Goal: Task Accomplishment & Management: Manage account settings

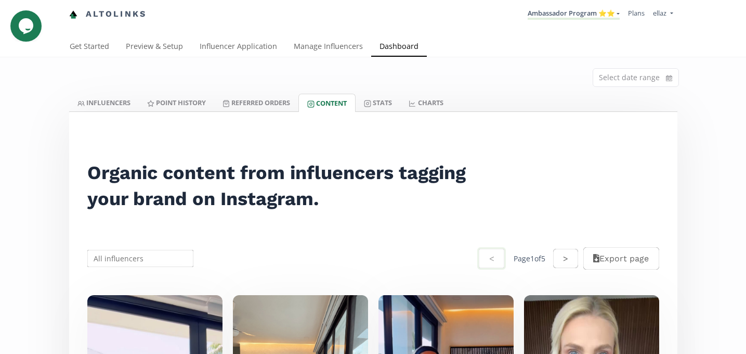
click at [214, 34] on div "Altolinks Ambassador Program ⭐️⭐️ KINEDU MACRO INFLUENCERS (prog ventas) Ambass…" at bounding box center [373, 18] width 746 height 37
click at [217, 47] on link "Influencer Application" at bounding box center [238, 47] width 94 height 21
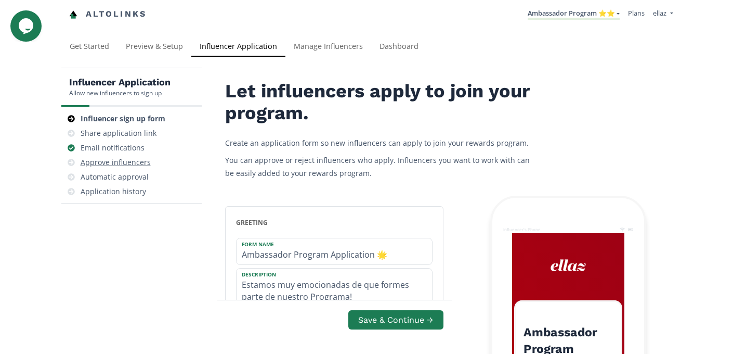
click at [109, 161] on div "Approve influencers" at bounding box center [116, 162] width 70 height 10
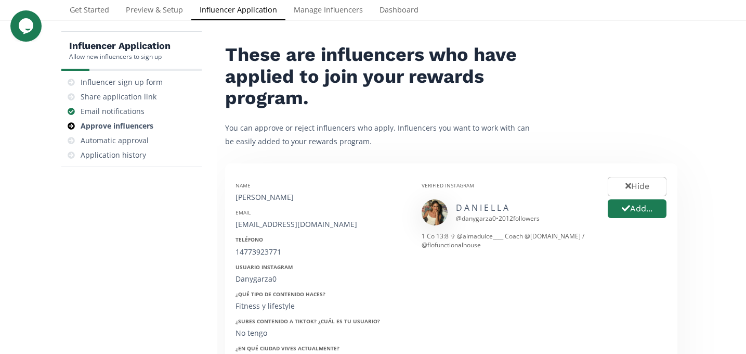
scroll to position [37, 0]
click at [628, 213] on button "Add..." at bounding box center [637, 208] width 62 height 22
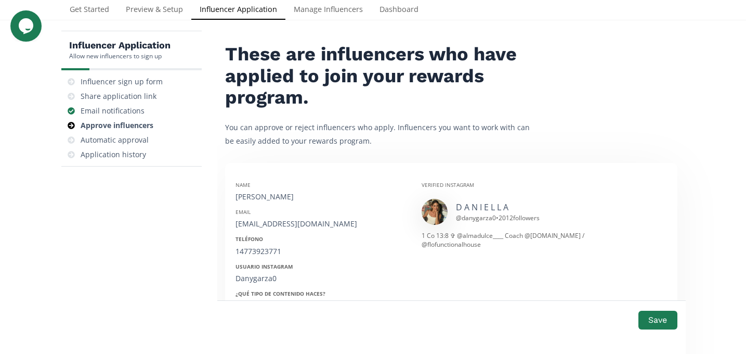
scroll to position [148, 0]
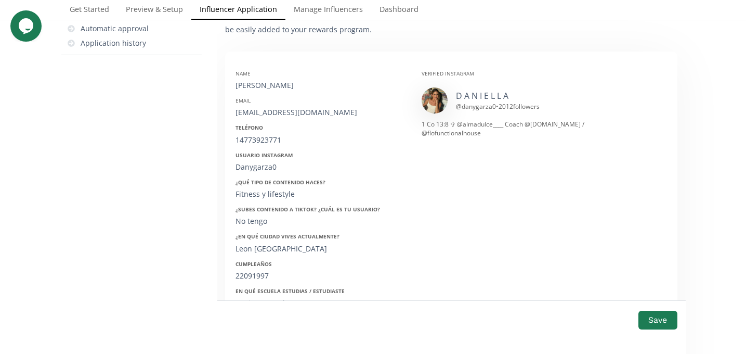
click at [264, 80] on div "Daniella Garza" at bounding box center [321, 85] width 171 height 10
copy div "Daniella Garza"
click at [257, 113] on div "daniellag_11@hotmail.com" at bounding box center [321, 112] width 171 height 10
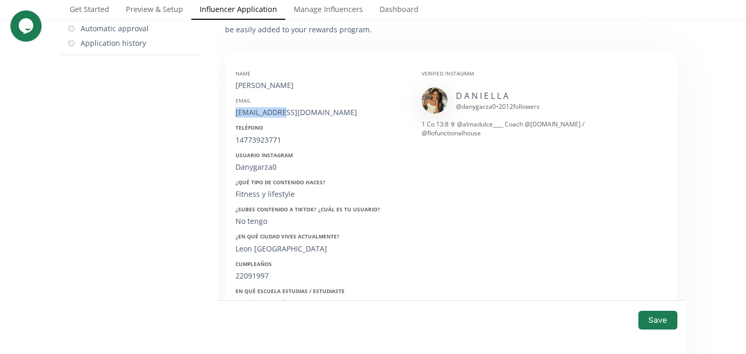
click at [257, 113] on div "daniellag_11@hotmail.com" at bounding box center [321, 112] width 171 height 10
click at [252, 139] on div "14773923771" at bounding box center [321, 140] width 171 height 10
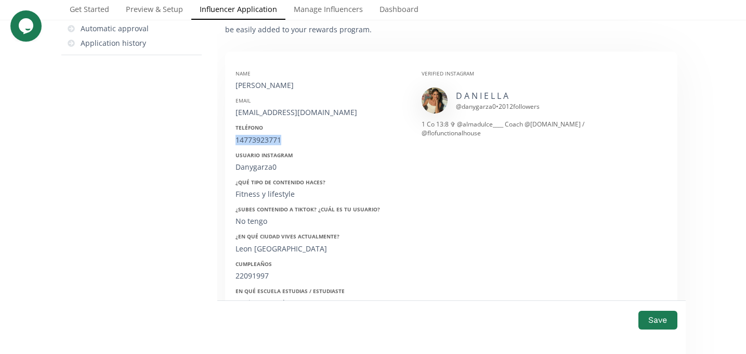
click at [252, 139] on div "14773923771" at bounding box center [321, 140] width 171 height 10
copy div "14773923771"
click at [250, 166] on div "Danygarza0" at bounding box center [321, 167] width 171 height 10
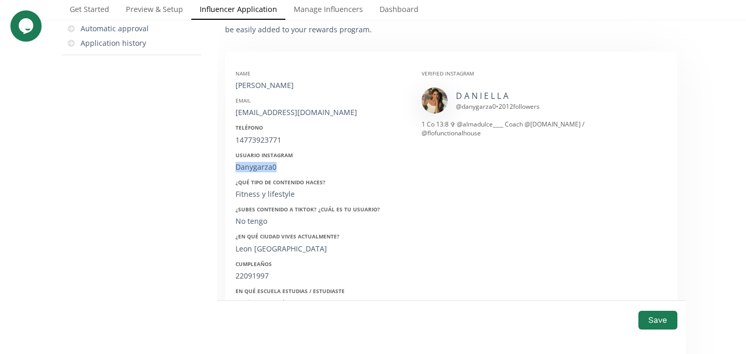
click at [250, 166] on div "Danygarza0" at bounding box center [321, 167] width 171 height 10
copy div "Danygarza0"
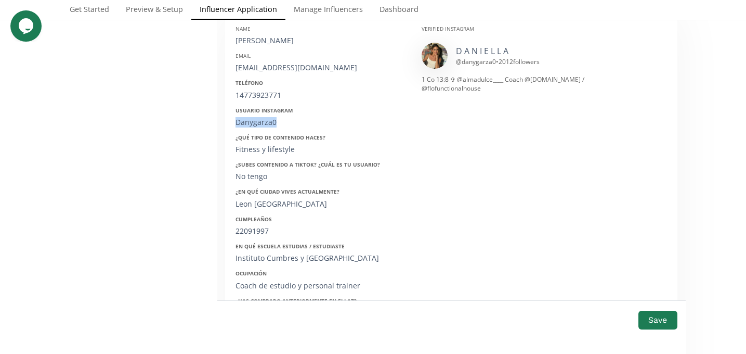
scroll to position [204, 0]
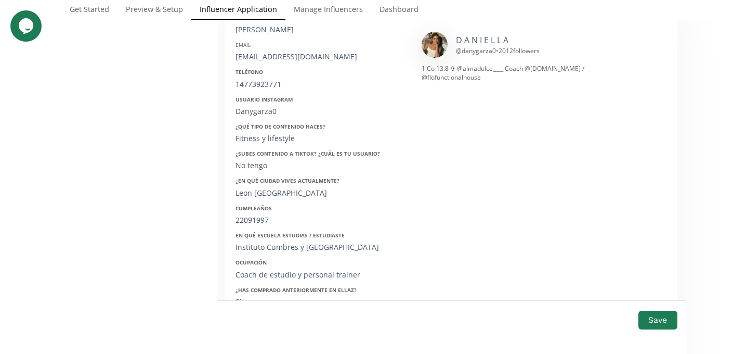
click at [248, 221] on div "22091997" at bounding box center [321, 220] width 171 height 10
copy div "22091997"
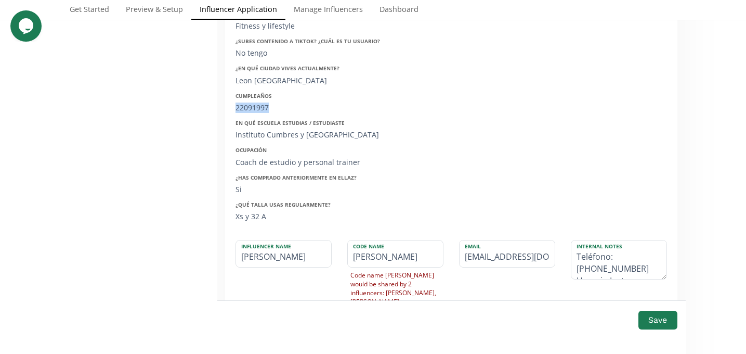
scroll to position [332, 0]
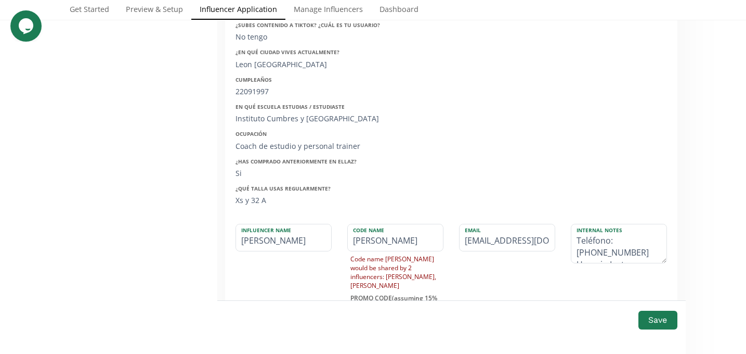
click at [655, 336] on div "Save" at bounding box center [451, 327] width 469 height 54
click at [654, 319] on button "Save" at bounding box center [658, 319] width 42 height 22
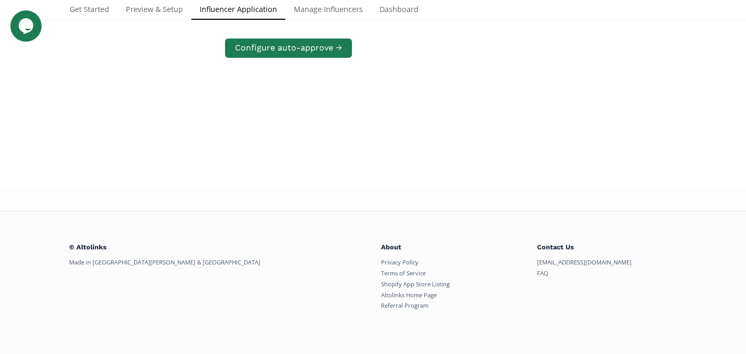
scroll to position [209, 0]
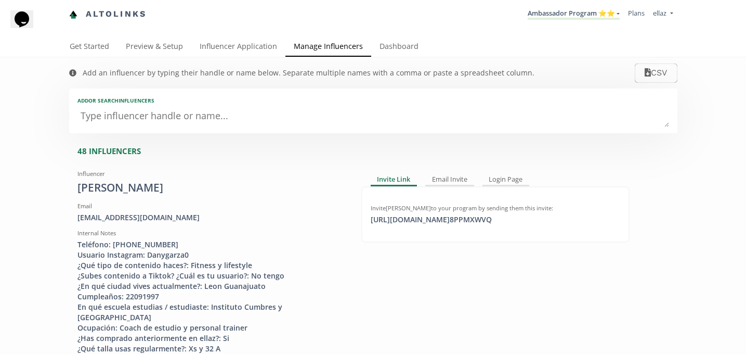
click at [570, 22] on li "Ambassador Program ⭐️⭐️ KINEDU MACRO INFLUENCERS (prog ventas) Ambassador Progr…" at bounding box center [574, 14] width 100 height 20
click at [571, 16] on link "Ambassador Program ⭐️⭐️" at bounding box center [574, 13] width 92 height 11
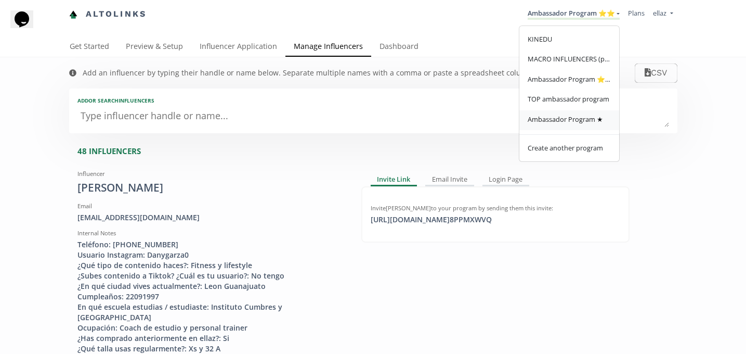
click at [583, 119] on span "Ambassador Program ★" at bounding box center [565, 118] width 75 height 9
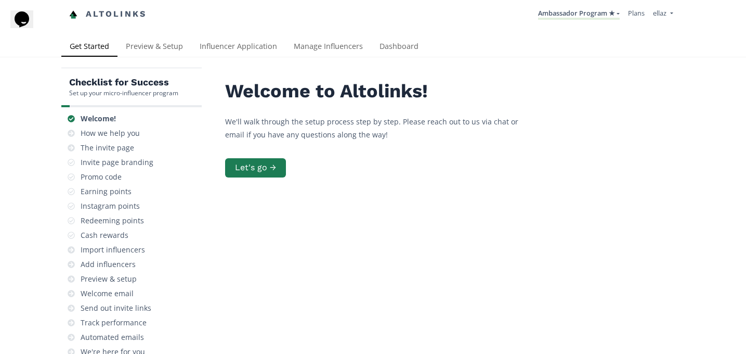
click at [397, 35] on div "Altolinks Ambassador Program ★ [GEOGRAPHIC_DATA] MACRO INFLUENCERS (prog ventas…" at bounding box center [373, 18] width 746 height 37
click at [246, 48] on link "Influencer Application" at bounding box center [238, 47] width 94 height 21
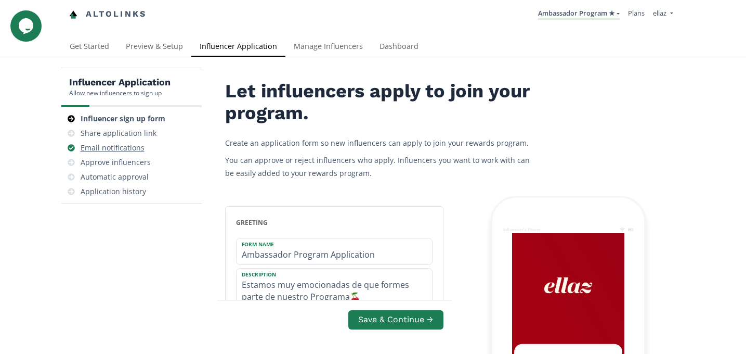
click at [119, 154] on div "Email notifications" at bounding box center [132, 147] width 132 height 15
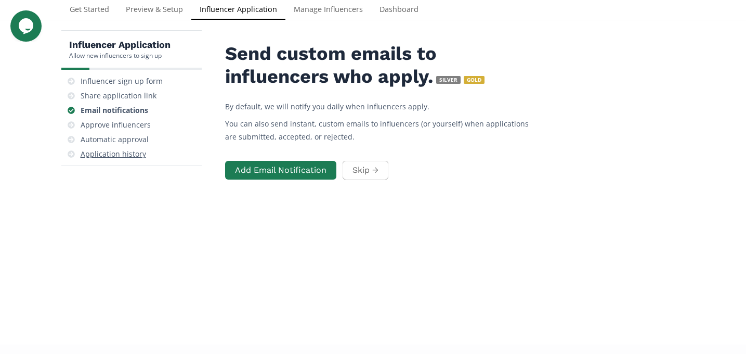
scroll to position [42, 0]
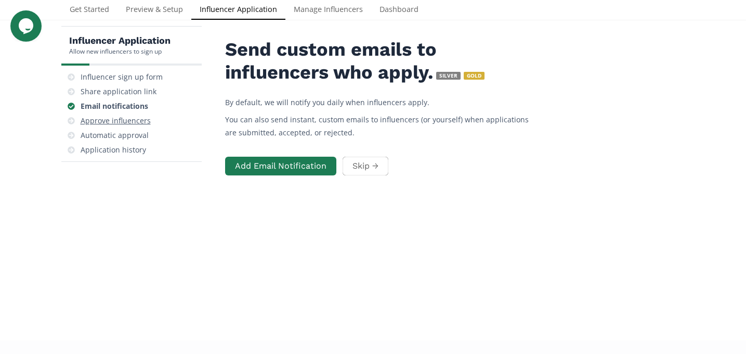
click at [138, 125] on div "Approve influencers" at bounding box center [116, 120] width 70 height 10
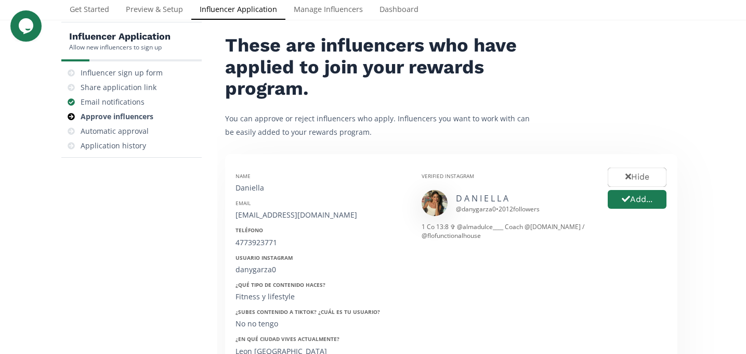
scroll to position [47, 0]
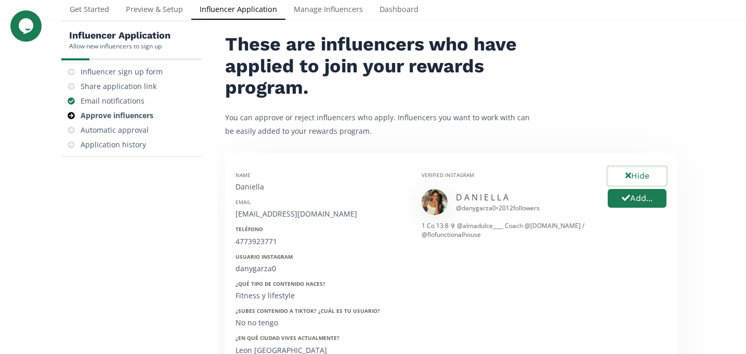
click at [613, 177] on button "Hide" at bounding box center [637, 176] width 62 height 22
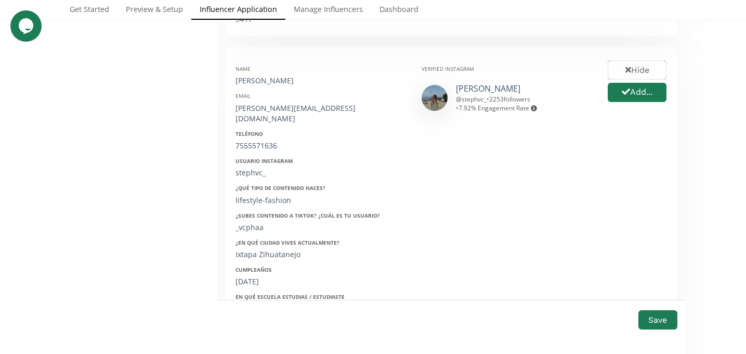
scroll to position [512, 0]
click at [636, 94] on button "Add..." at bounding box center [637, 93] width 62 height 22
click at [271, 82] on div "[PERSON_NAME]" at bounding box center [321, 81] width 171 height 10
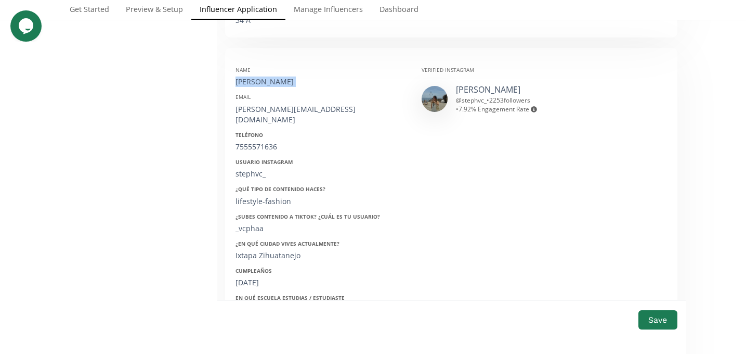
click at [271, 82] on div "[PERSON_NAME]" at bounding box center [321, 81] width 171 height 10
copy div "[PERSON_NAME]"
click at [264, 110] on div "stephany.vac@gmail.com" at bounding box center [321, 114] width 171 height 21
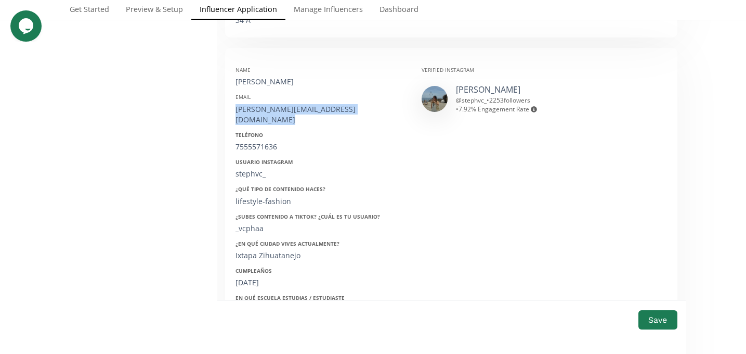
copy div "stephany.vac@gmail.com"
click at [268, 141] on div "7555571636" at bounding box center [321, 146] width 171 height 10
copy div "7555571636"
click at [243, 169] on div "stephvc_" at bounding box center [321, 174] width 171 height 10
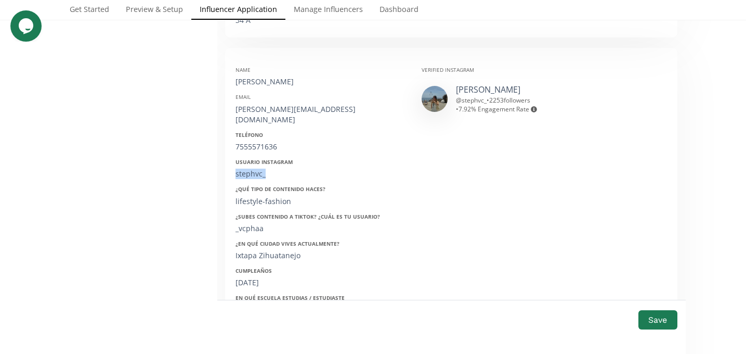
click at [243, 169] on div "stephvc_" at bounding box center [321, 174] width 171 height 10
copy div "stephvc_"
click at [267, 141] on div "7555571636" at bounding box center [321, 146] width 171 height 10
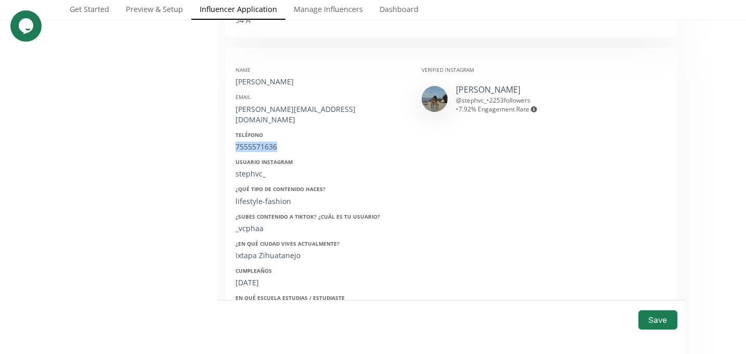
copy div "7555571636"
click at [249, 169] on div "stephvc_" at bounding box center [321, 174] width 171 height 10
copy div "stephvc_"
click at [251, 223] on div "_vcphaa" at bounding box center [321, 228] width 171 height 10
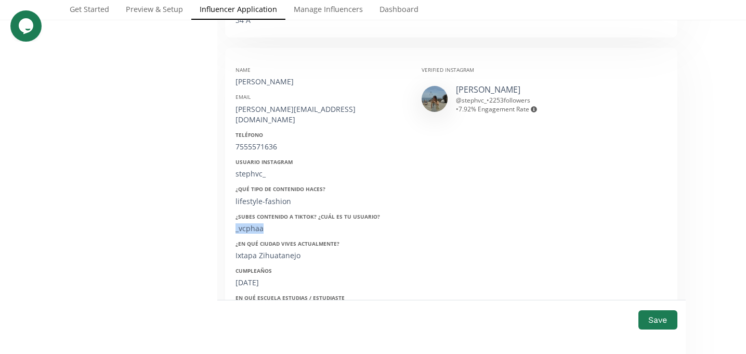
click at [251, 223] on div "_vcphaa" at bounding box center [321, 228] width 171 height 10
click at [250, 277] on div "07/01/1998" at bounding box center [321, 282] width 171 height 10
copy div "07/01/1998"
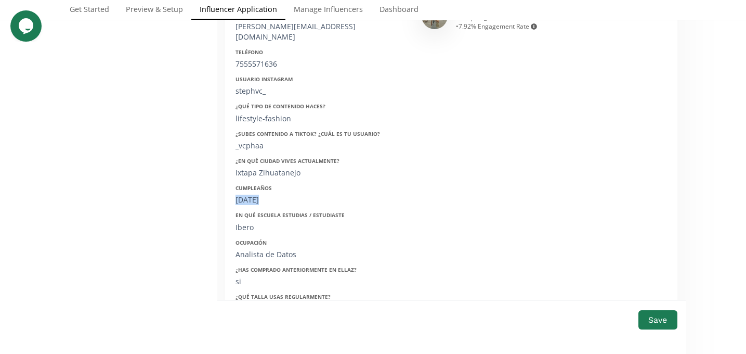
scroll to position [591, 0]
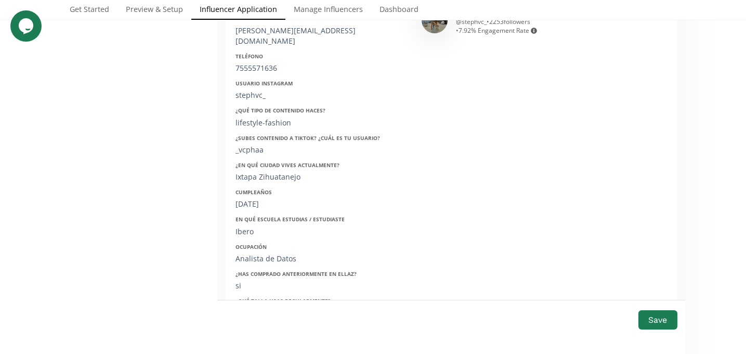
click at [254, 172] on div "Ixtapa Zihuatanejo" at bounding box center [321, 177] width 171 height 10
copy div "Ixtapa Zihuatanejo"
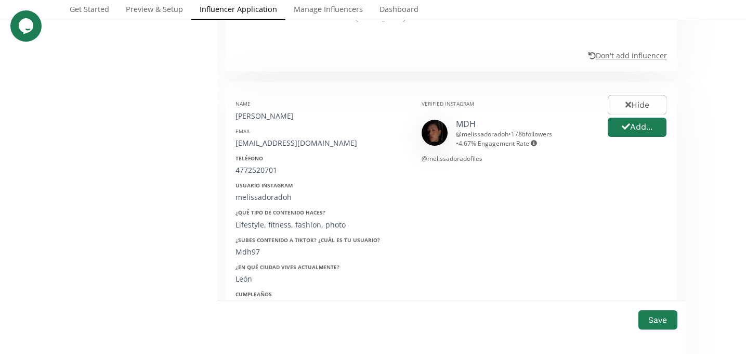
scroll to position [1028, 0]
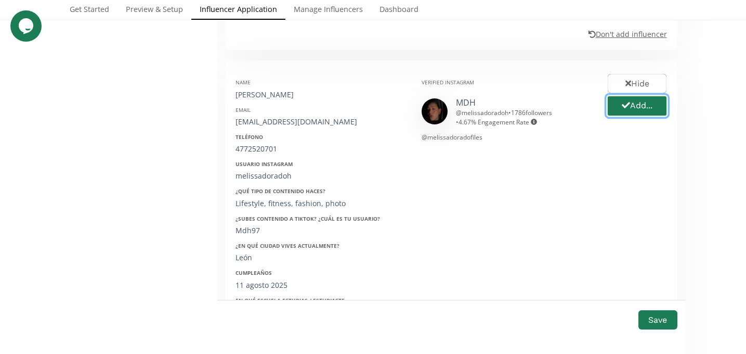
click at [651, 97] on button "Add..." at bounding box center [637, 106] width 62 height 22
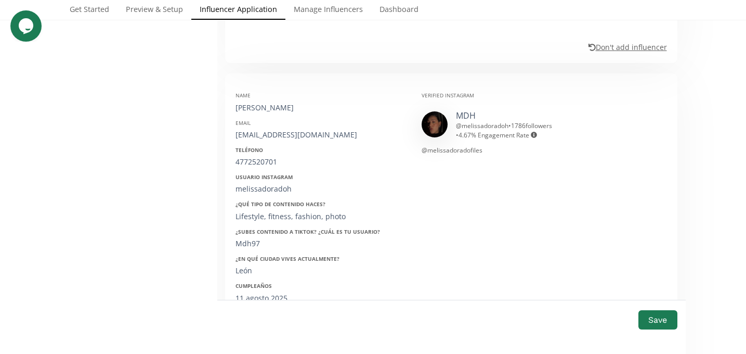
click at [254, 102] on div "[PERSON_NAME]" at bounding box center [321, 107] width 171 height 10
copy div "[PERSON_NAME]"
click at [255, 130] on div "melissadorado97@gmail.com" at bounding box center [321, 135] width 171 height 10
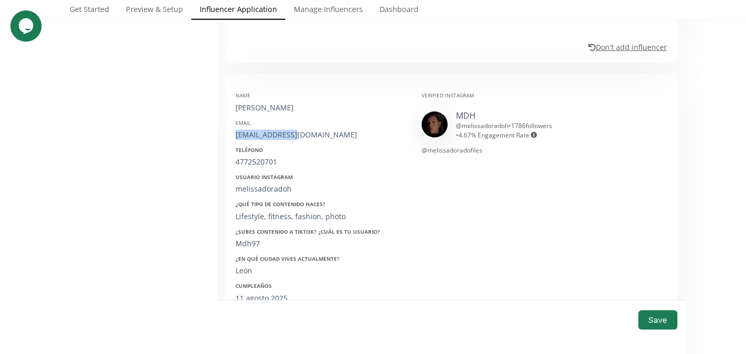
click at [255, 130] on div "melissadorado97@gmail.com" at bounding box center [321, 135] width 171 height 10
copy div "melissadorado97@gmail.com"
click at [251, 157] on div "4772520701" at bounding box center [321, 162] width 171 height 10
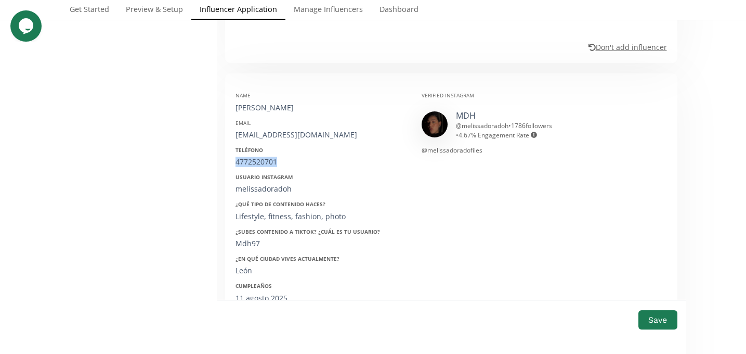
click at [251, 157] on div "4772520701" at bounding box center [321, 162] width 171 height 10
click at [267, 184] on div "melissadoradoh" at bounding box center [321, 189] width 171 height 10
click at [245, 238] on div "Mdh97" at bounding box center [321, 243] width 171 height 10
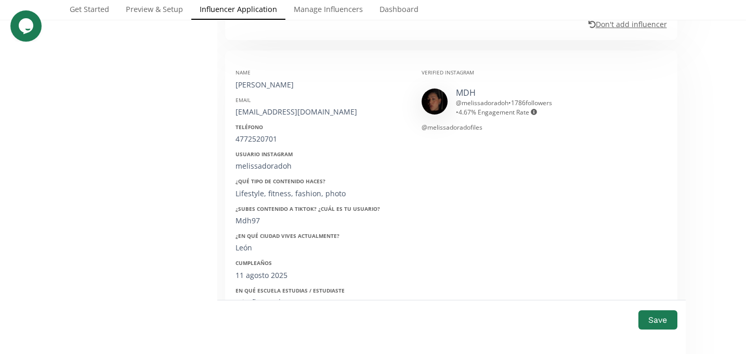
click at [260, 270] on div "11 agosto 2025" at bounding box center [321, 275] width 171 height 10
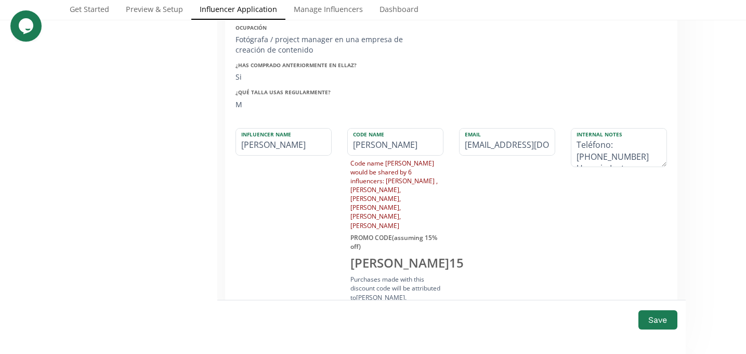
scroll to position [1537, 0]
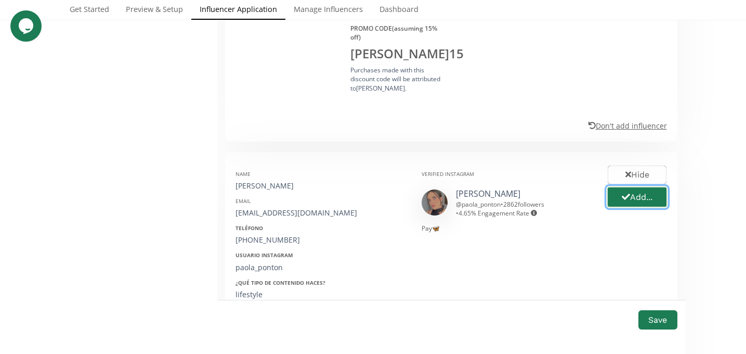
click at [614, 186] on button "Add..." at bounding box center [637, 197] width 62 height 22
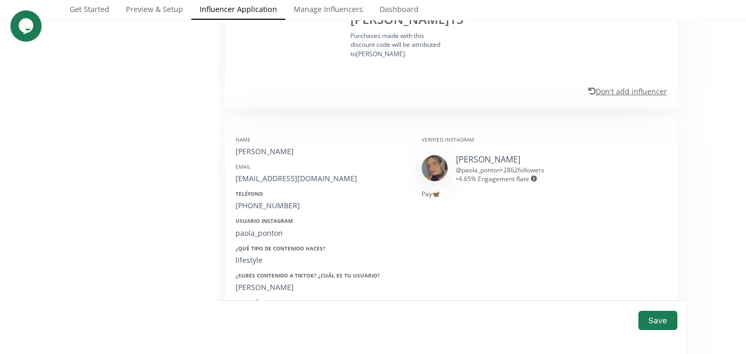
scroll to position [1588, 0]
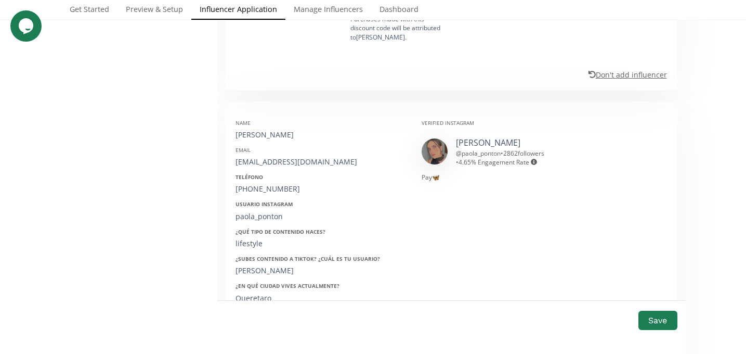
click at [254, 130] on div "[PERSON_NAME]" at bounding box center [321, 135] width 171 height 10
click at [267, 157] on div "paoladelgadoponton@gmail.com" at bounding box center [321, 162] width 171 height 10
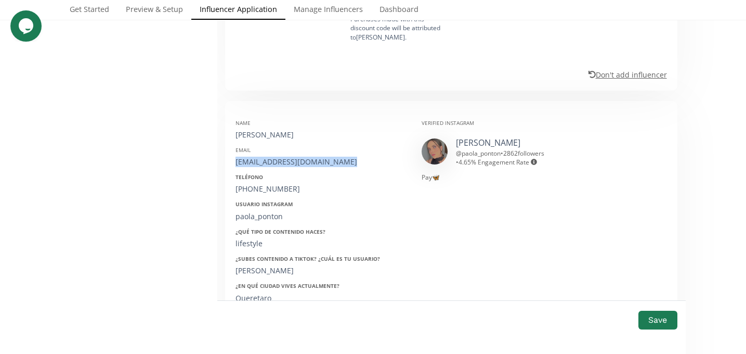
click at [267, 157] on div "paoladelgadoponton@gmail.com" at bounding box center [321, 162] width 171 height 10
click at [247, 184] on div "442 394 5955" at bounding box center [321, 189] width 171 height 10
click at [250, 211] on div "paola_ponton" at bounding box center [321, 216] width 171 height 10
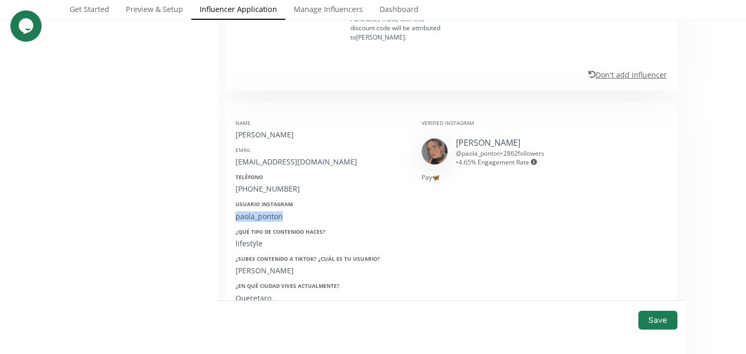
click at [250, 211] on div "paola_ponton" at bounding box center [321, 216] width 171 height 10
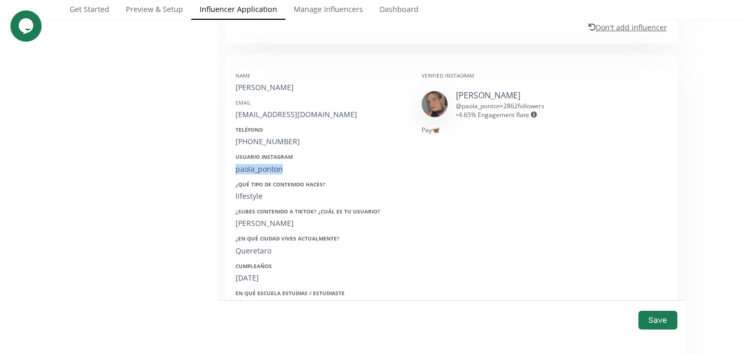
scroll to position [1648, 0]
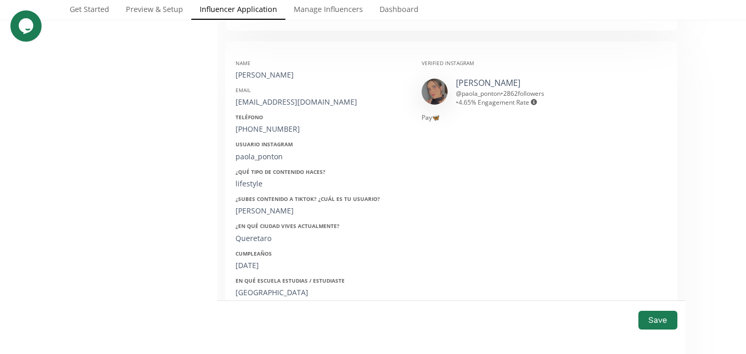
click at [251, 260] on div "26/03/2001" at bounding box center [321, 265] width 171 height 10
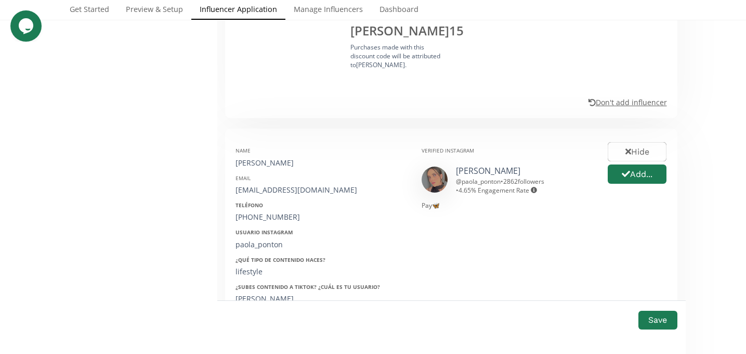
scroll to position [2166, 0]
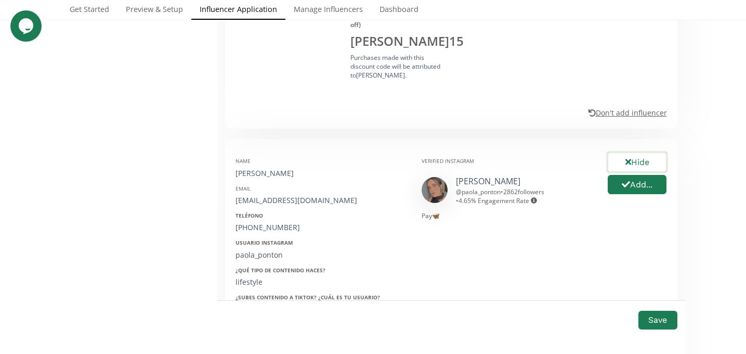
click at [630, 151] on button "Hide" at bounding box center [637, 162] width 62 height 22
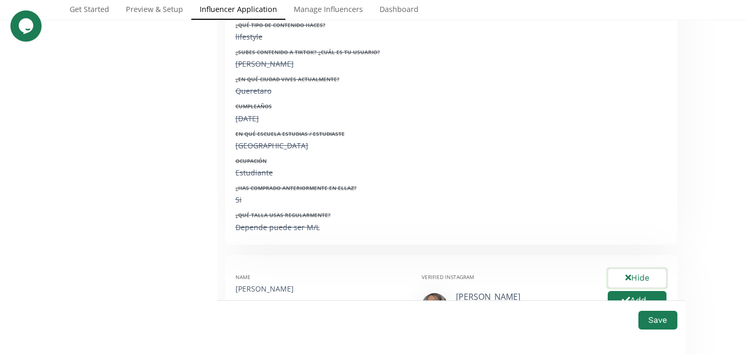
click at [624, 267] on button "Hide" at bounding box center [637, 278] width 62 height 22
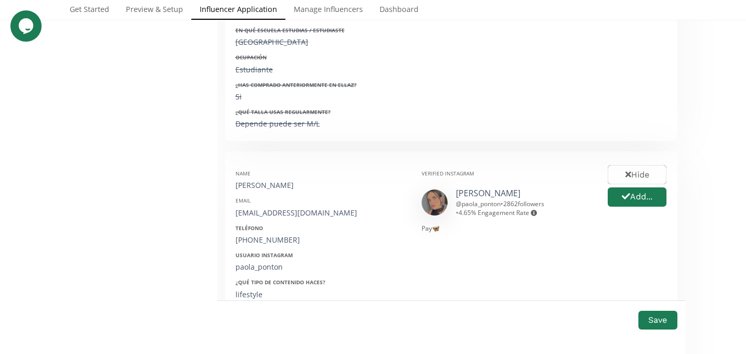
scroll to position [2876, 0]
click at [645, 162] on button "Hide" at bounding box center [637, 173] width 62 height 22
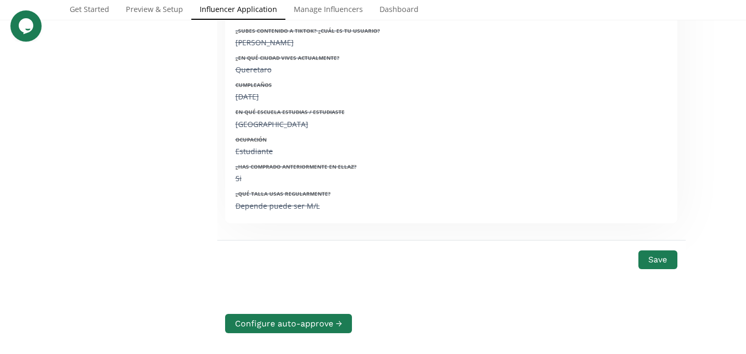
scroll to position [3155, 0]
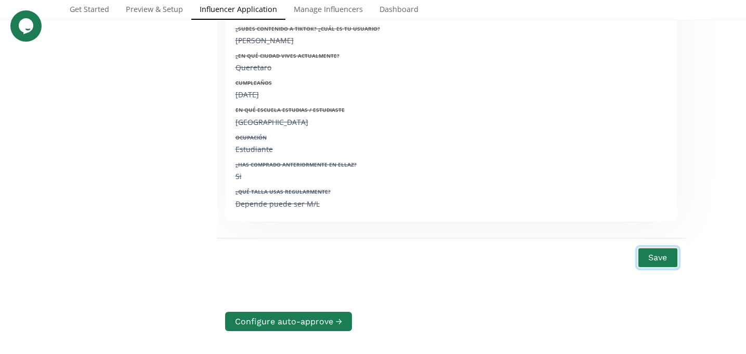
click at [653, 247] on button "Save" at bounding box center [658, 258] width 42 height 22
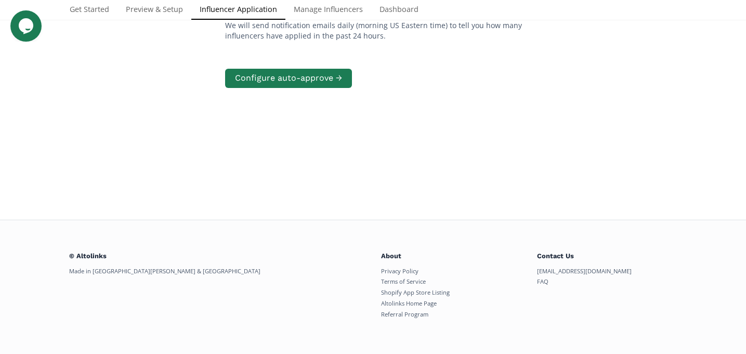
scroll to position [209, 0]
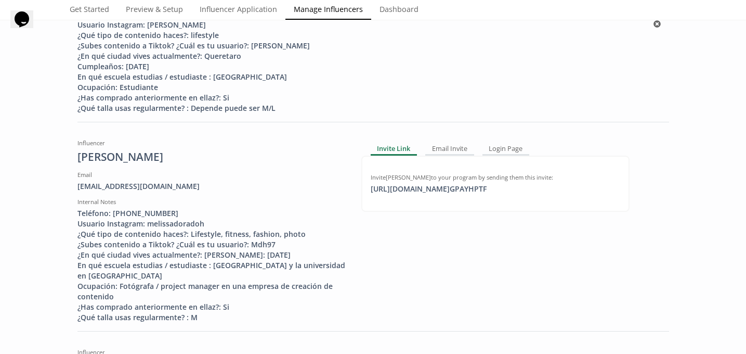
scroll to position [247, 0]
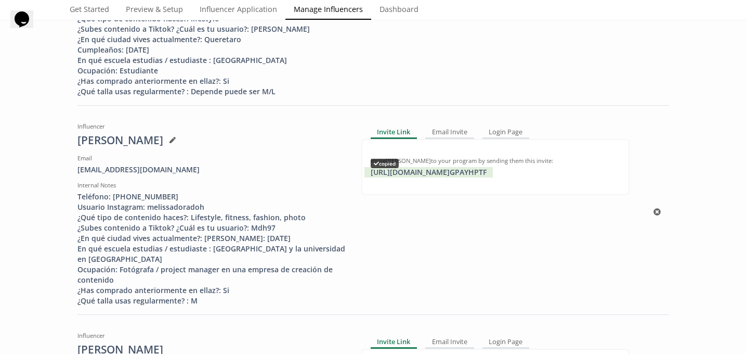
click at [443, 175] on div "https://app.altolinks.com/invite/ GPAYHPTF copied" at bounding box center [429, 172] width 128 height 10
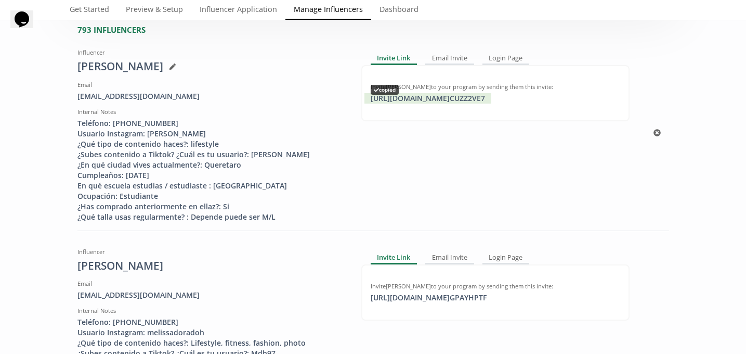
click at [446, 102] on div "https://app.altolinks.com/invite/ CUZZ2VE7 copied" at bounding box center [428, 98] width 127 height 10
copy div "https://app.altolinks."
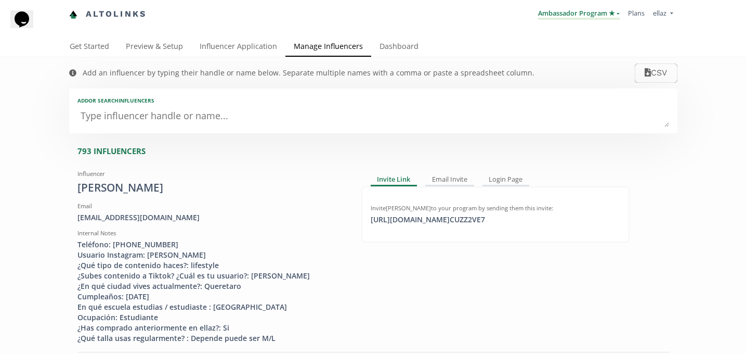
click at [589, 19] on link "Ambassador Program ★" at bounding box center [579, 13] width 82 height 11
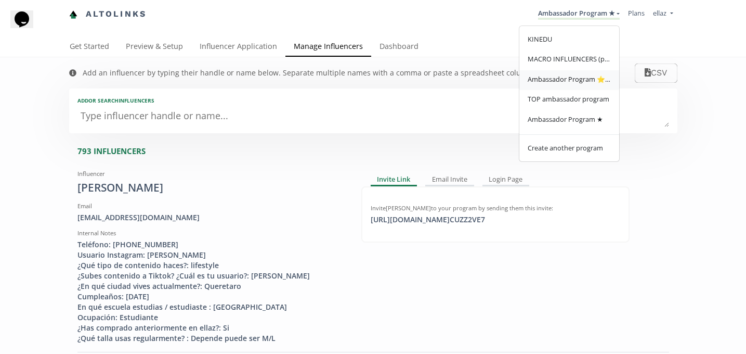
click at [598, 80] on span "Ambassador Program ⭐️⭐️" at bounding box center [569, 78] width 83 height 9
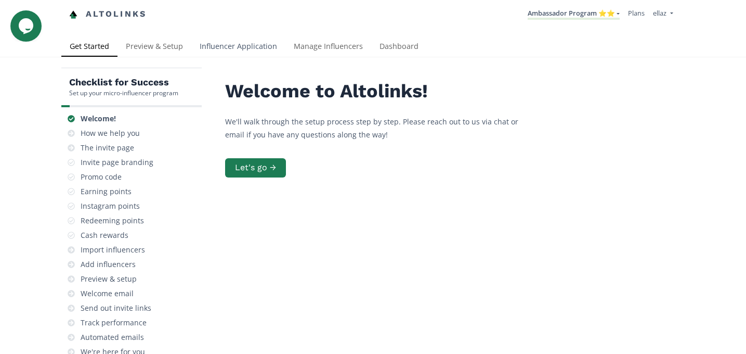
click at [229, 51] on link "Influencer Application" at bounding box center [238, 47] width 94 height 21
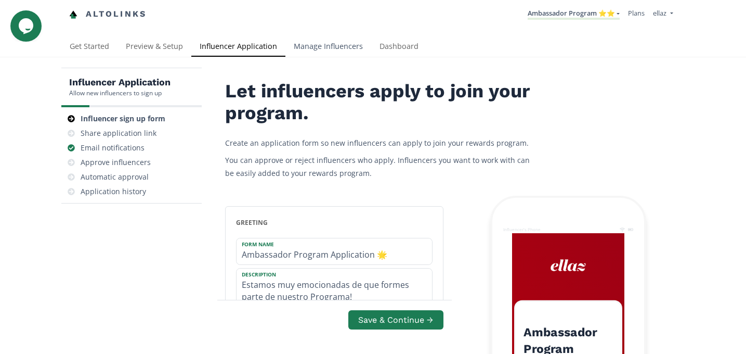
click at [316, 47] on link "Manage Influencers" at bounding box center [329, 47] width 86 height 21
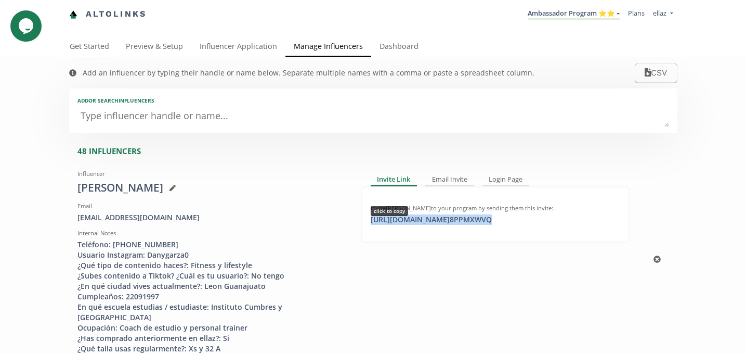
click at [448, 219] on div "[URL][DOMAIN_NAME] 8PPMXWVQ click to copy" at bounding box center [432, 219] width 134 height 10
click at [394, 44] on link "Dashboard" at bounding box center [399, 47] width 56 height 21
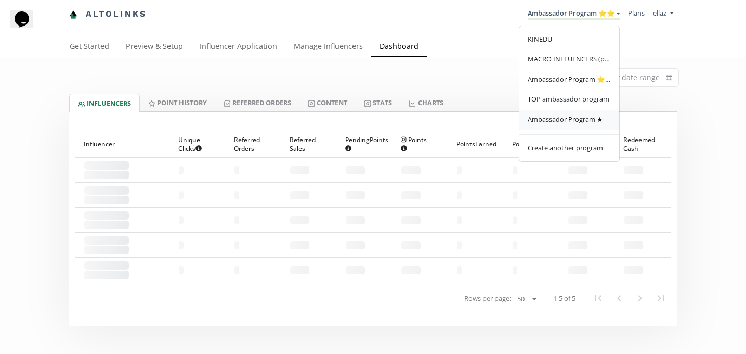
click at [574, 124] on span "Ambassador Program ★" at bounding box center [565, 118] width 75 height 9
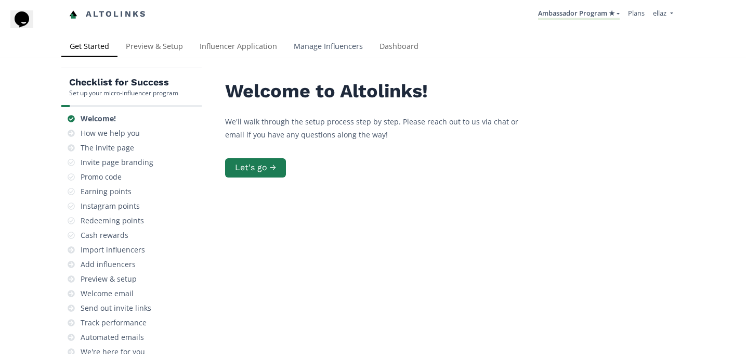
click at [304, 48] on link "Manage Influencers" at bounding box center [329, 47] width 86 height 21
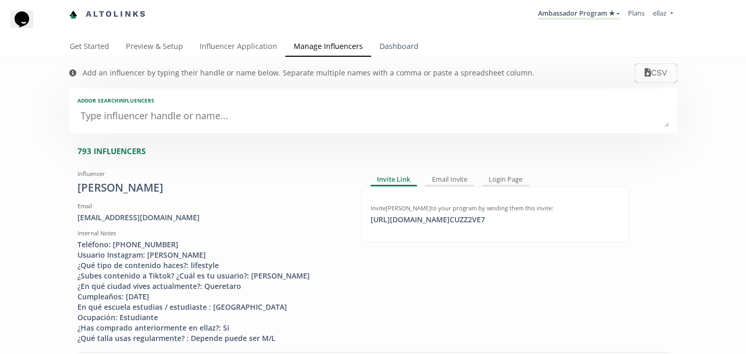
click at [380, 47] on link "Dashboard" at bounding box center [399, 47] width 56 height 21
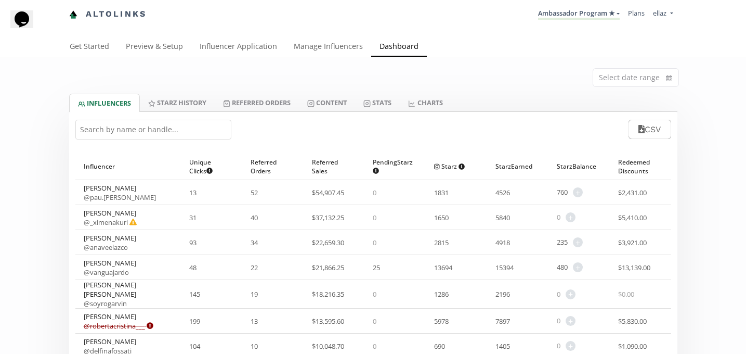
click at [183, 128] on input "text" at bounding box center [153, 130] width 156 height 20
paste input "[PERSON_NAME]"
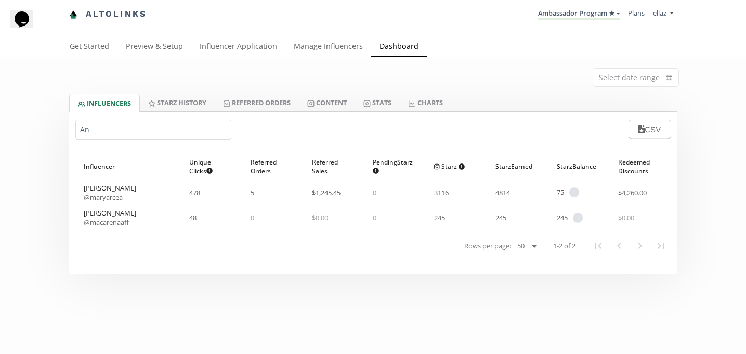
type input "A"
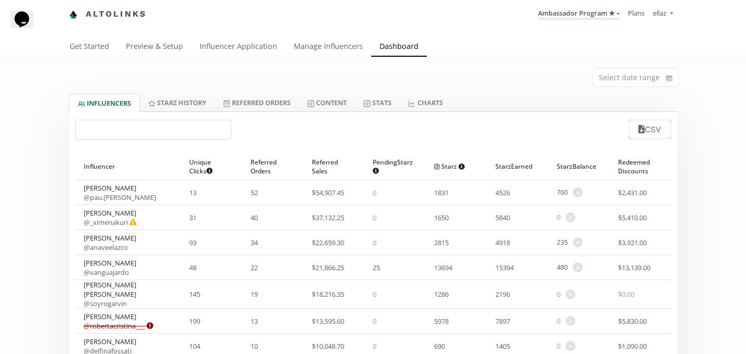
paste input "[PERSON_NAME]"
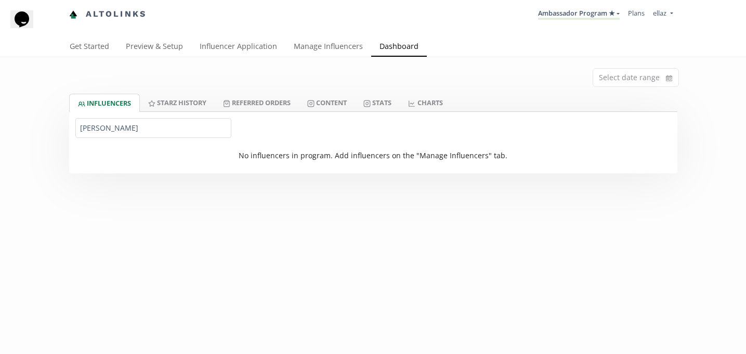
drag, startPoint x: 119, startPoint y: 127, endPoint x: 59, endPoint y: 135, distance: 60.3
click at [59, 135] on div "Select date range INFLUENCERS Starz HISTORY Referred Orders Content Stats CHART…" at bounding box center [373, 115] width 746 height 116
type input "A"
paste input "[PERSON_NAME]"
drag, startPoint x: 121, startPoint y: 127, endPoint x: 44, endPoint y: 127, distance: 77.0
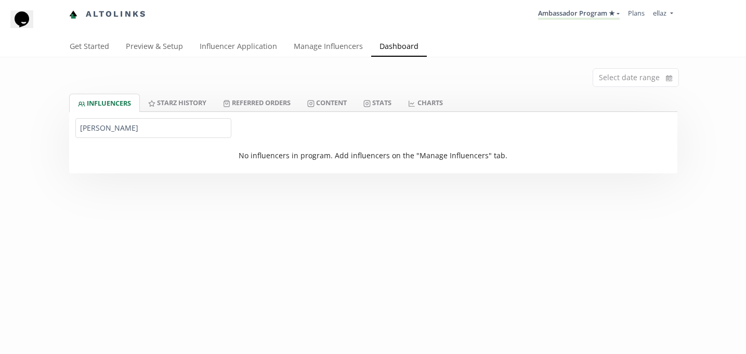
click at [44, 127] on div "Select date range INFLUENCERS Starz HISTORY Referred Orders Content Stats CHART…" at bounding box center [373, 115] width 746 height 116
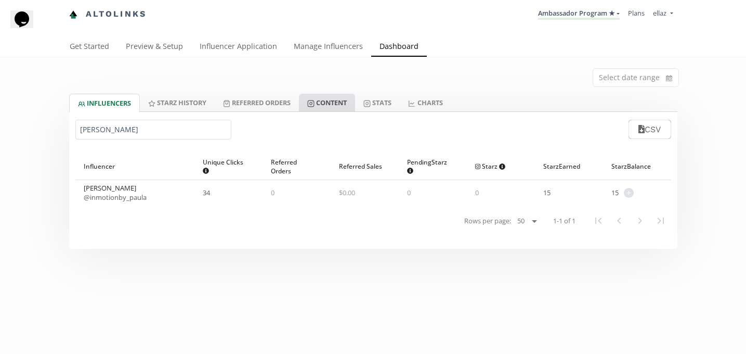
type input "[PERSON_NAME]"
click at [324, 102] on link "Content" at bounding box center [327, 103] width 56 height 18
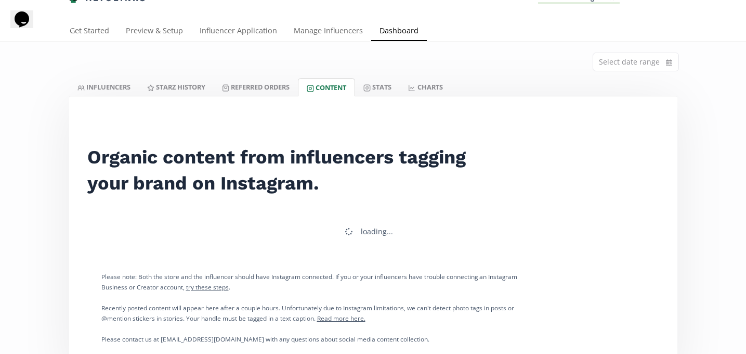
scroll to position [31, 0]
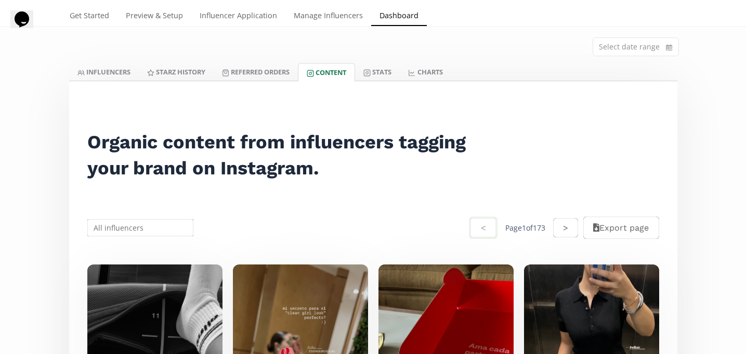
click at [146, 232] on input "text" at bounding box center [141, 227] width 110 height 20
paste input "[PERSON_NAME]"
click at [121, 228] on input "[PERSON_NAME]" at bounding box center [141, 227] width 110 height 20
click at [121, 226] on input "[PERSON_NAME] [PERSON_NAME]" at bounding box center [141, 227] width 110 height 20
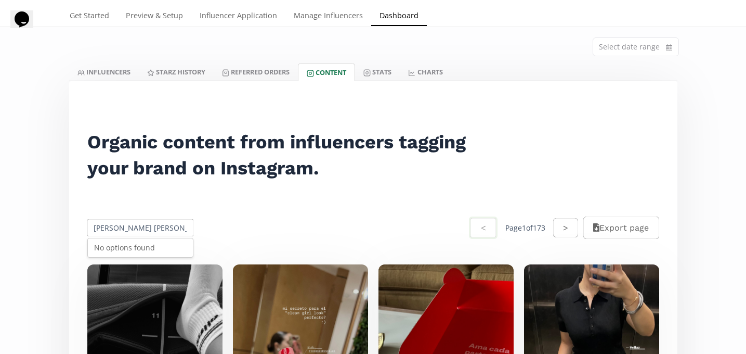
click at [121, 226] on input "[PERSON_NAME] [PERSON_NAME]" at bounding box center [141, 227] width 110 height 20
click at [132, 254] on div "[PERSON_NAME]" at bounding box center [141, 247] width 106 height 19
type input "[PERSON_NAME]"
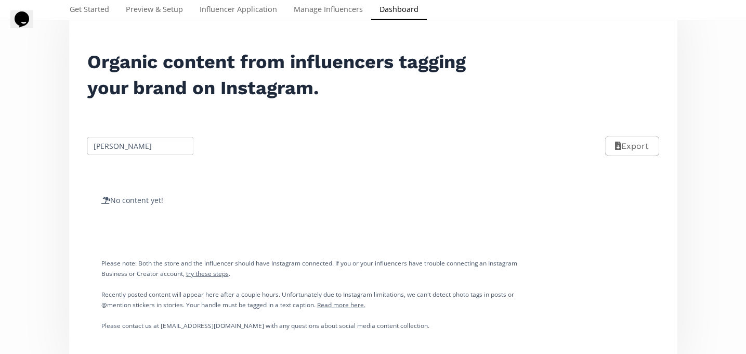
scroll to position [0, 0]
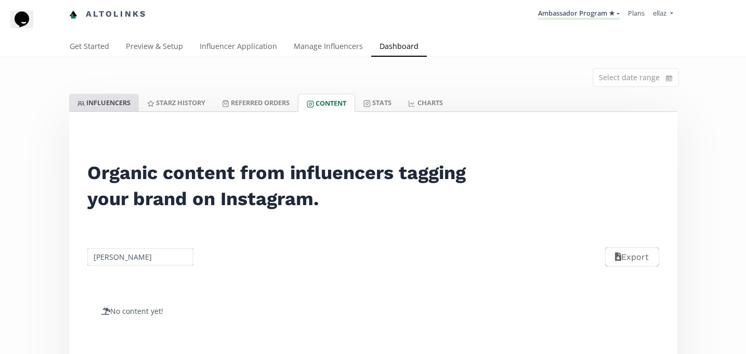
click at [114, 110] on link "INFLUENCERS" at bounding box center [104, 103] width 70 height 18
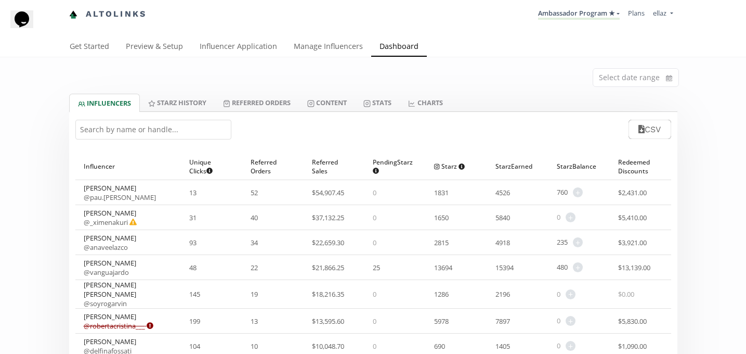
click at [129, 135] on input "text" at bounding box center [153, 130] width 156 height 20
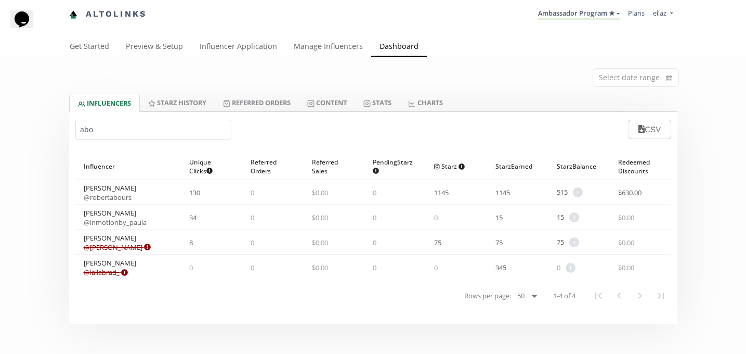
type input "abo"
click at [574, 217] on span "+" at bounding box center [575, 217] width 10 height 10
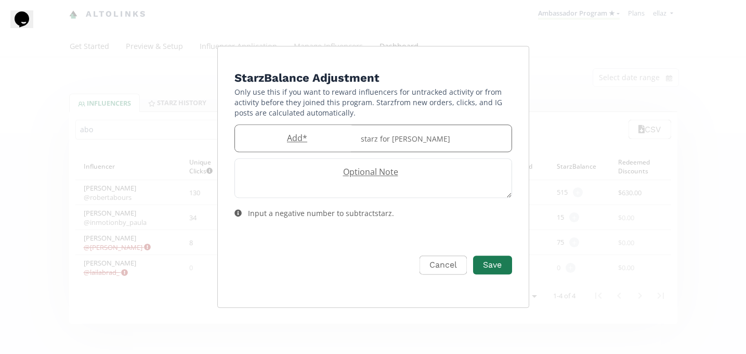
click at [303, 137] on label "Add *" at bounding box center [295, 138] width 120 height 12
type input "15"
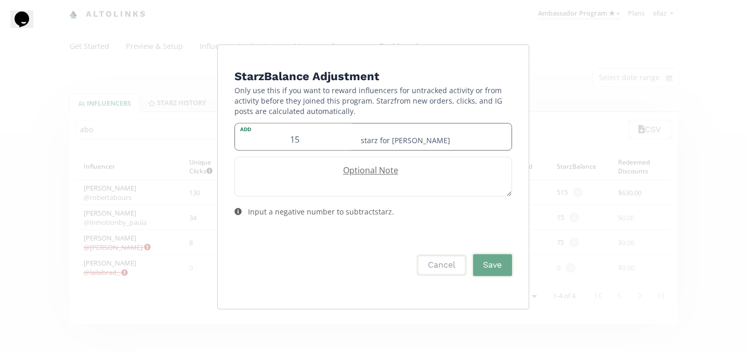
click at [307, 144] on input "15" at bounding box center [295, 136] width 120 height 27
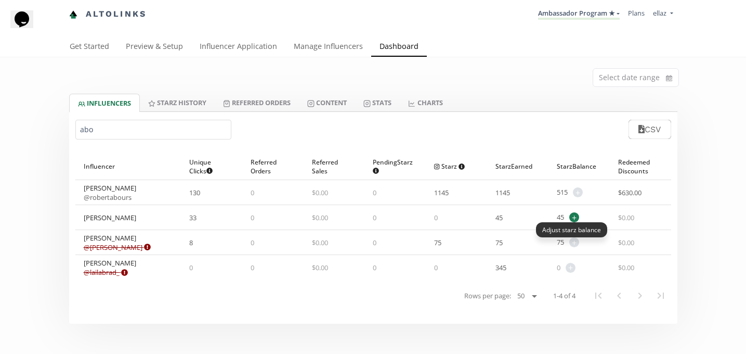
click at [574, 219] on span "+" at bounding box center [575, 217] width 10 height 10
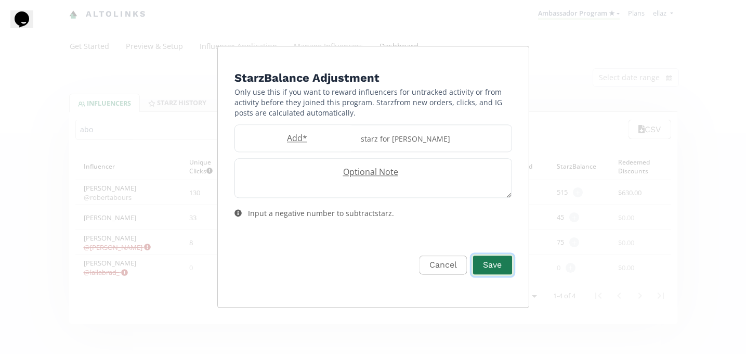
click at [473, 264] on button "Save" at bounding box center [493, 265] width 42 height 22
click at [447, 266] on button "Cancel" at bounding box center [442, 265] width 50 height 22
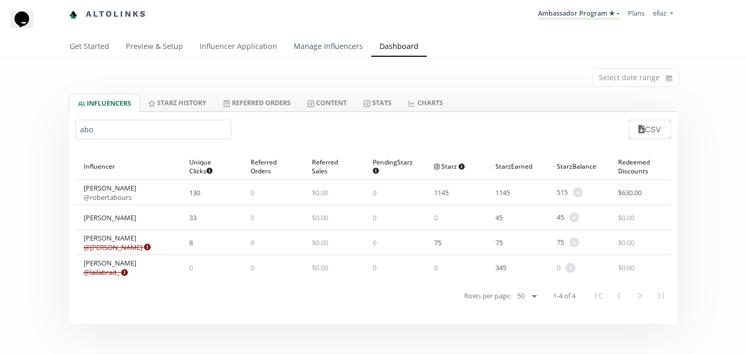
click at [340, 45] on link "Manage Influencers" at bounding box center [329, 47] width 86 height 21
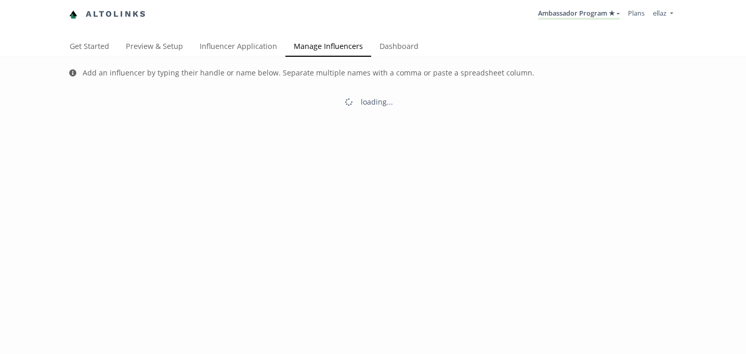
click at [394, 51] on link "Dashboard" at bounding box center [399, 47] width 56 height 21
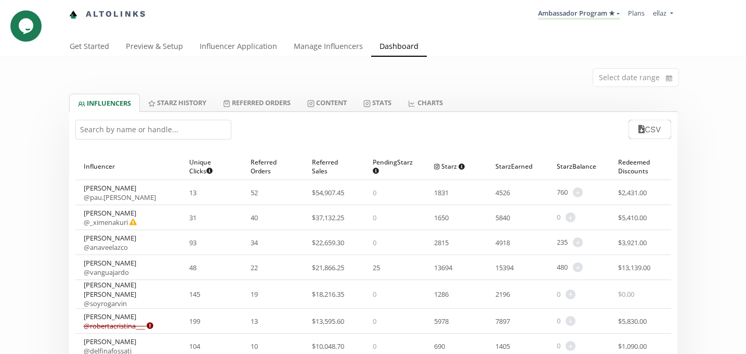
click at [125, 126] on input "text" at bounding box center [153, 130] width 156 height 20
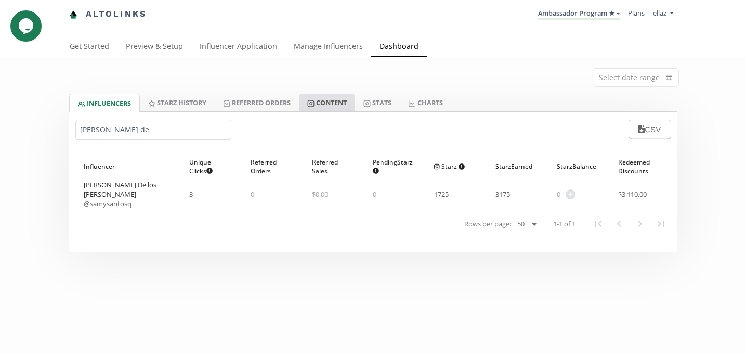
type input "[PERSON_NAME] de"
click at [328, 100] on link "Content" at bounding box center [327, 103] width 56 height 18
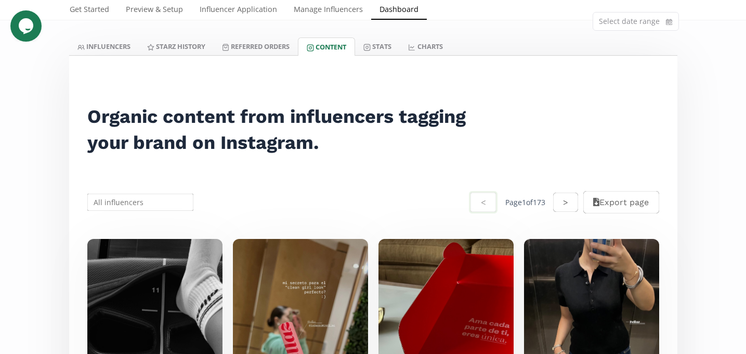
scroll to position [57, 0]
click at [127, 203] on input "text" at bounding box center [141, 201] width 110 height 20
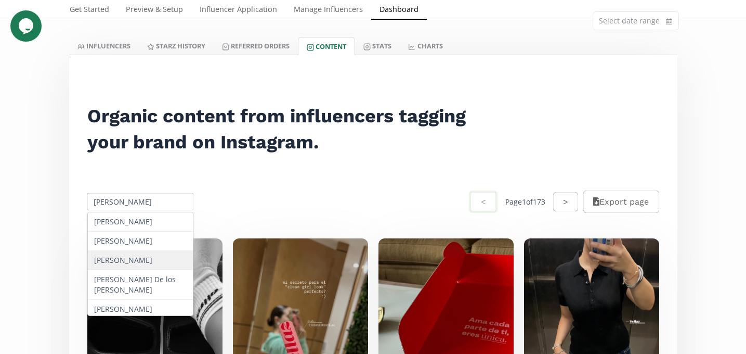
scroll to position [2, 0]
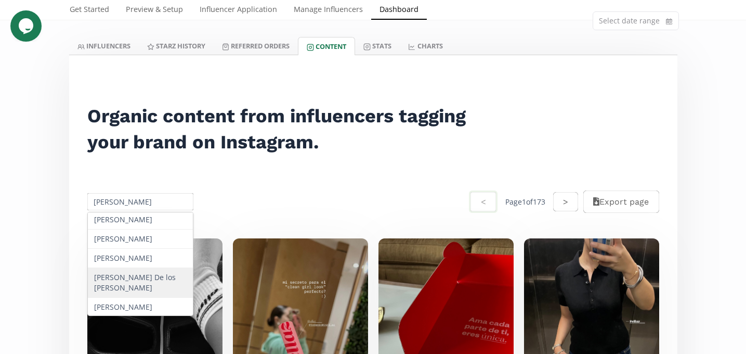
click at [136, 276] on div "[PERSON_NAME] De los [PERSON_NAME]" at bounding box center [141, 283] width 106 height 30
type input "[PERSON_NAME] De los [PERSON_NAME]"
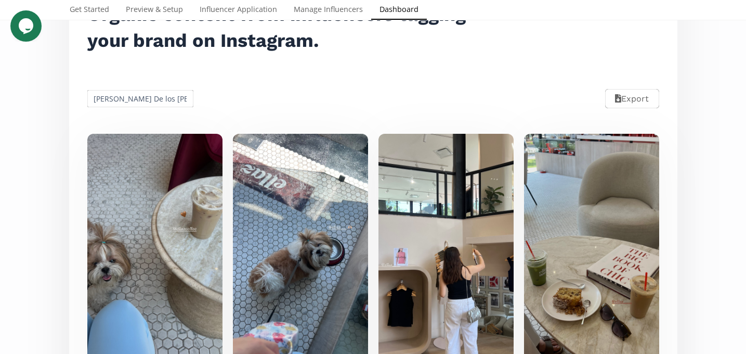
scroll to position [0, 0]
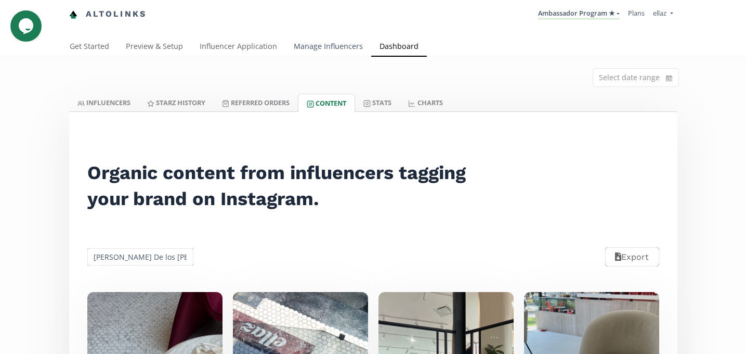
click at [327, 47] on link "Manage Influencers" at bounding box center [329, 47] width 86 height 21
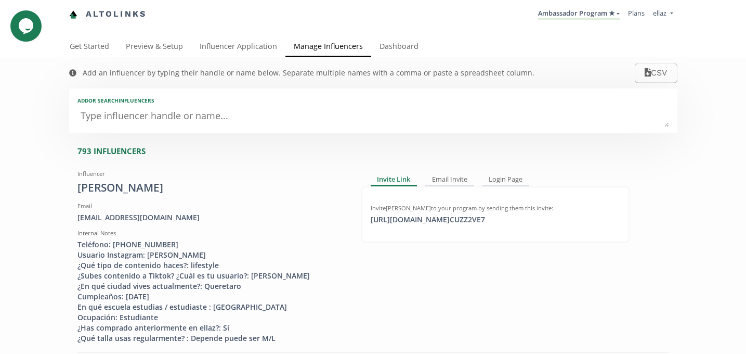
click at [190, 115] on textarea at bounding box center [373, 116] width 592 height 21
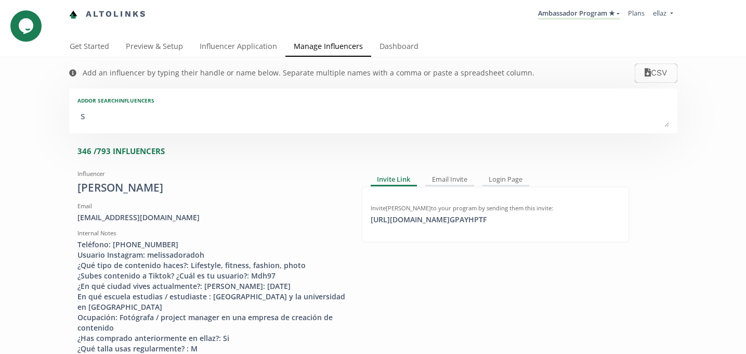
type textarea "sa"
type input "sa"
type input "SA"
type textarea "[PERSON_NAME]"
type input "[PERSON_NAME]"
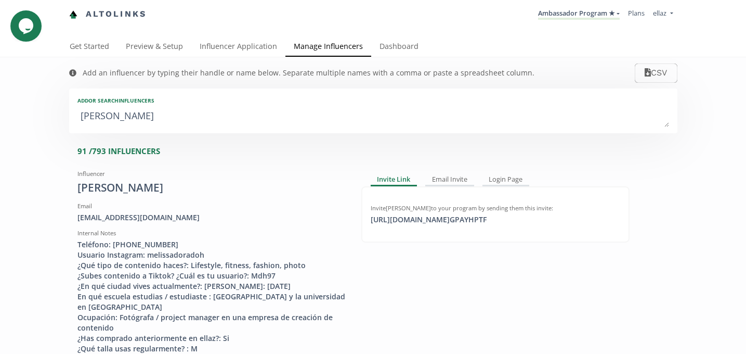
type input "SAM"
type textarea "sama"
type input "sama"
type input "SAMA"
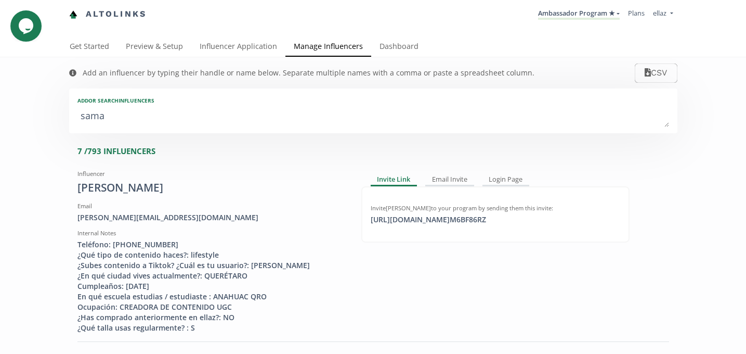
type textarea "saman"
type input "saman"
type input "SAMAN"
type textarea "samant"
type input "samant"
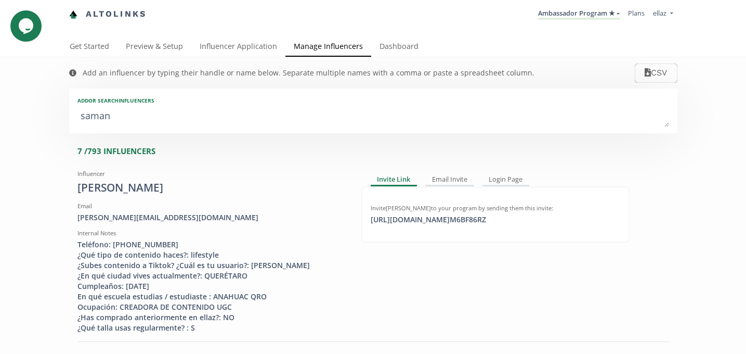
type input "SAMANT"
type textarea "samanth"
type input "samanth"
type input "SAMANTH"
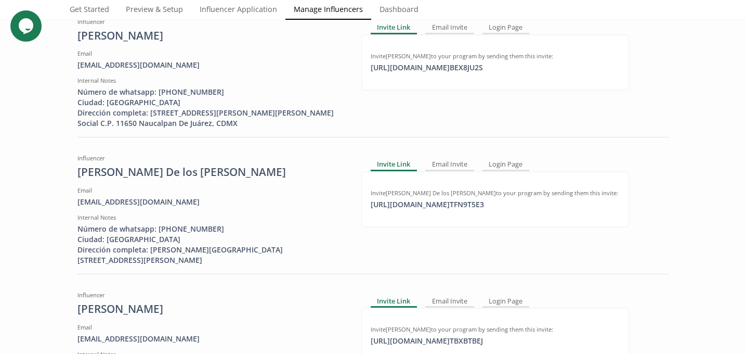
scroll to position [347, 0]
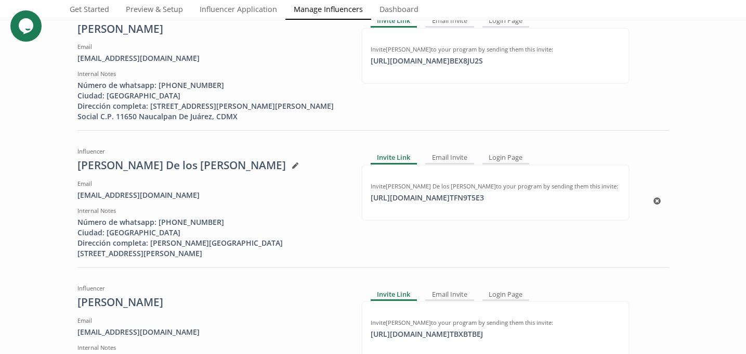
type textarea "samanth"
click at [438, 197] on div "https://app.altolinks.com/invite/ TFN9T5E3 copied" at bounding box center [428, 197] width 126 height 10
copy div "https://app.altolink"
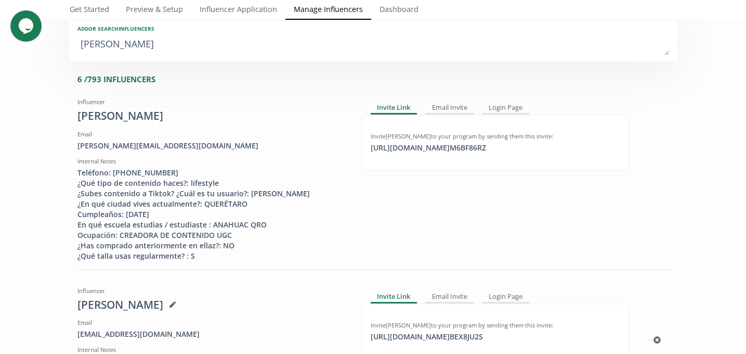
scroll to position [0, 0]
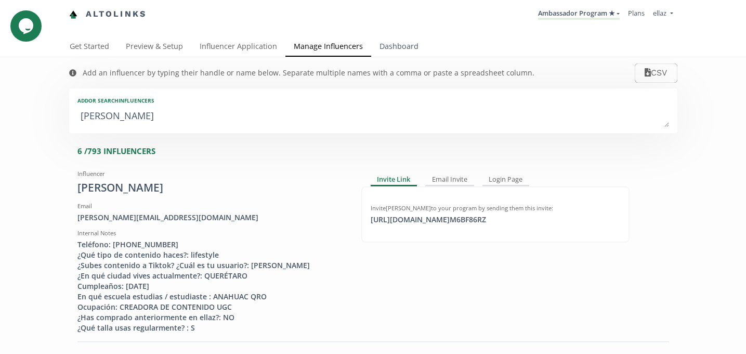
click at [382, 43] on link "Dashboard" at bounding box center [399, 47] width 56 height 21
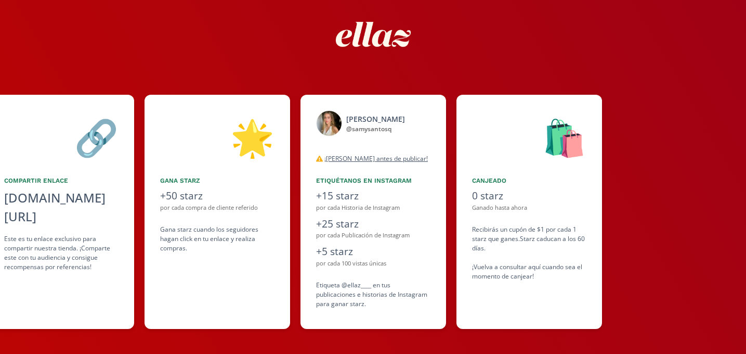
scroll to position [50, 0]
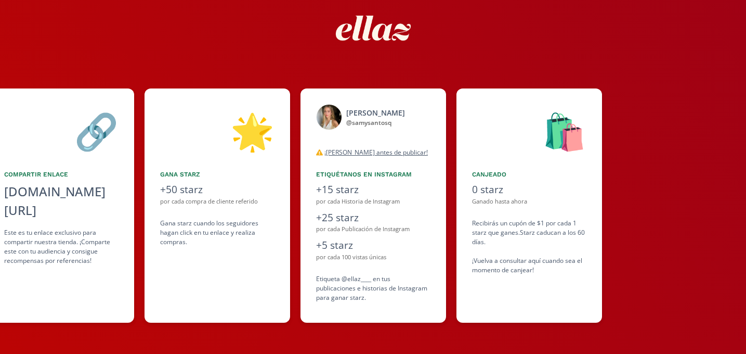
click at [600, 86] on div "👋 Hola [PERSON_NAME] De los [PERSON_NAME] ¡Bienvenida a ellaz Ambassador progra…" at bounding box center [373, 205] width 746 height 244
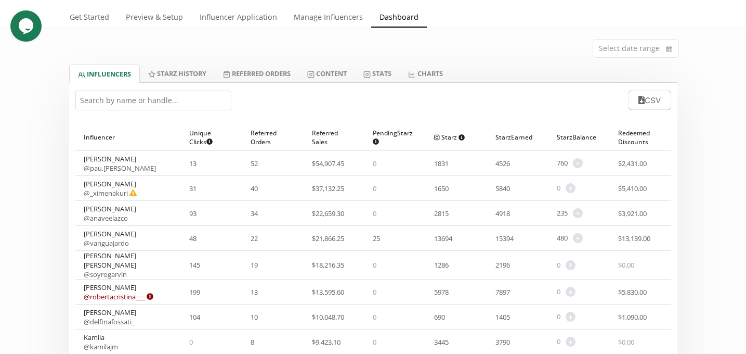
scroll to position [54, 0]
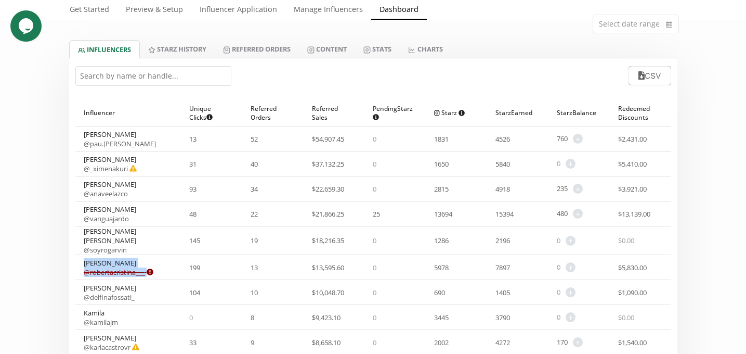
drag, startPoint x: 166, startPoint y: 268, endPoint x: 84, endPoint y: 257, distance: 82.5
click at [84, 257] on div "[PERSON_NAME] @ robertacristina___ Expired or disconnected. Please ask influenc…" at bounding box center [128, 267] width 106 height 24
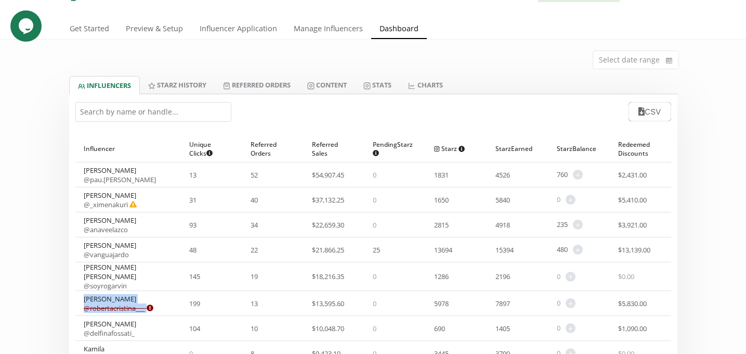
scroll to position [0, 0]
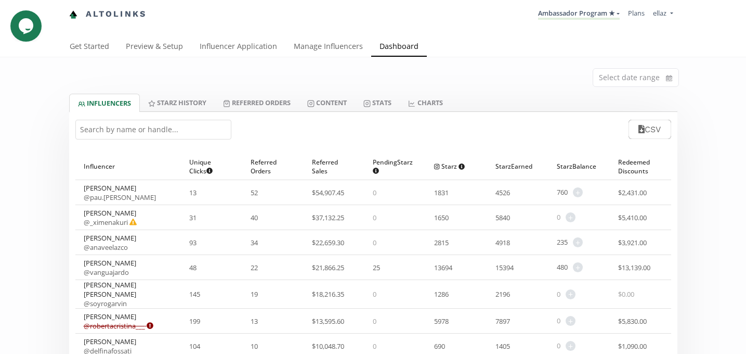
click at [150, 137] on input "text" at bounding box center [153, 130] width 156 height 20
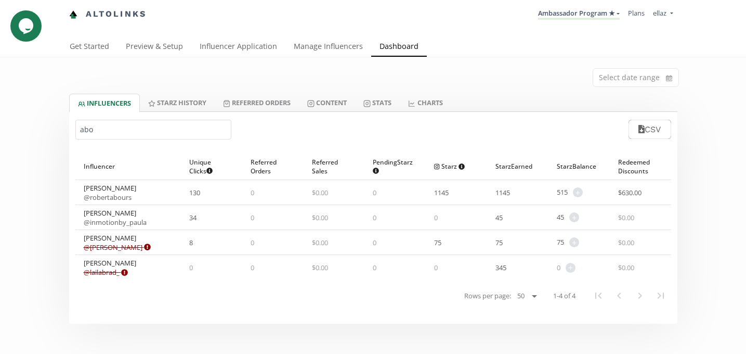
type input "abo"
click at [315, 107] on link "Content" at bounding box center [327, 103] width 56 height 18
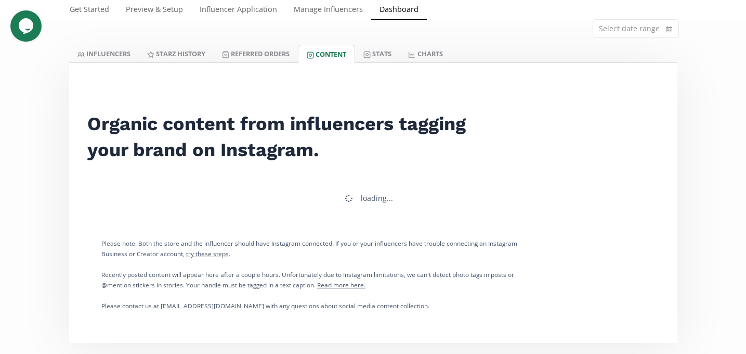
scroll to position [75, 0]
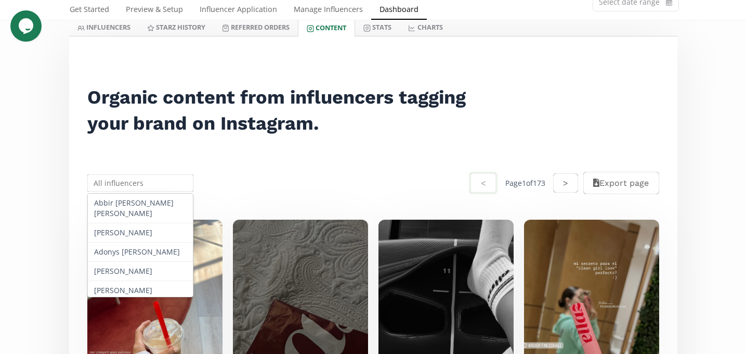
click at [162, 184] on input "text" at bounding box center [141, 183] width 110 height 20
paste input "Sabrina Flores"
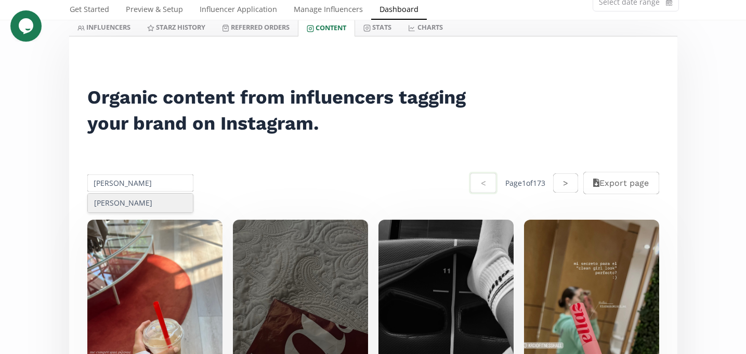
click at [145, 203] on div "Sabrina Flores" at bounding box center [141, 202] width 106 height 19
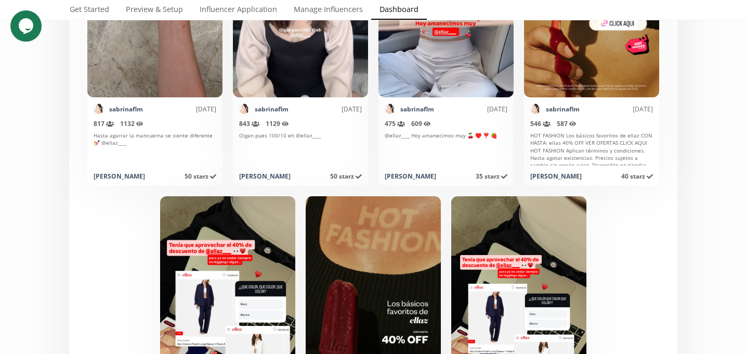
scroll to position [0, 0]
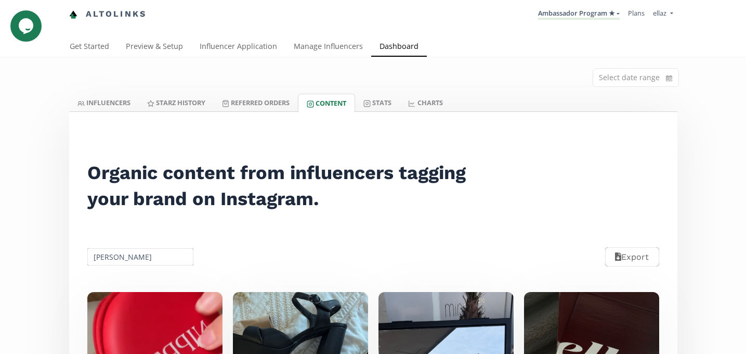
click at [132, 255] on input "Sabrina Flores" at bounding box center [141, 257] width 110 height 20
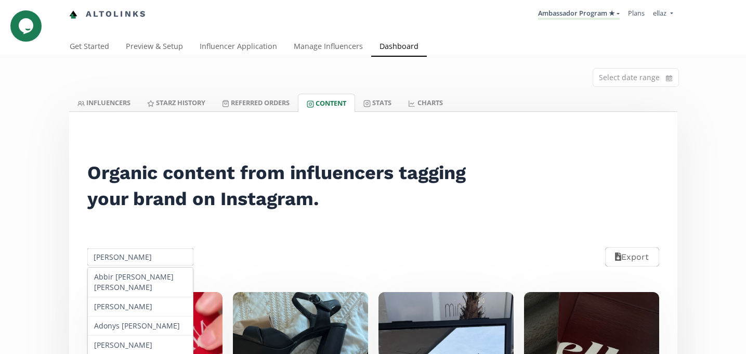
click at [132, 255] on input "Sabrina Flores" at bounding box center [141, 257] width 110 height 20
paste input "[PERSON_NAME]"
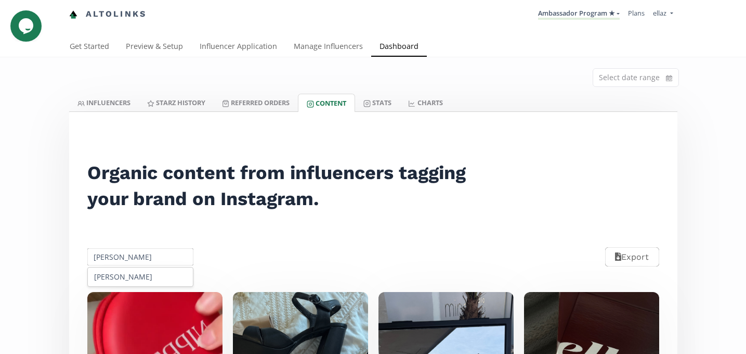
click at [147, 273] on div "[PERSON_NAME]" at bounding box center [141, 276] width 106 height 19
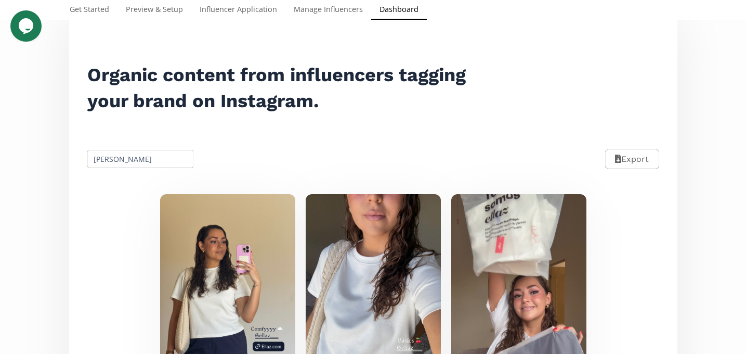
scroll to position [62, 0]
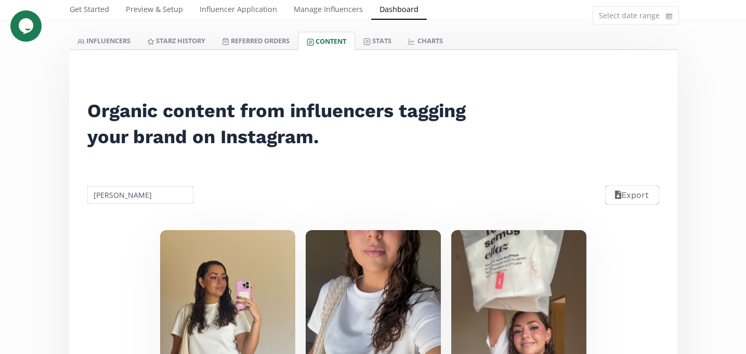
click at [118, 199] on input "[PERSON_NAME]" at bounding box center [141, 195] width 110 height 20
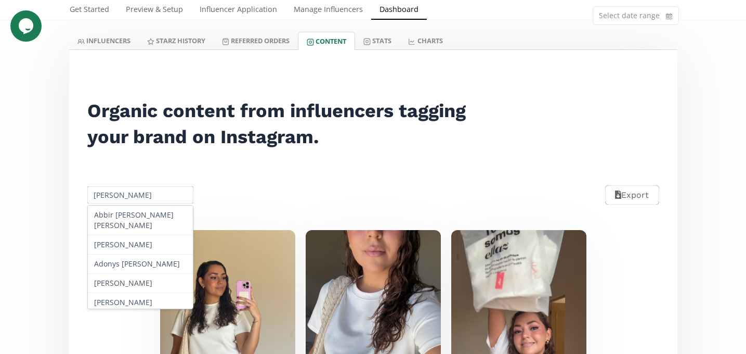
click at [118, 199] on input "[PERSON_NAME]" at bounding box center [141, 195] width 110 height 20
paste input "[PERSON_NAME]"
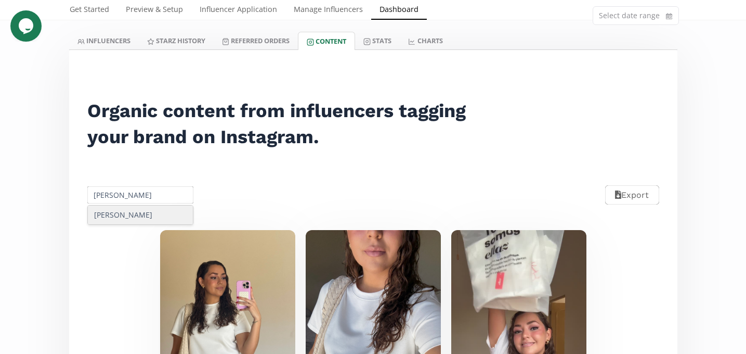
click at [133, 217] on div "[PERSON_NAME]" at bounding box center [141, 214] width 106 height 19
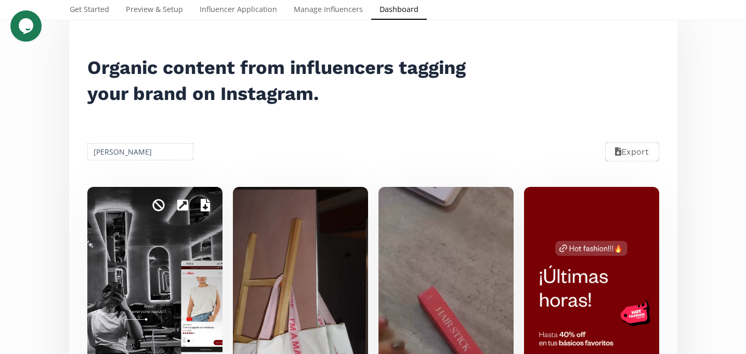
scroll to position [61, 0]
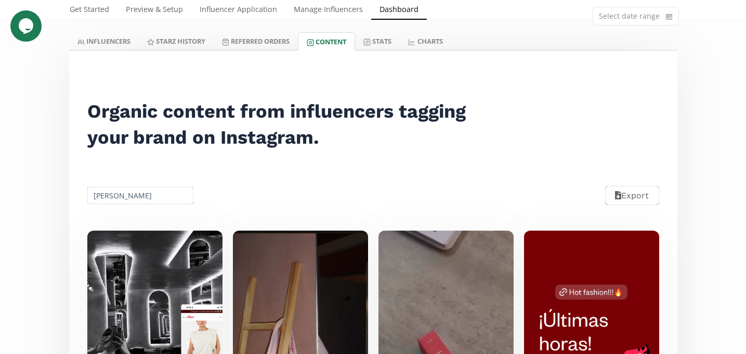
click at [128, 199] on input "[PERSON_NAME]" at bounding box center [141, 195] width 110 height 20
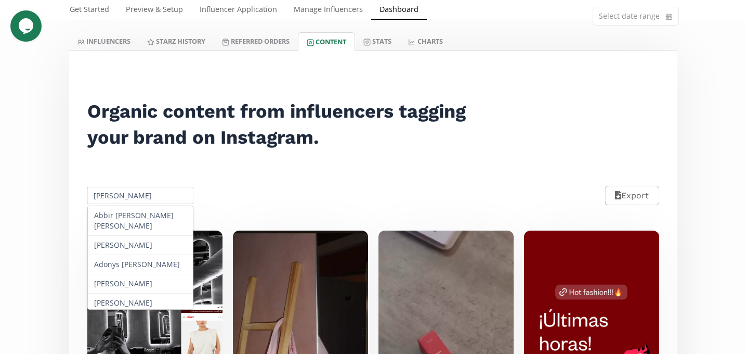
paste input "[PERSON_NAME] [PERSON_NAME]"
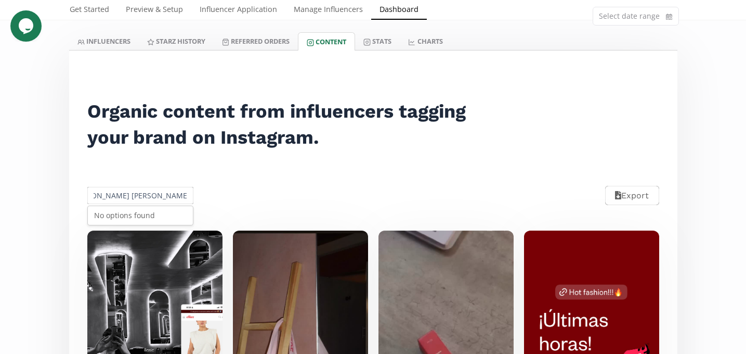
click at [128, 199] on input "Nora Arantza Cabeza González" at bounding box center [141, 195] width 110 height 20
paste input "text"
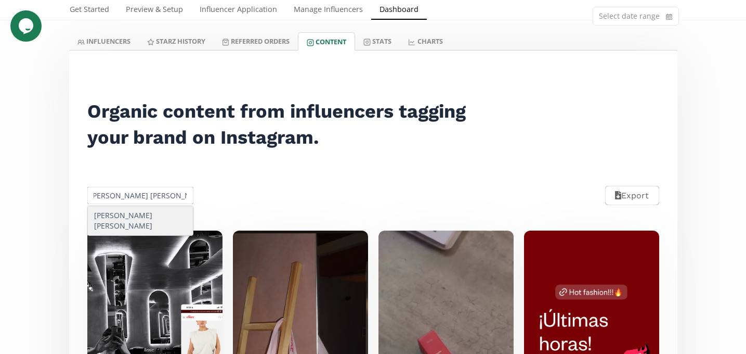
click at [135, 213] on div "[PERSON_NAME] [PERSON_NAME]" at bounding box center [141, 220] width 106 height 29
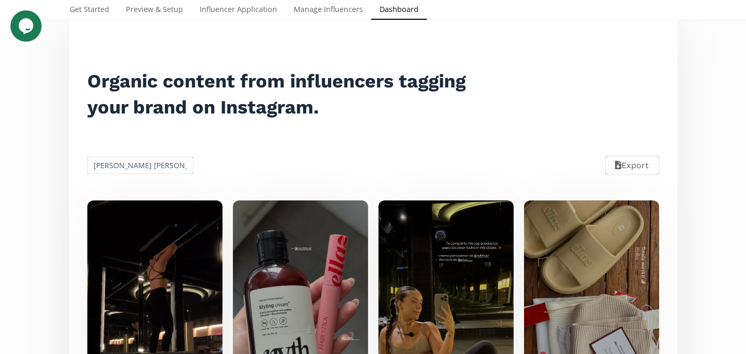
scroll to position [0, 0]
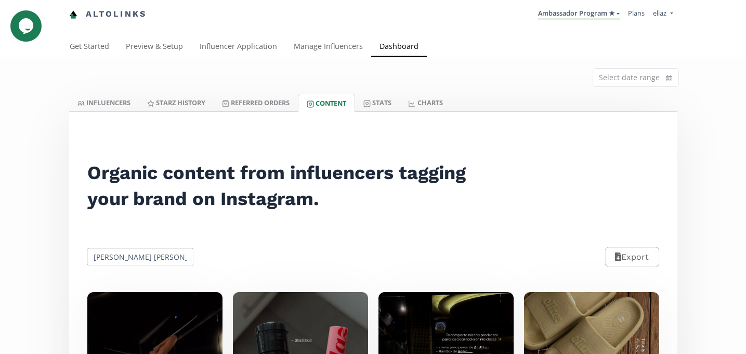
click at [137, 262] on input "[PERSON_NAME] [PERSON_NAME]" at bounding box center [141, 257] width 110 height 20
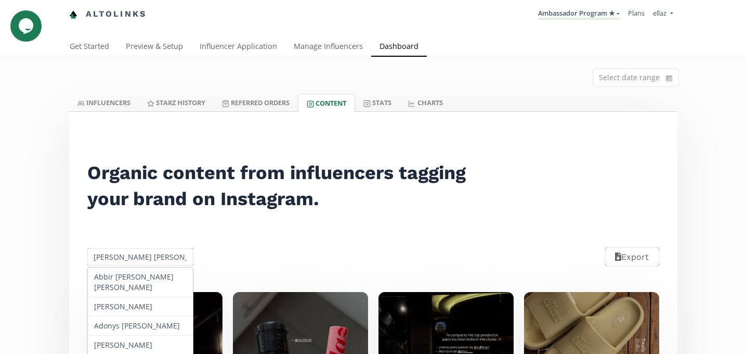
click at [137, 262] on input "[PERSON_NAME] [PERSON_NAME]" at bounding box center [141, 257] width 110 height 20
paste input "[PERSON_NAME]"
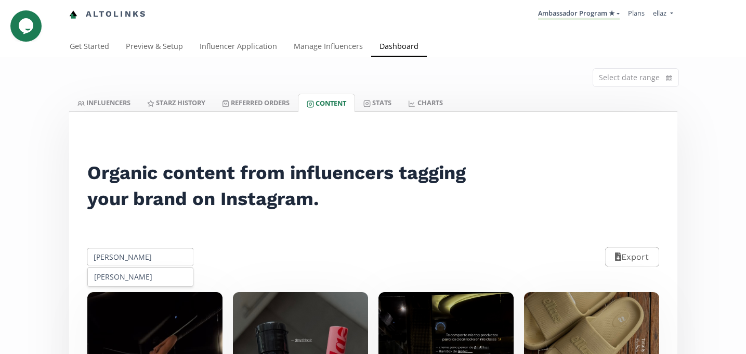
click at [139, 278] on div "[PERSON_NAME]" at bounding box center [141, 276] width 106 height 19
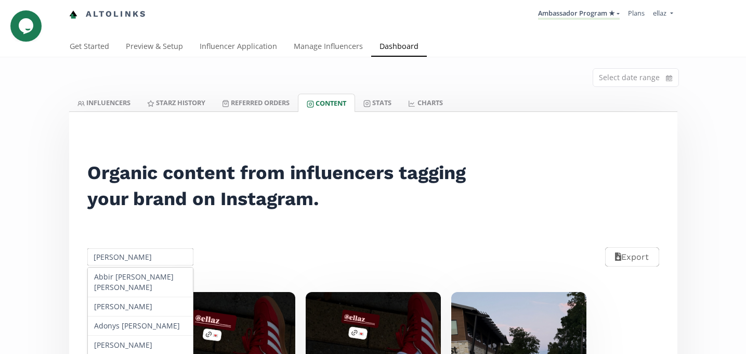
click at [119, 249] on input "[PERSON_NAME]" at bounding box center [141, 257] width 110 height 20
click at [112, 257] on input "[PERSON_NAME]" at bounding box center [141, 257] width 110 height 20
paste input "Paola Morales Ochman"
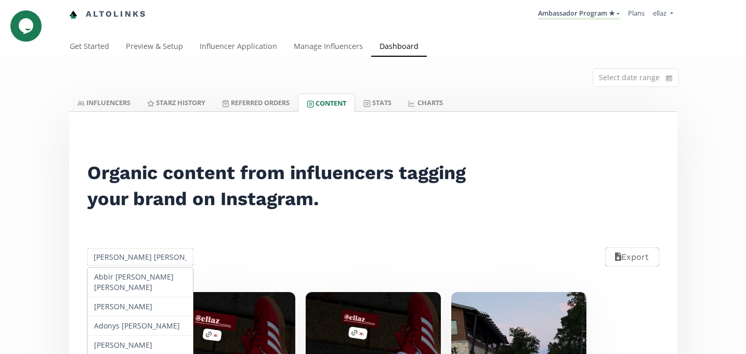
scroll to position [0, 1]
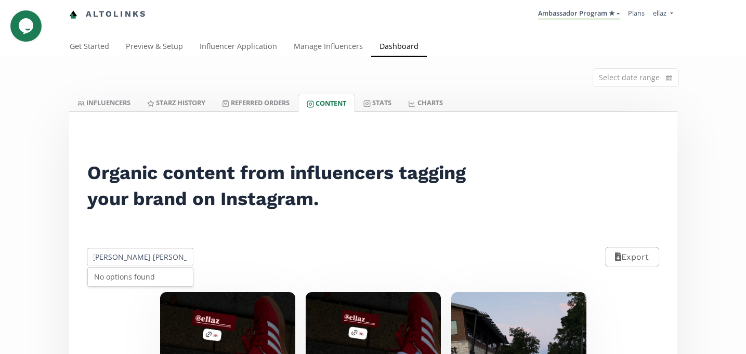
click at [138, 282] on div "No options found" at bounding box center [141, 276] width 106 height 19
click at [157, 255] on input "Paola Morales Ochmann" at bounding box center [141, 257] width 110 height 20
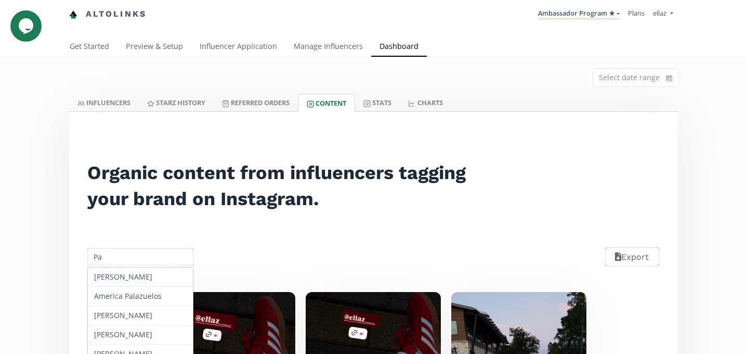
type input "P"
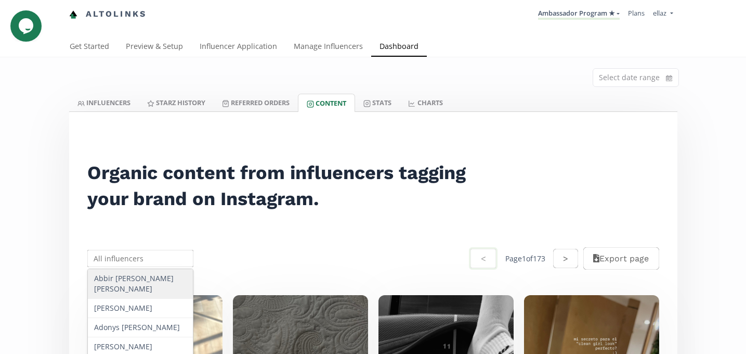
paste input "[PERSON_NAME]"
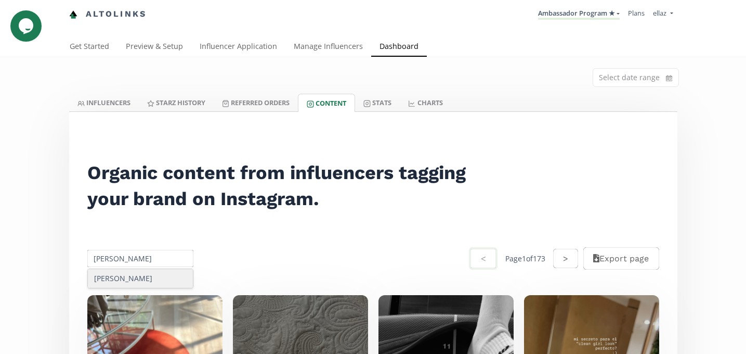
click at [131, 276] on div "[PERSON_NAME]" at bounding box center [141, 278] width 106 height 19
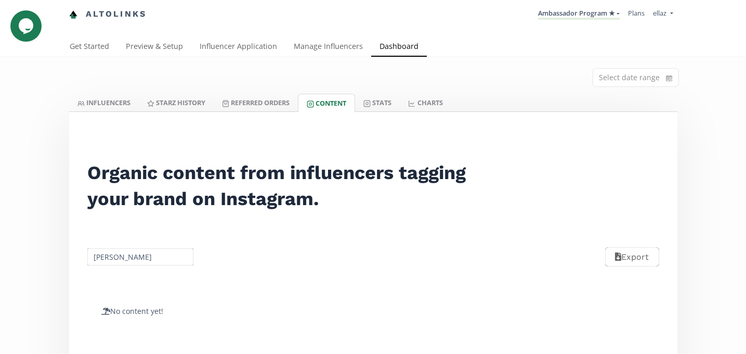
click at [117, 254] on input "[PERSON_NAME]" at bounding box center [141, 257] width 110 height 20
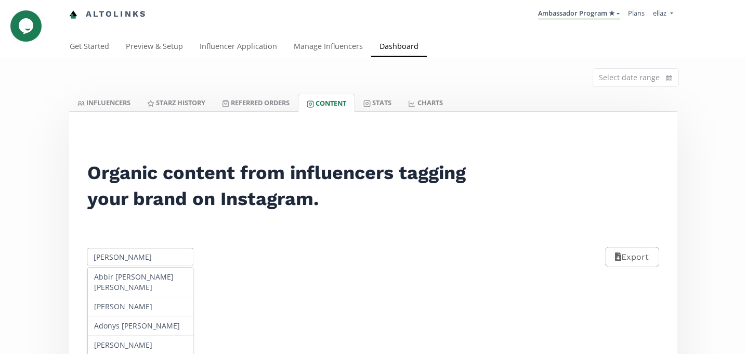
click at [117, 254] on input "[PERSON_NAME]" at bounding box center [141, 257] width 110 height 20
paste input "[PERSON_NAME]"
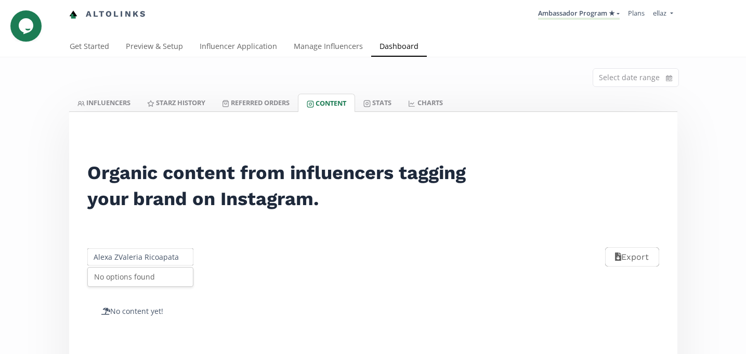
click at [117, 254] on input "Alexa ZValeria Ricoapata" at bounding box center [141, 257] width 110 height 20
paste input "[PERSON_NAME]"
click at [124, 270] on div "[PERSON_NAME]" at bounding box center [141, 276] width 106 height 19
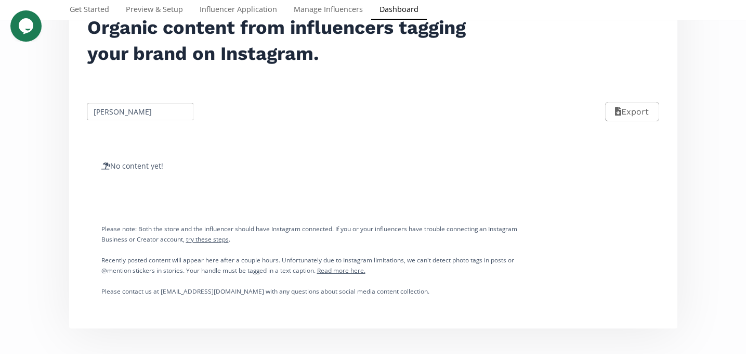
scroll to position [148, 0]
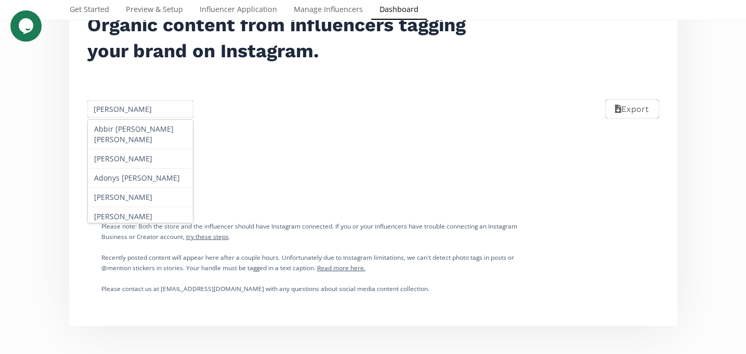
click at [119, 106] on input "[PERSON_NAME]" at bounding box center [141, 109] width 110 height 20
paste input "[PERSON_NAME]"
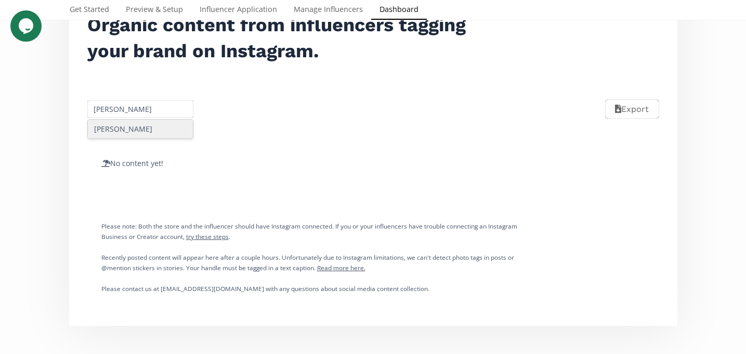
click at [129, 127] on div "[PERSON_NAME]" at bounding box center [141, 129] width 106 height 19
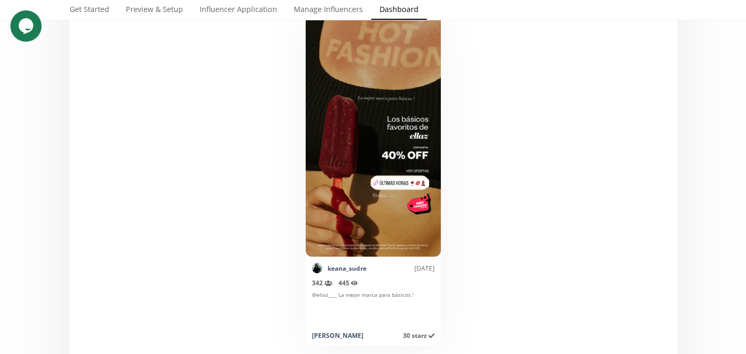
scroll to position [93, 0]
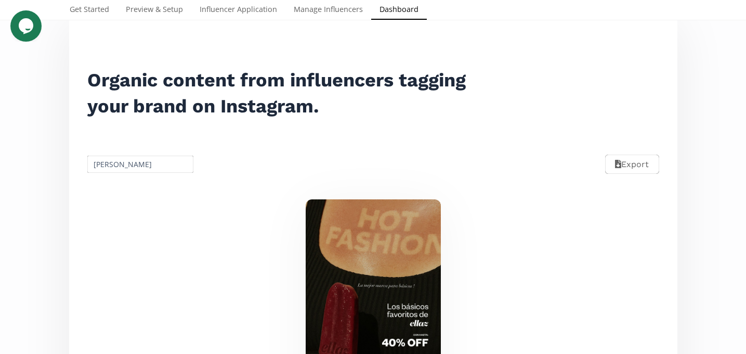
click at [118, 167] on input "[PERSON_NAME]" at bounding box center [141, 164] width 110 height 20
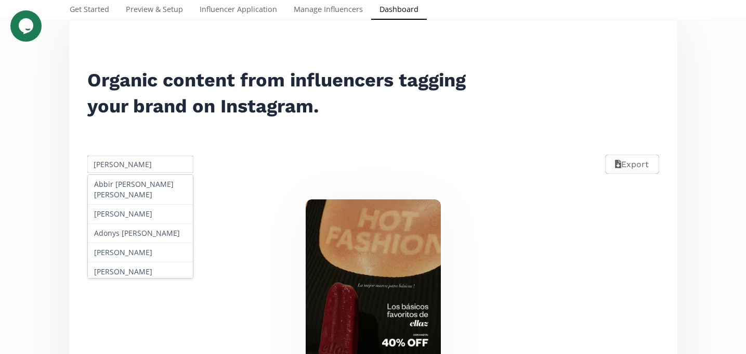
click at [118, 167] on input "[PERSON_NAME]" at bounding box center [141, 164] width 110 height 20
paste input "[PERSON_NAME]"
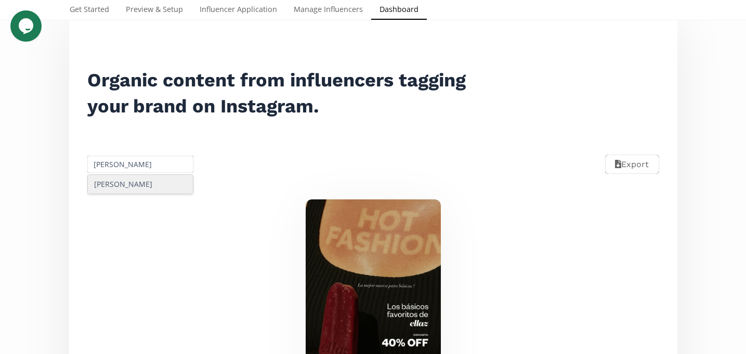
click at [123, 184] on div "[PERSON_NAME]" at bounding box center [141, 184] width 106 height 19
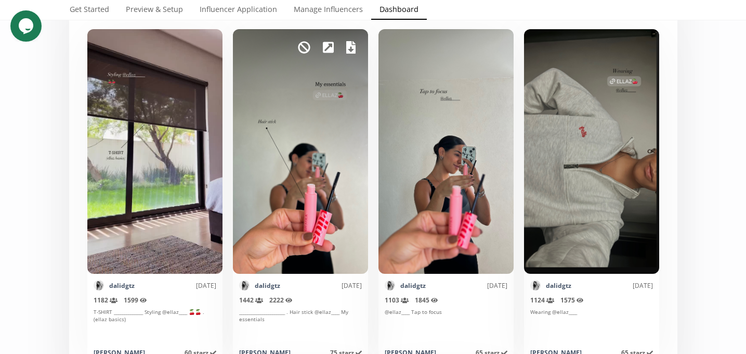
scroll to position [262, 0]
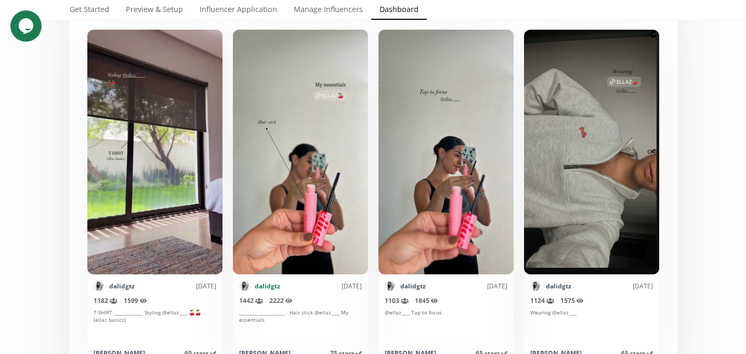
click at [258, 286] on link "dalidgtz" at bounding box center [267, 285] width 25 height 9
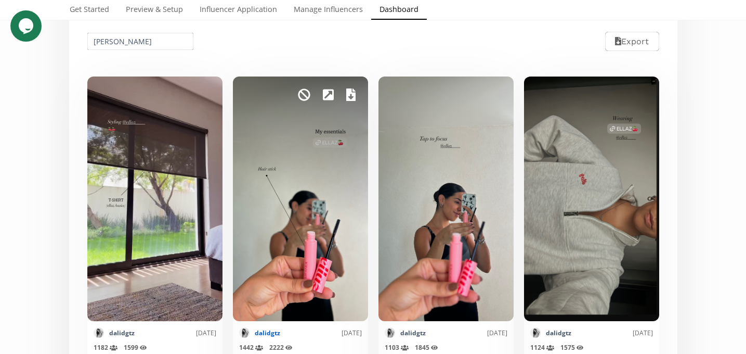
scroll to position [209, 0]
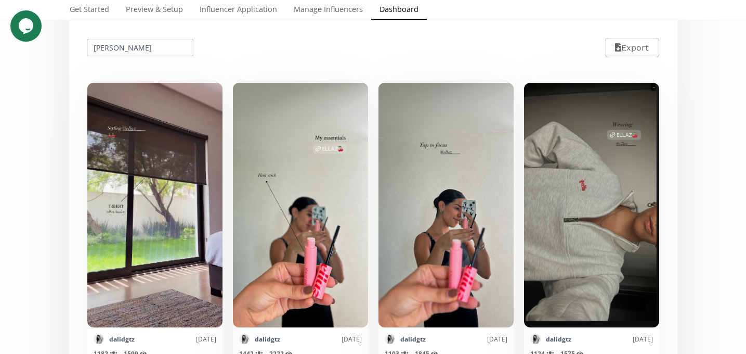
click at [124, 51] on input "[PERSON_NAME]" at bounding box center [141, 47] width 110 height 20
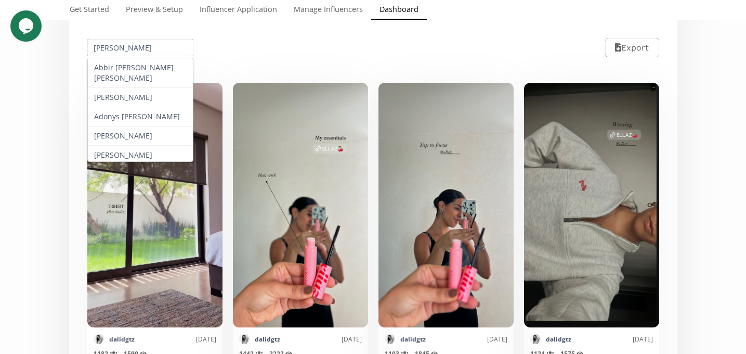
click at [124, 51] on input "[PERSON_NAME]" at bounding box center [141, 47] width 110 height 20
paste input "[PERSON_NAME] y [PERSON_NAME]"
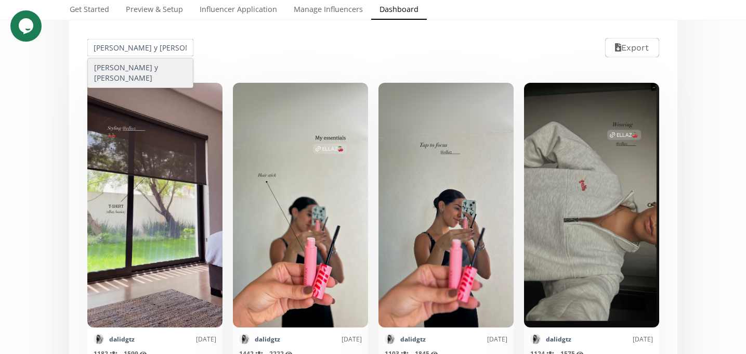
click at [130, 72] on div "[PERSON_NAME] y [PERSON_NAME]" at bounding box center [141, 72] width 106 height 29
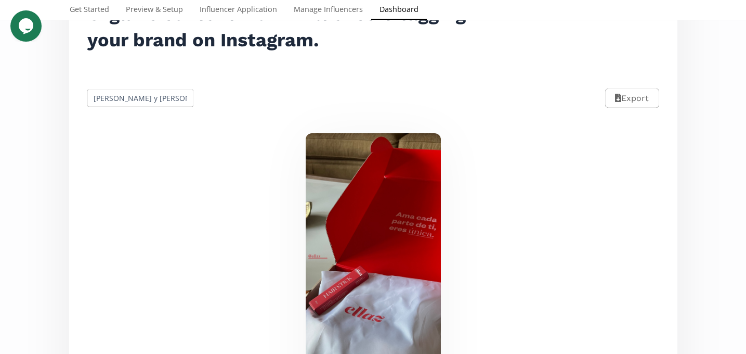
scroll to position [150, 0]
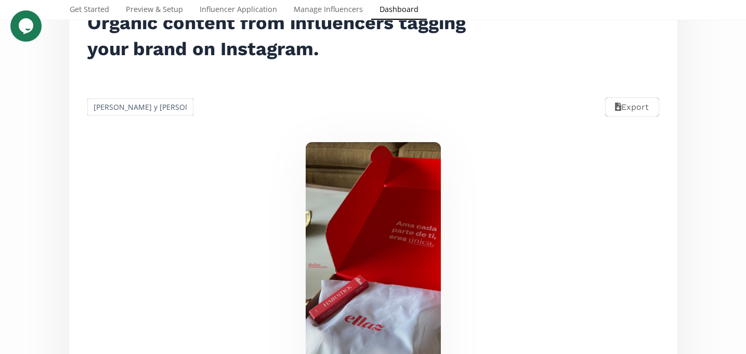
click at [128, 103] on input "[PERSON_NAME] y [PERSON_NAME]" at bounding box center [141, 107] width 110 height 20
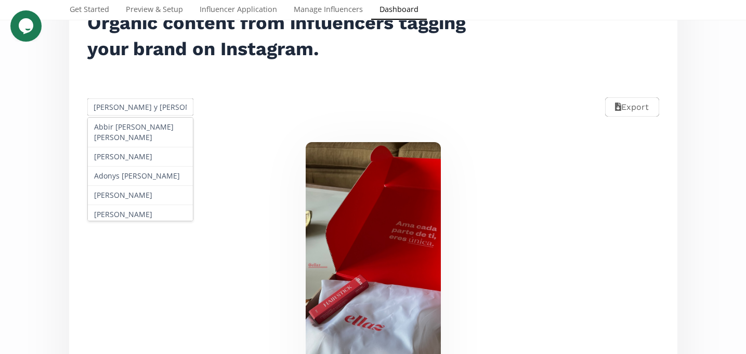
click at [128, 103] on input "[PERSON_NAME] y [PERSON_NAME]" at bounding box center [141, 107] width 110 height 20
paste input "María José Cárdenas"
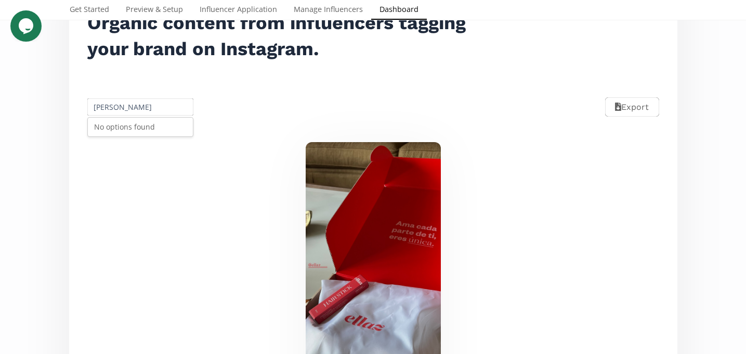
click at [134, 136] on div "No options found" at bounding box center [141, 127] width 106 height 19
click at [161, 110] on input "María José Cárdenas" at bounding box center [141, 107] width 110 height 20
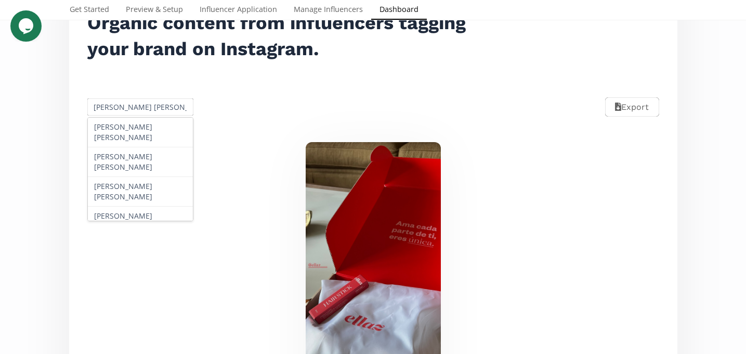
click at [113, 101] on input "María José" at bounding box center [141, 107] width 110 height 20
paste input "[PERSON_NAME]"
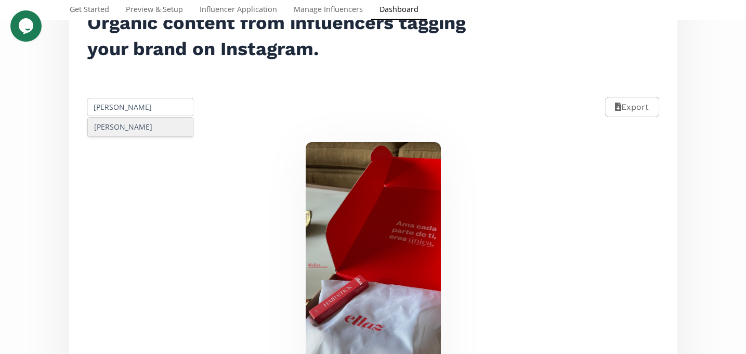
click at [128, 130] on div "[PERSON_NAME]" at bounding box center [141, 127] width 106 height 19
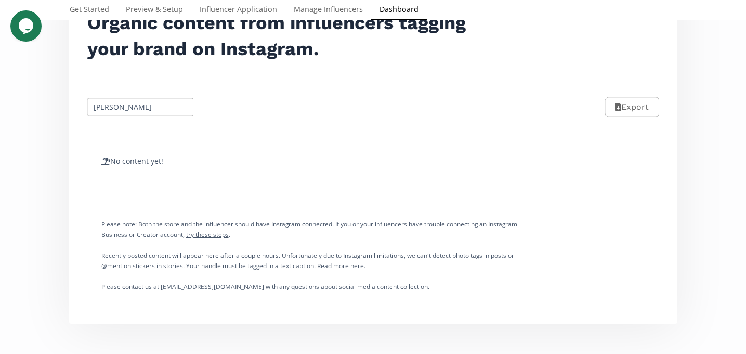
click at [122, 106] on input "[PERSON_NAME]" at bounding box center [141, 107] width 110 height 20
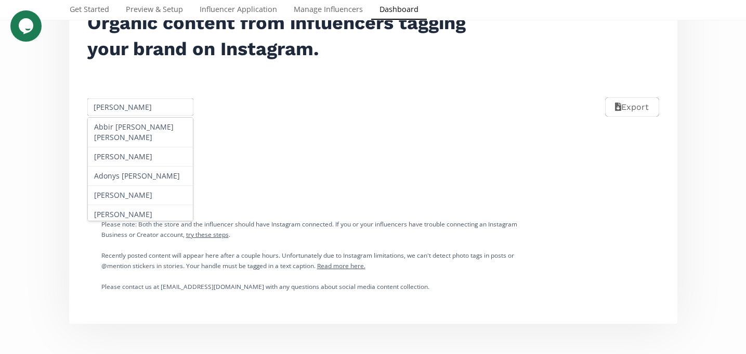
click at [122, 106] on input "[PERSON_NAME]" at bounding box center [141, 107] width 110 height 20
paste input "[PERSON_NAME] [PERSON_NAME]"
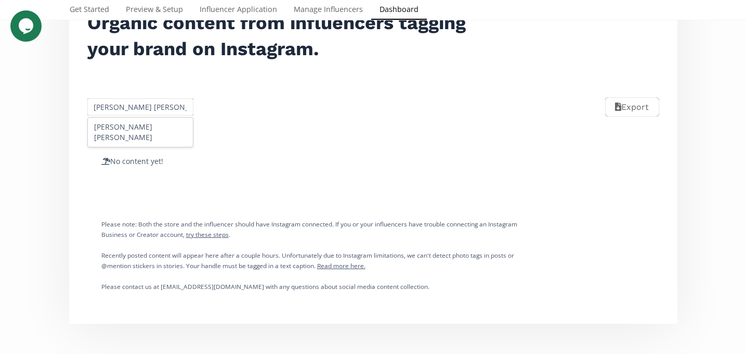
scroll to position [0, 16]
click at [137, 144] on div "[PERSON_NAME] [PERSON_NAME]" at bounding box center [141, 132] width 106 height 29
click at [127, 104] on input "[PERSON_NAME] [PERSON_NAME]" at bounding box center [141, 107] width 110 height 20
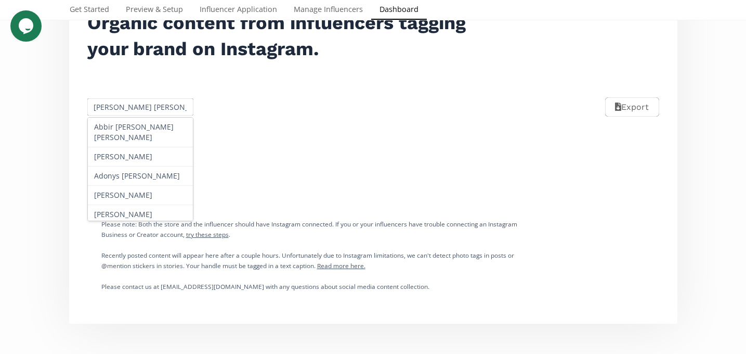
click at [127, 104] on input "[PERSON_NAME] [PERSON_NAME]" at bounding box center [141, 107] width 110 height 20
paste input "[PERSON_NAME]"
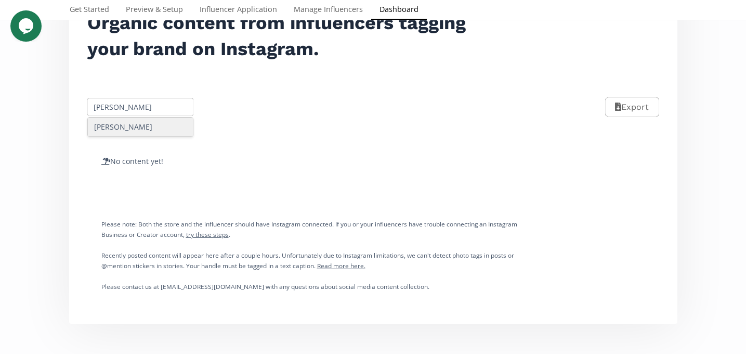
click at [131, 130] on div "[PERSON_NAME]" at bounding box center [141, 127] width 106 height 19
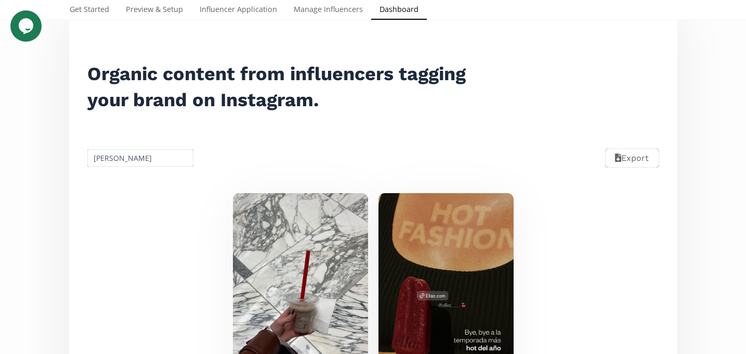
scroll to position [80, 0]
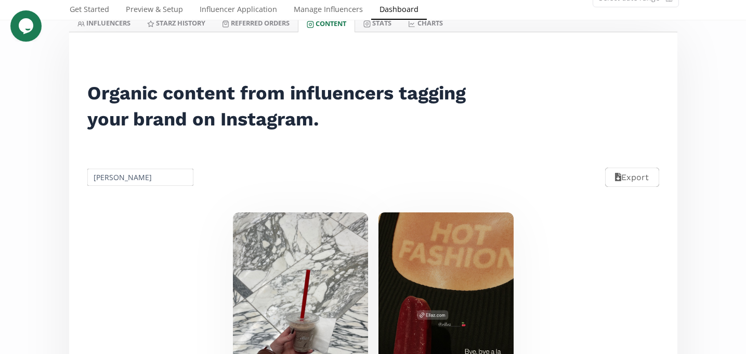
click at [117, 178] on input "[PERSON_NAME]" at bounding box center [141, 177] width 110 height 20
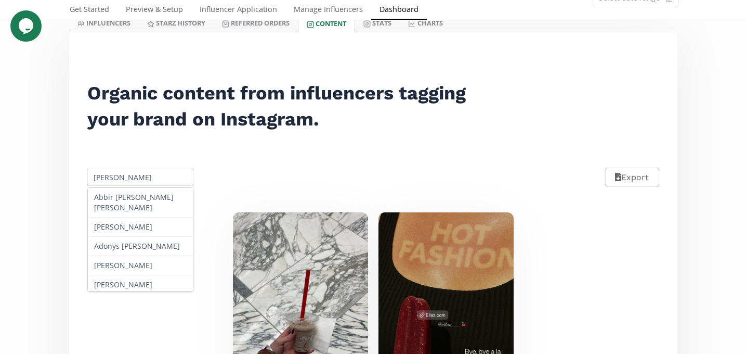
click at [117, 178] on input "[PERSON_NAME]" at bounding box center [141, 177] width 110 height 20
paste input "atalia Cano"
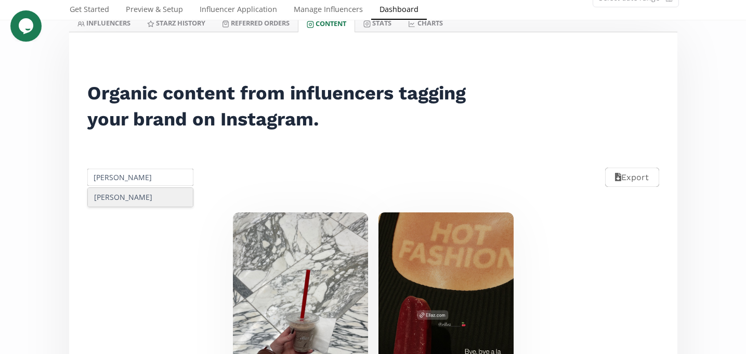
click at [125, 203] on div "[PERSON_NAME]" at bounding box center [141, 197] width 106 height 19
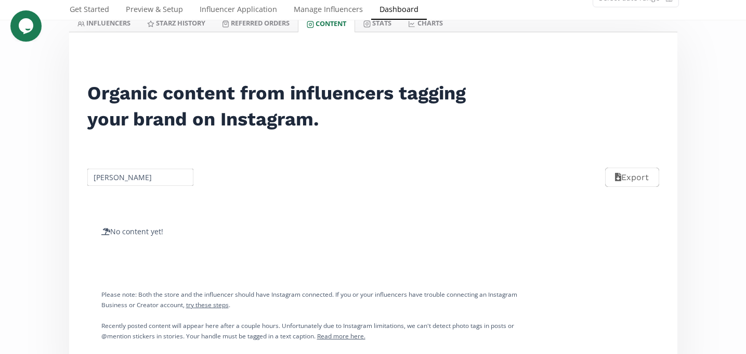
click at [118, 182] on input "[PERSON_NAME]" at bounding box center [141, 177] width 110 height 20
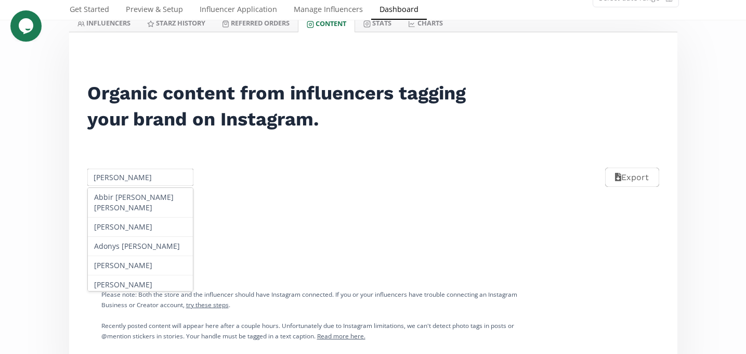
click at [118, 182] on input "[PERSON_NAME]" at bounding box center [141, 177] width 110 height 20
paste input "[PERSON_NAME]"
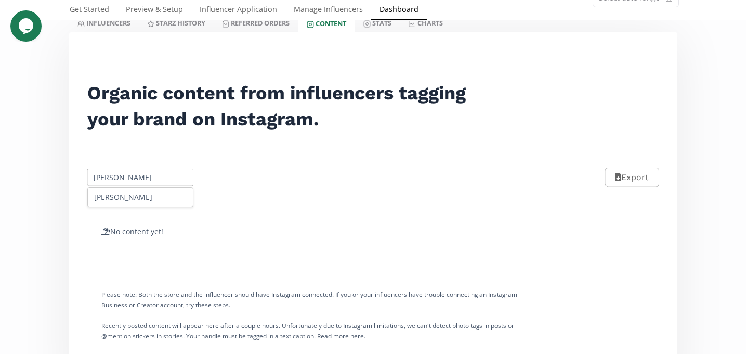
click at [131, 200] on div "[PERSON_NAME]" at bounding box center [141, 197] width 106 height 19
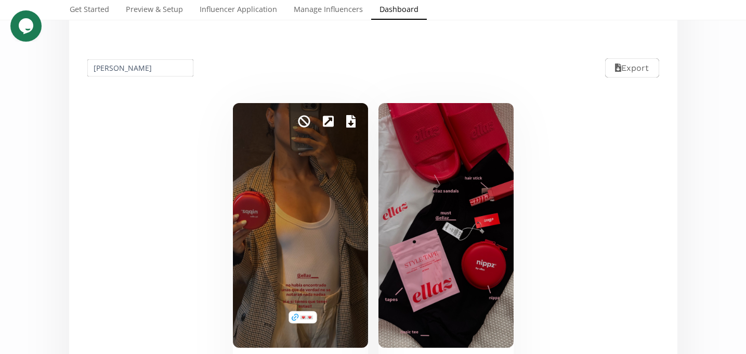
scroll to position [182, 0]
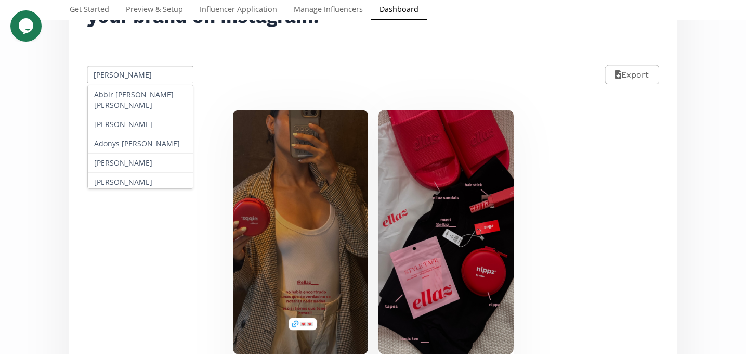
click at [114, 70] on input "[PERSON_NAME]" at bounding box center [141, 74] width 110 height 20
paste input "[PERSON_NAME]"
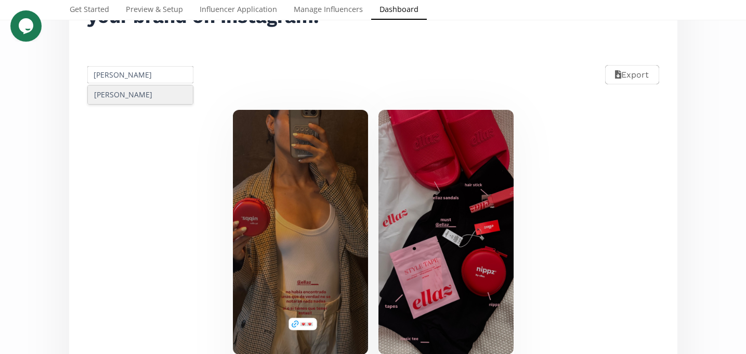
click at [134, 96] on div "[PERSON_NAME]" at bounding box center [141, 94] width 106 height 19
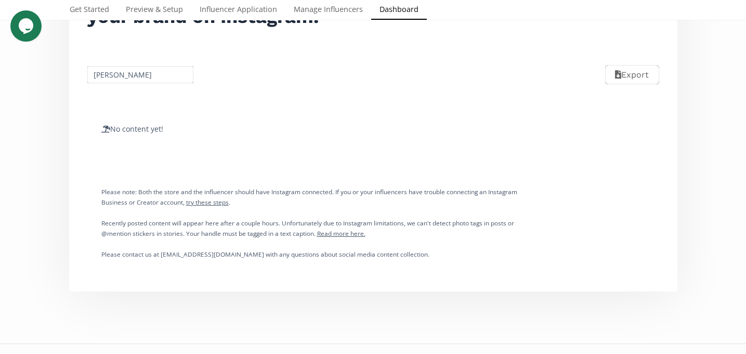
click at [128, 74] on input "[PERSON_NAME]" at bounding box center [141, 74] width 110 height 20
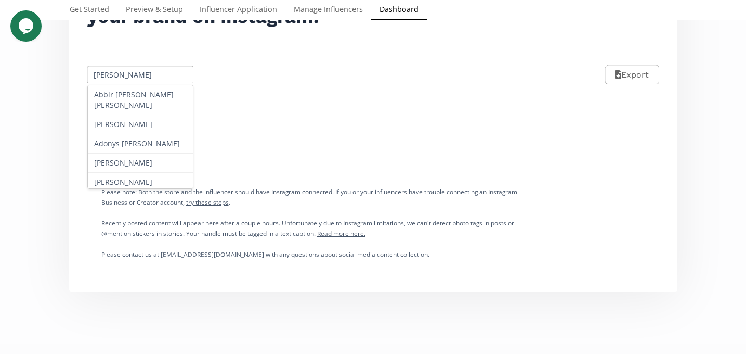
click at [128, 74] on input "[PERSON_NAME]" at bounding box center [141, 74] width 110 height 20
paste input "[PERSON_NAME]"
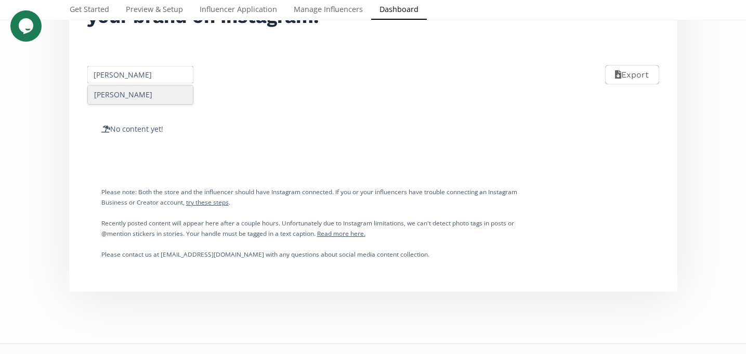
click at [130, 92] on div "[PERSON_NAME]" at bounding box center [141, 94] width 106 height 19
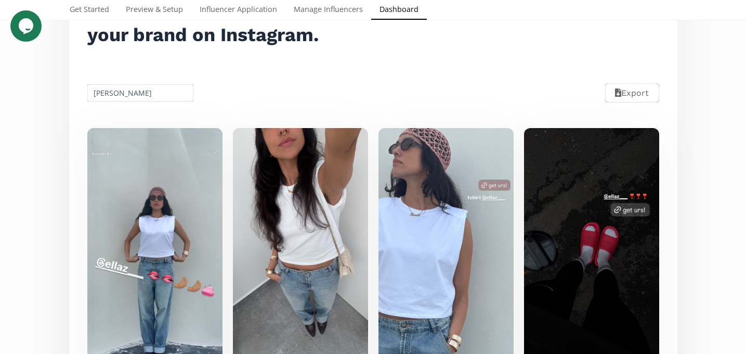
scroll to position [0, 0]
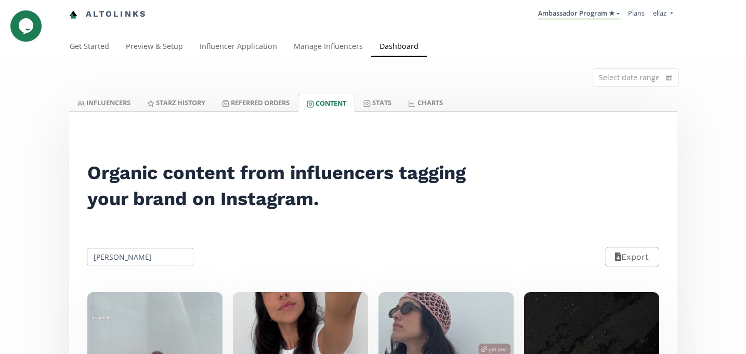
click at [137, 250] on input "[PERSON_NAME]" at bounding box center [141, 257] width 110 height 20
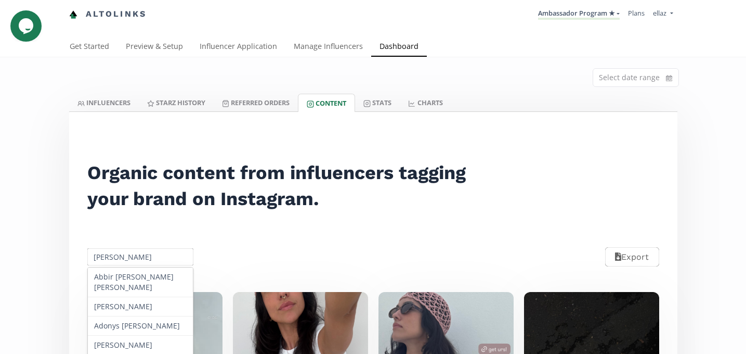
click at [137, 250] on input "[PERSON_NAME]" at bounding box center [141, 257] width 110 height 20
paste input "Lucero Maui Gómez Montie"
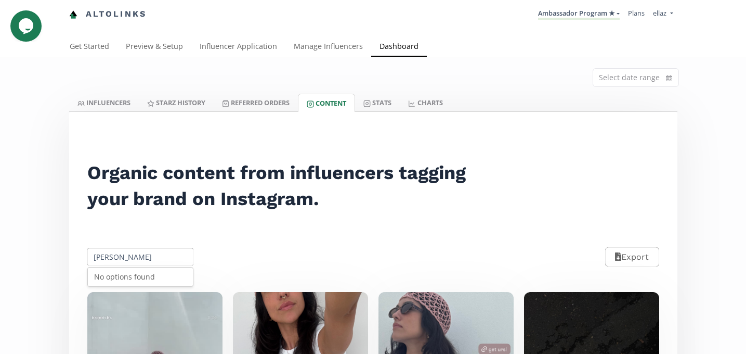
click at [112, 250] on input "Lucero Mau" at bounding box center [141, 257] width 110 height 20
paste input "[PERSON_NAME]"
click at [140, 283] on div "[PERSON_NAME]" at bounding box center [141, 276] width 106 height 19
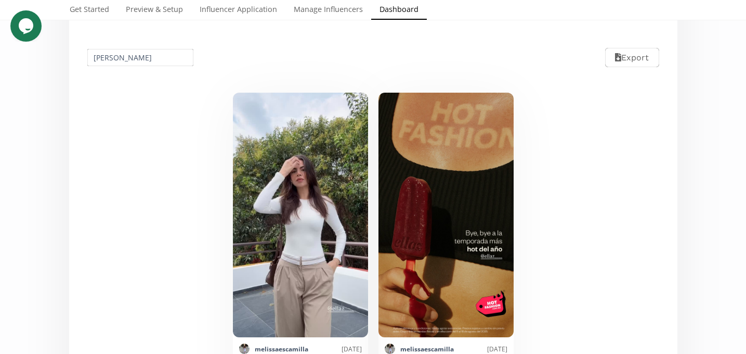
scroll to position [197, 0]
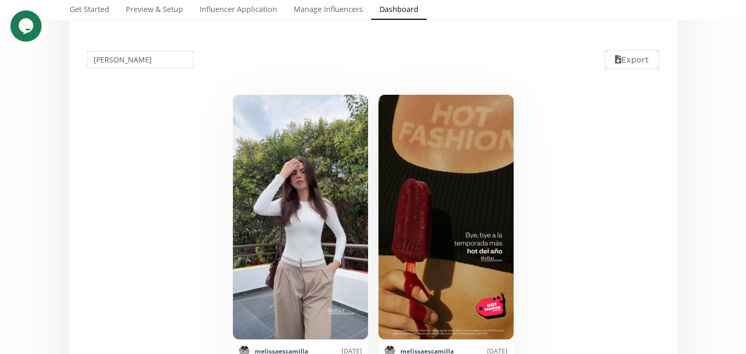
click at [124, 62] on input "[PERSON_NAME]" at bounding box center [141, 59] width 110 height 20
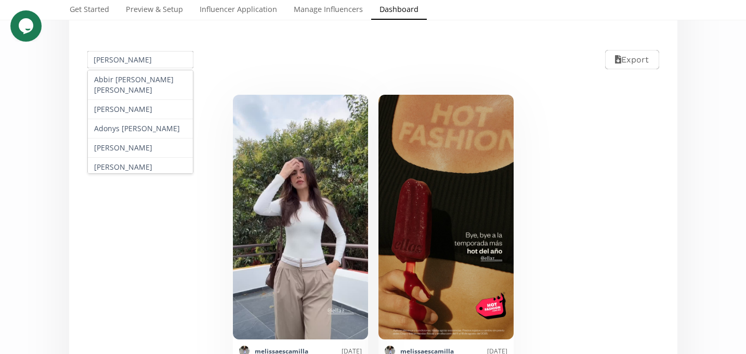
click at [124, 62] on input "[PERSON_NAME]" at bounding box center [141, 59] width 110 height 20
paste input "[PERSON_NAME]"
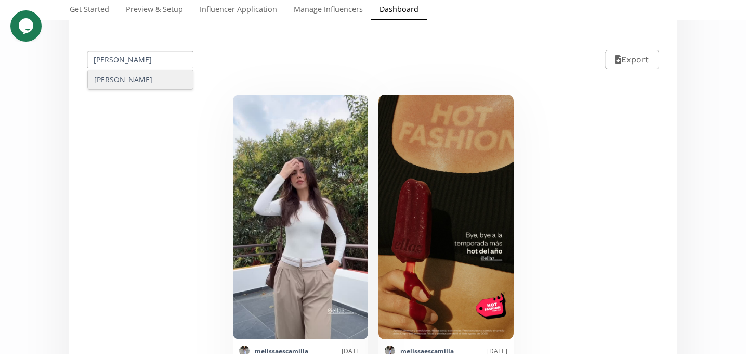
click at [130, 86] on div "[PERSON_NAME]" at bounding box center [141, 79] width 106 height 19
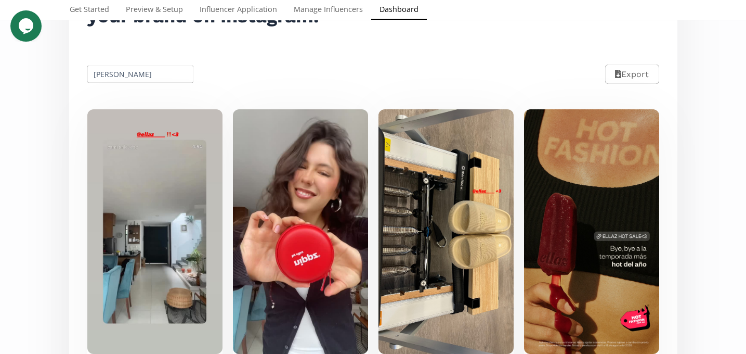
scroll to position [173, 0]
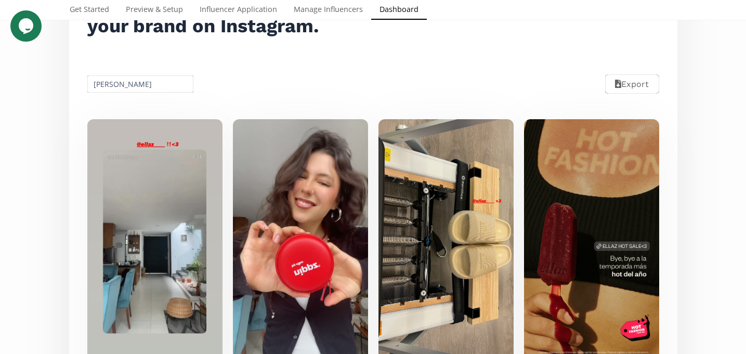
click at [123, 86] on input "[PERSON_NAME]" at bounding box center [141, 84] width 110 height 20
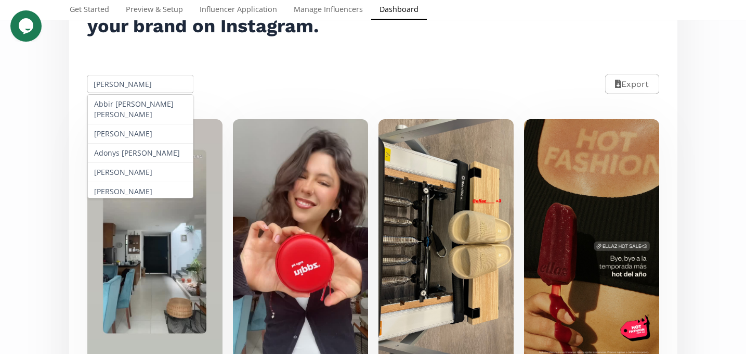
click at [123, 86] on input "[PERSON_NAME]" at bounding box center [141, 84] width 110 height 20
paste input "[PERSON_NAME]"
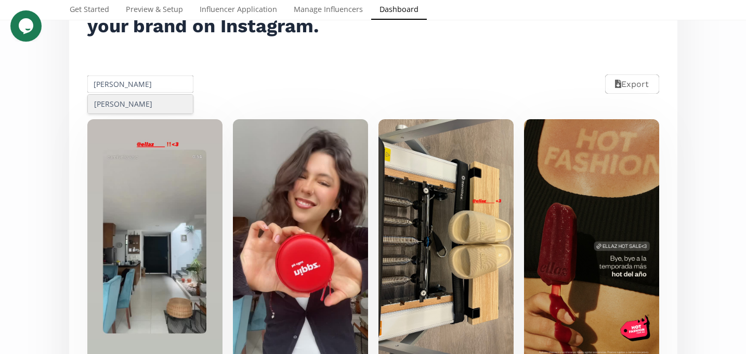
click at [132, 105] on div "[PERSON_NAME]" at bounding box center [141, 104] width 106 height 19
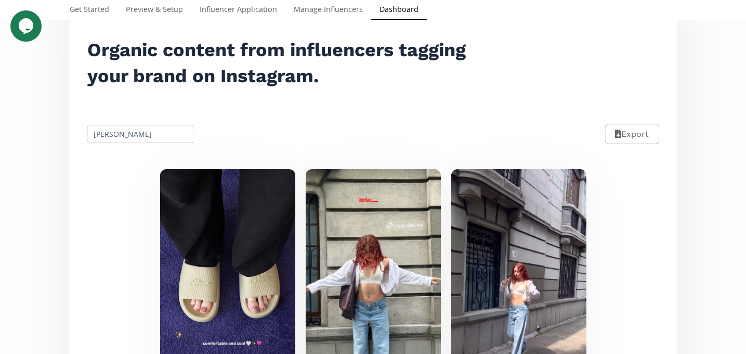
scroll to position [107, 0]
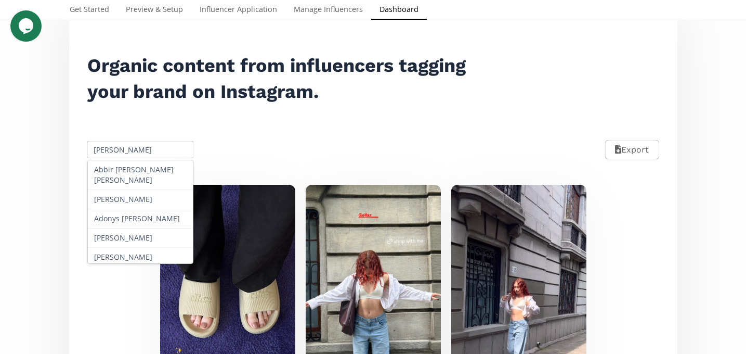
click at [121, 145] on input "[PERSON_NAME]" at bounding box center [141, 149] width 110 height 20
paste input "Melissa Veg"
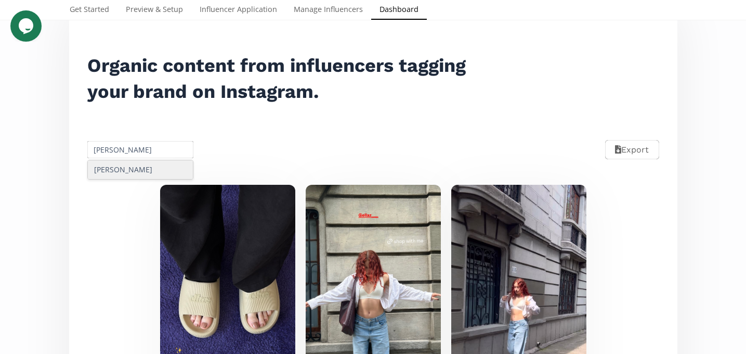
click at [144, 172] on div "[PERSON_NAME]" at bounding box center [141, 169] width 106 height 19
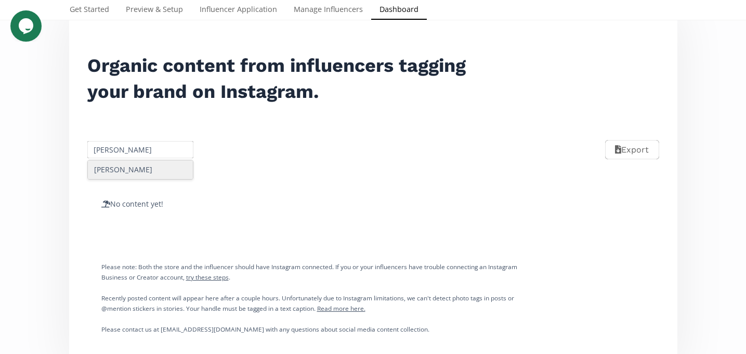
paste input "[PERSON_NAME]"
click at [131, 172] on div "[PERSON_NAME]" at bounding box center [141, 169] width 106 height 19
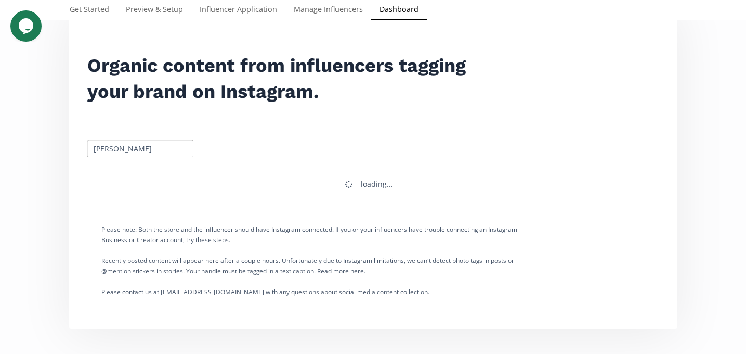
click at [149, 147] on input "[PERSON_NAME]" at bounding box center [141, 148] width 110 height 20
click at [141, 173] on div "[PERSON_NAME]" at bounding box center [141, 168] width 106 height 19
type input "[PERSON_NAME]"
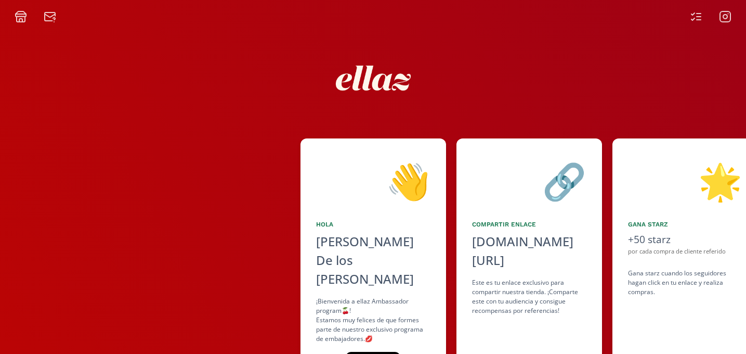
click at [699, 20] on icon at bounding box center [699, 20] width 4 height 0
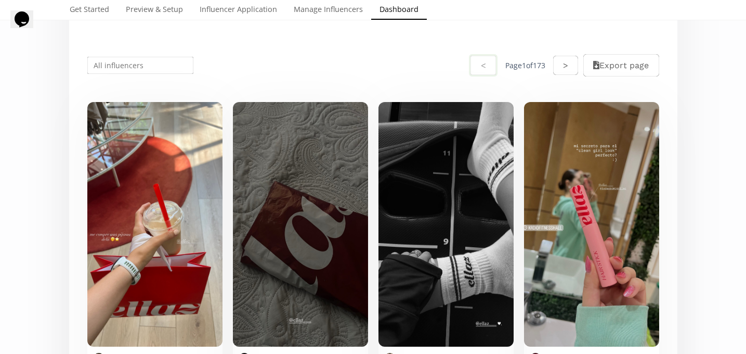
scroll to position [193, 0]
click at [145, 69] on input "text" at bounding box center [141, 65] width 110 height 20
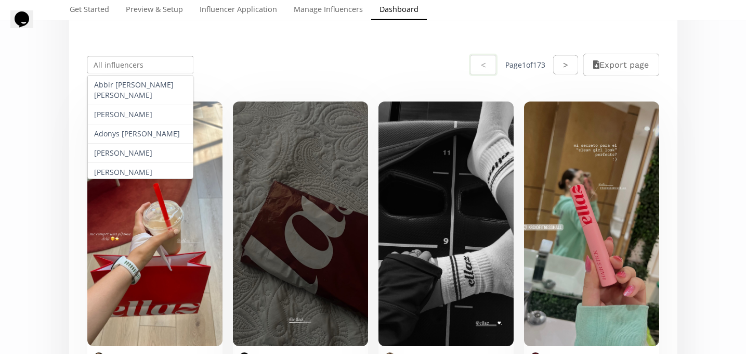
paste input "[PERSON_NAME]"
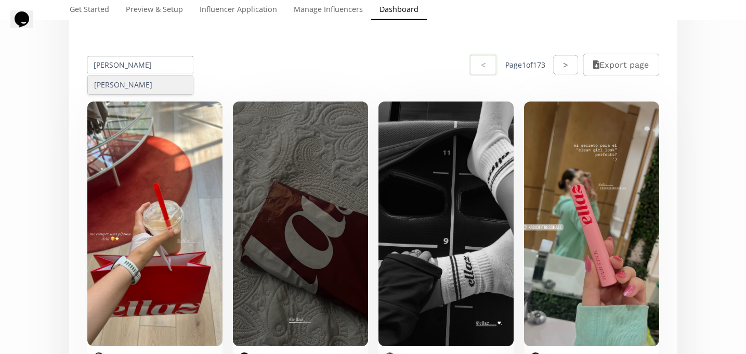
click at [130, 89] on div "[PERSON_NAME]" at bounding box center [141, 84] width 106 height 19
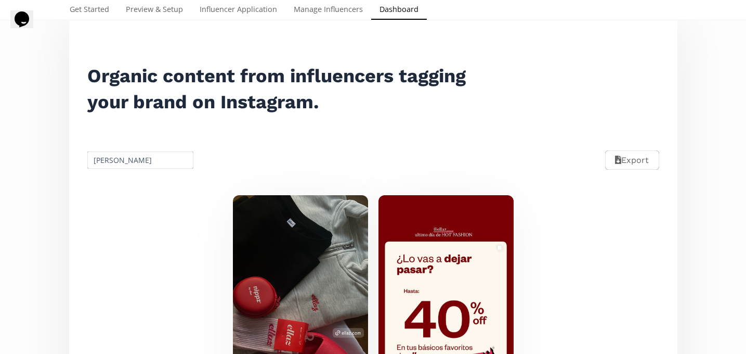
scroll to position [85, 0]
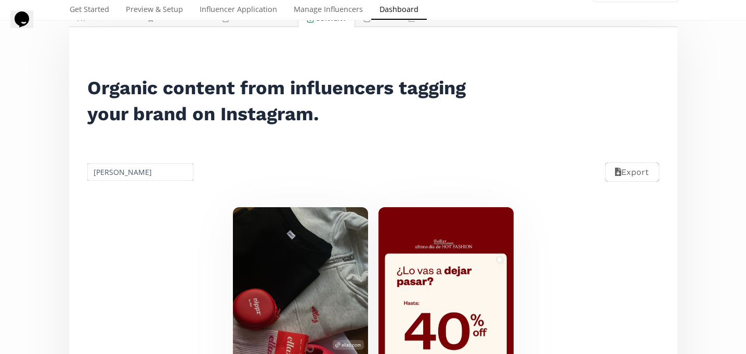
click at [130, 172] on input "[PERSON_NAME]" at bounding box center [141, 172] width 110 height 20
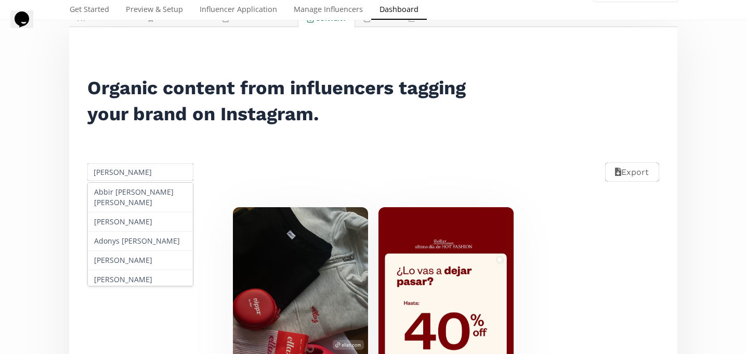
click at [130, 172] on input "[PERSON_NAME]" at bounding box center [141, 172] width 110 height 20
paste input "[PERSON_NAME] [PERSON_NAME]"
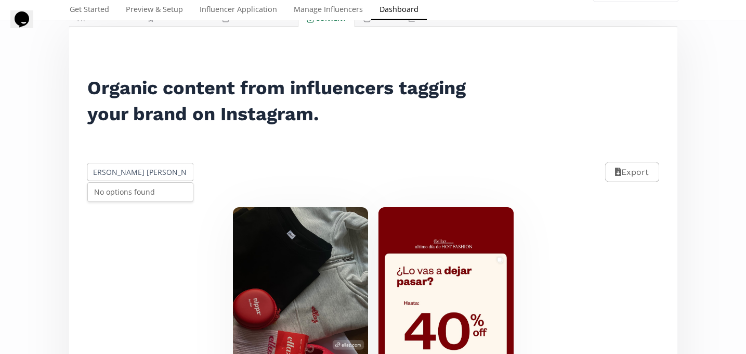
click at [140, 195] on div "No options found" at bounding box center [141, 192] width 106 height 19
drag, startPoint x: 150, startPoint y: 173, endPoint x: 302, endPoint y: 168, distance: 151.9
click at [302, 168] on div "[PERSON_NAME] [PERSON_NAME] No options found Export" at bounding box center [373, 172] width 596 height 46
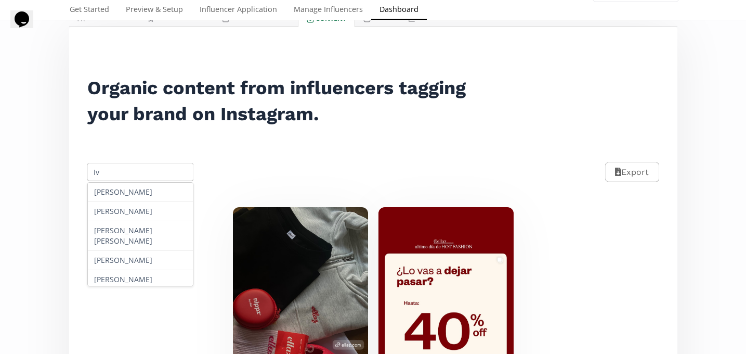
type input "I"
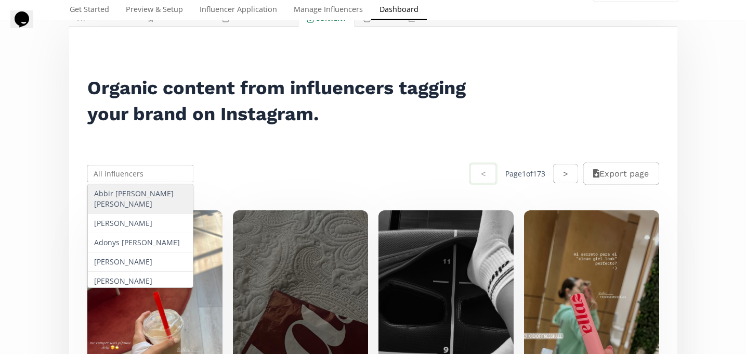
click at [111, 170] on input "text" at bounding box center [141, 173] width 110 height 20
paste input "[PERSON_NAME] de [PERSON_NAME]"
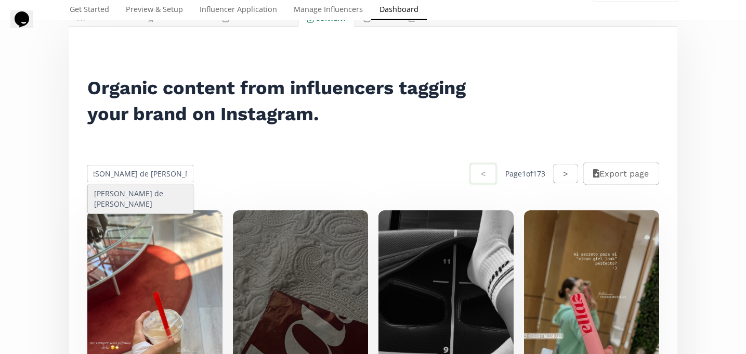
click at [144, 196] on div "[PERSON_NAME] de [PERSON_NAME]" at bounding box center [141, 198] width 106 height 29
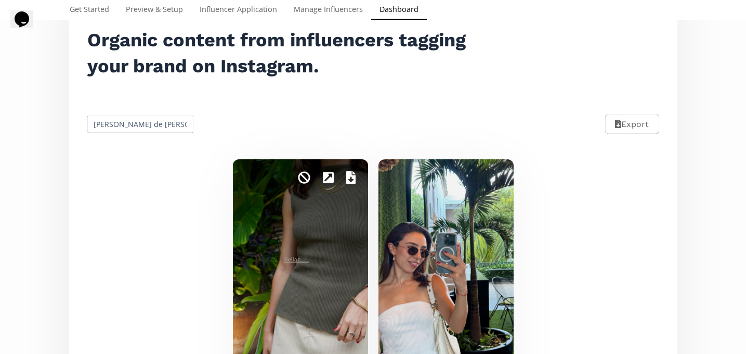
scroll to position [0, 0]
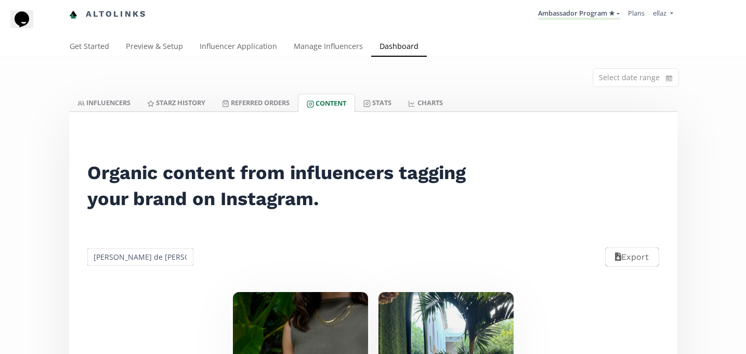
click at [149, 248] on input "[PERSON_NAME] de [PERSON_NAME]" at bounding box center [141, 257] width 110 height 20
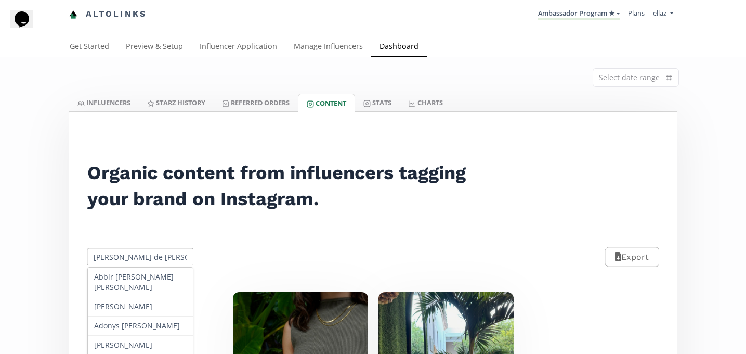
click at [149, 248] on input "[PERSON_NAME] de [PERSON_NAME]" at bounding box center [141, 257] width 110 height 20
paste input "[PERSON_NAME] de [PERSON_NAME]"
click at [150, 269] on div "[PERSON_NAME] de [PERSON_NAME]" at bounding box center [141, 281] width 106 height 29
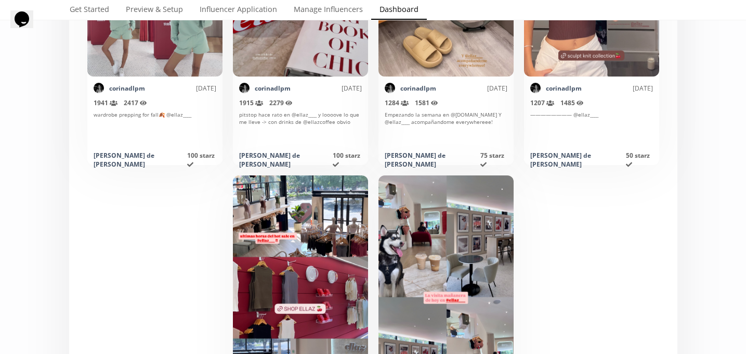
scroll to position [71, 0]
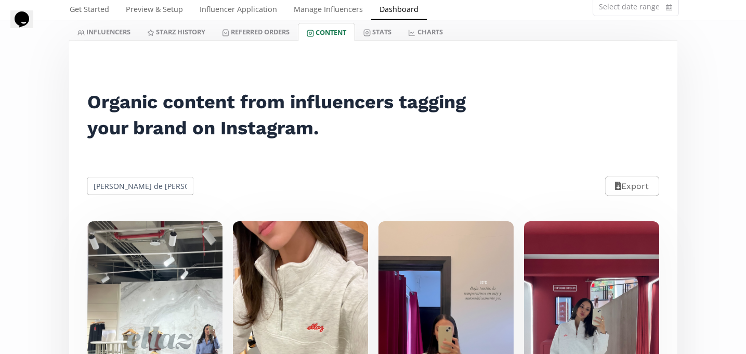
click at [142, 193] on input "[PERSON_NAME] de [PERSON_NAME]" at bounding box center [141, 186] width 110 height 20
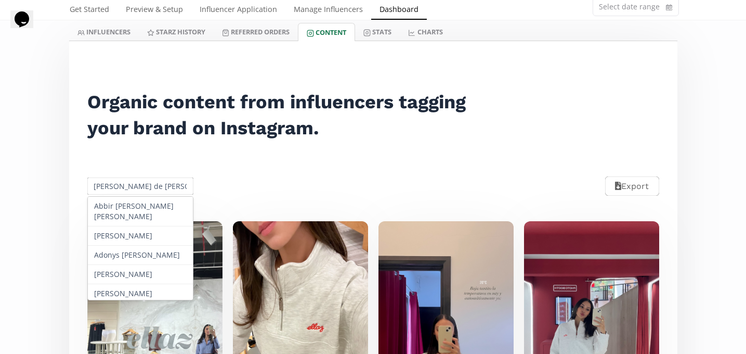
click at [142, 193] on input "[PERSON_NAME] de [PERSON_NAME]" at bounding box center [141, 186] width 110 height 20
paste input "[PERSON_NAME]"
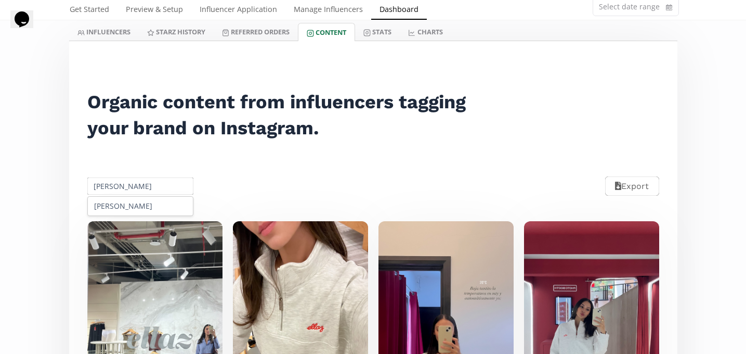
scroll to position [0, 2]
click at [140, 215] on div "[PERSON_NAME]" at bounding box center [141, 206] width 106 height 19
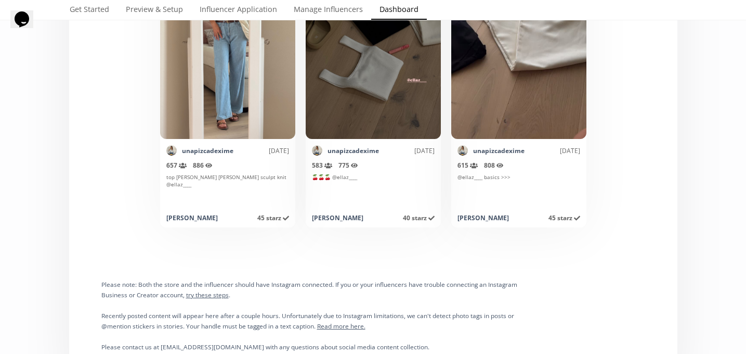
scroll to position [0, 0]
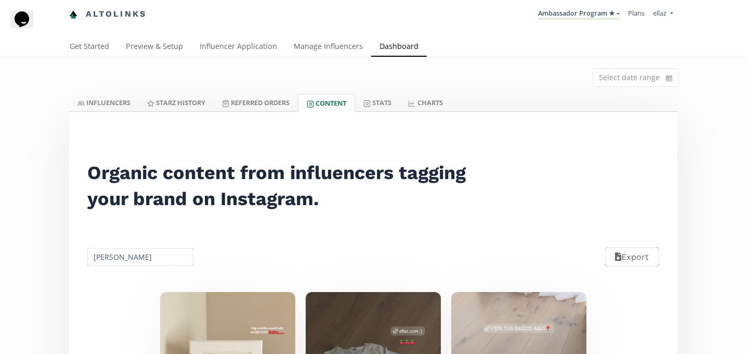
click at [120, 260] on input "[PERSON_NAME]" at bounding box center [141, 257] width 110 height 20
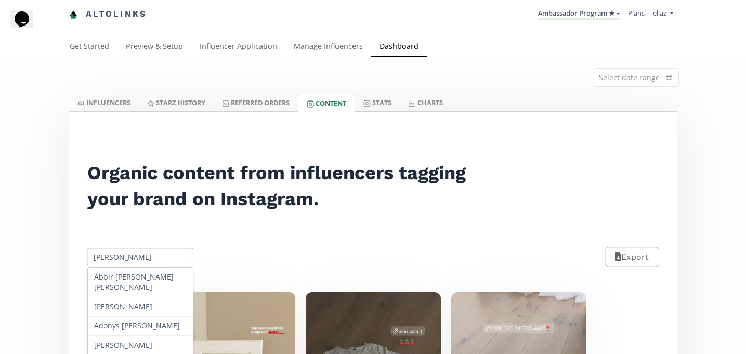
click at [120, 260] on input "[PERSON_NAME]" at bounding box center [141, 257] width 110 height 20
paste input "[PERSON_NAME]"
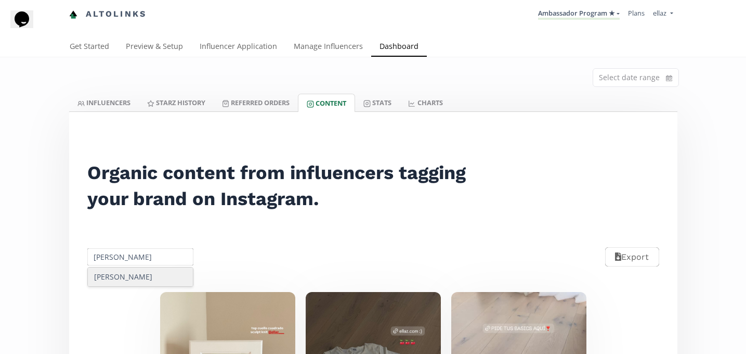
click at [133, 278] on div "[PERSON_NAME]" at bounding box center [141, 276] width 106 height 19
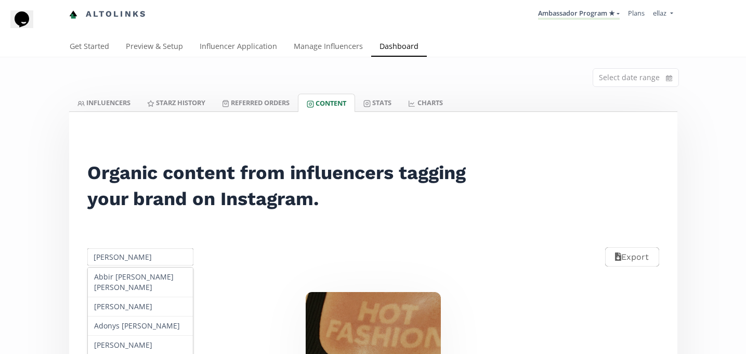
click at [134, 253] on input "[PERSON_NAME]" at bounding box center [141, 257] width 110 height 20
paste input "[PERSON_NAME]"
click at [120, 260] on input "[PERSON_NAME]" at bounding box center [141, 257] width 110 height 20
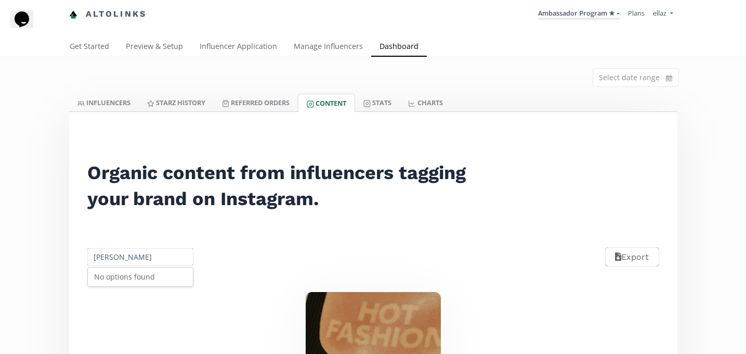
click at [120, 260] on input "[PERSON_NAME]" at bounding box center [141, 257] width 110 height 20
paste input "[PERSON_NAME] [PERSON_NAME]"
click at [133, 275] on div "[PERSON_NAME] [PERSON_NAME]" at bounding box center [141, 281] width 106 height 29
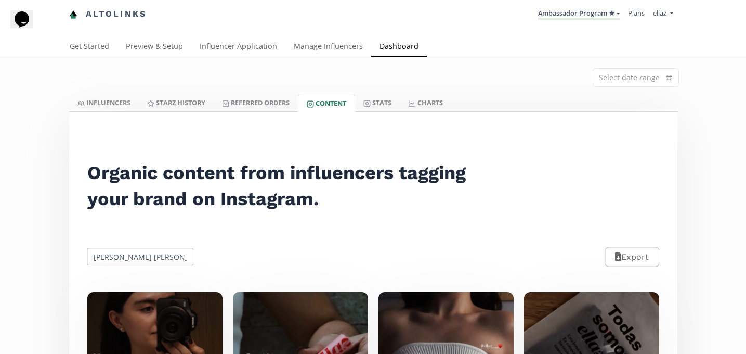
click at [119, 258] on input "[PERSON_NAME] [PERSON_NAME]" at bounding box center [141, 257] width 110 height 20
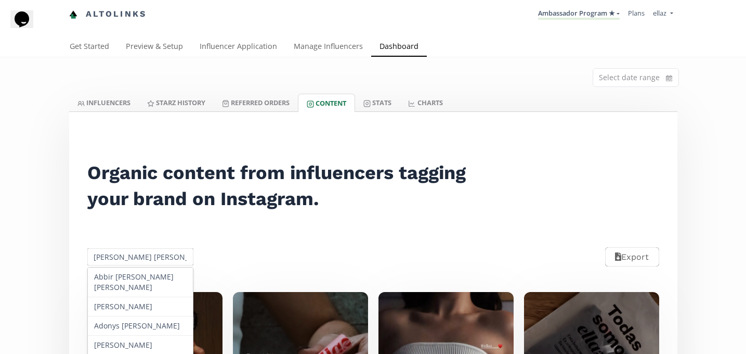
click at [119, 258] on input "[PERSON_NAME] [PERSON_NAME]" at bounding box center [141, 257] width 110 height 20
paste input "[PERSON_NAME]"
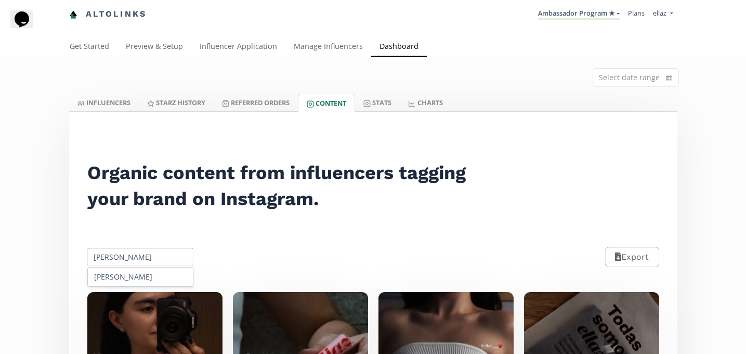
click at [140, 276] on div "[PERSON_NAME]" at bounding box center [141, 276] width 106 height 19
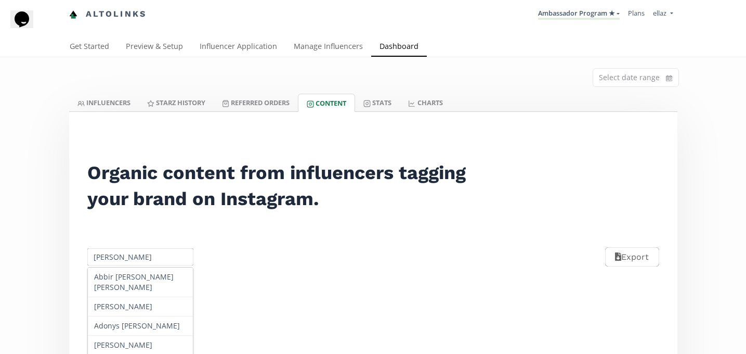
click at [126, 265] on input "[PERSON_NAME]" at bounding box center [141, 257] width 110 height 20
paste input "[PERSON_NAME]"
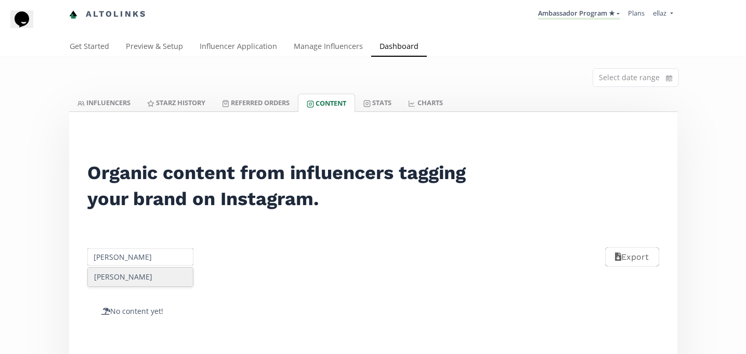
click at [143, 279] on div "[PERSON_NAME]" at bounding box center [141, 276] width 106 height 19
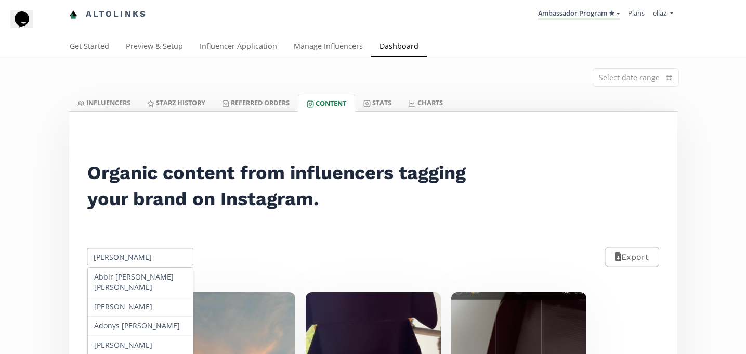
click at [111, 259] on input "[PERSON_NAME]" at bounding box center [141, 257] width 110 height 20
paste input "[PERSON_NAME]"
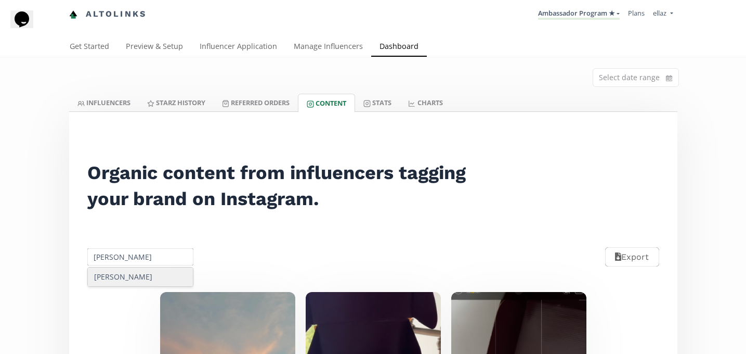
click at [139, 278] on div "[PERSON_NAME]" at bounding box center [141, 276] width 106 height 19
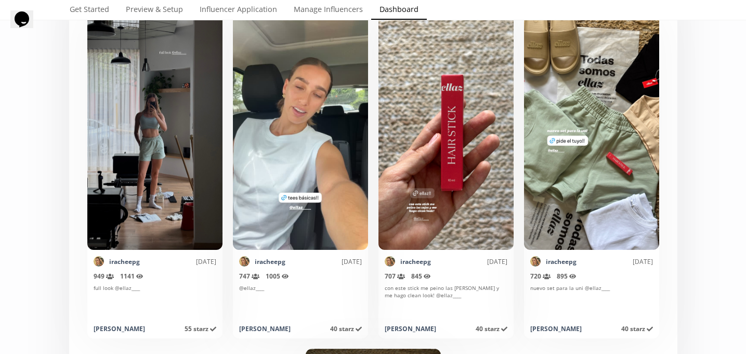
scroll to position [3, 0]
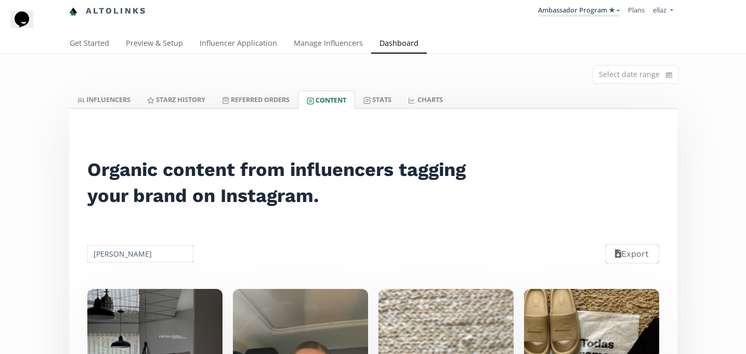
click at [129, 261] on input "[PERSON_NAME]" at bounding box center [141, 253] width 110 height 20
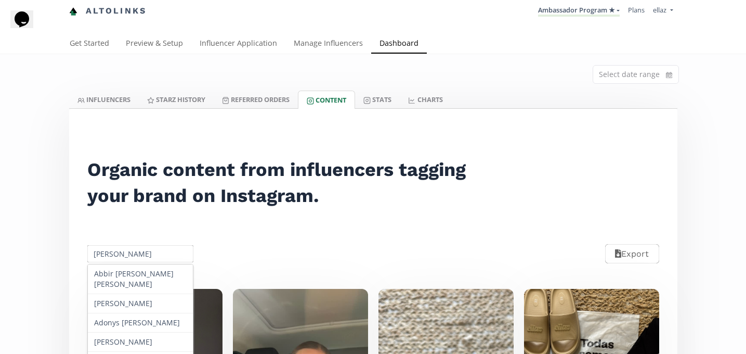
click at [129, 261] on input "[PERSON_NAME]" at bounding box center [141, 253] width 110 height 20
paste input "[PERSON_NAME]"
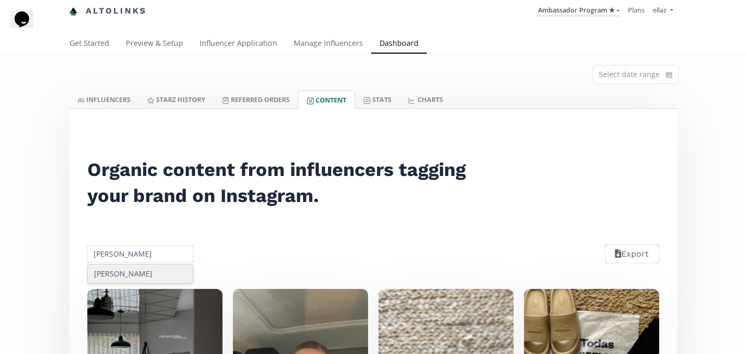
type input "[PERSON_NAME]"
click at [138, 270] on div "[PERSON_NAME]" at bounding box center [141, 273] width 106 height 19
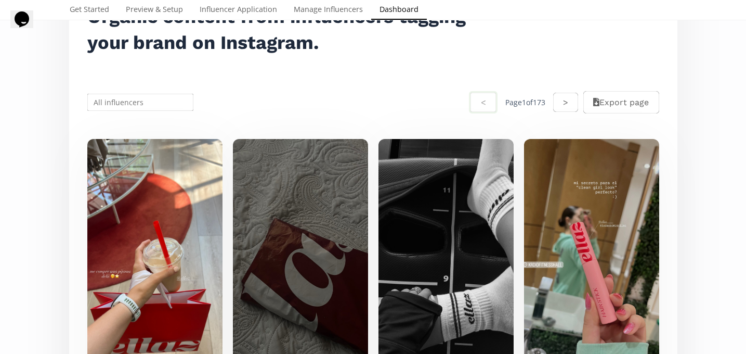
scroll to position [172, 0]
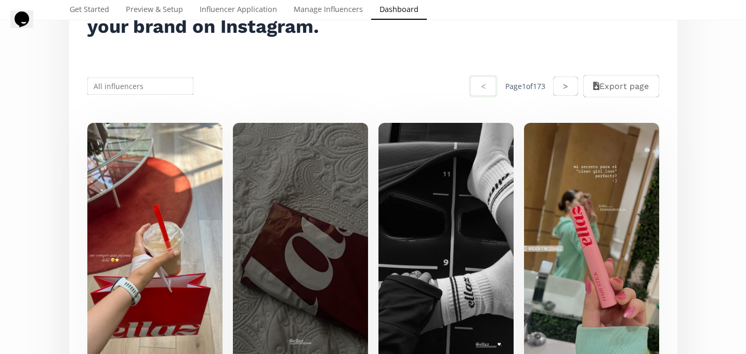
click at [145, 81] on input "text" at bounding box center [141, 86] width 110 height 20
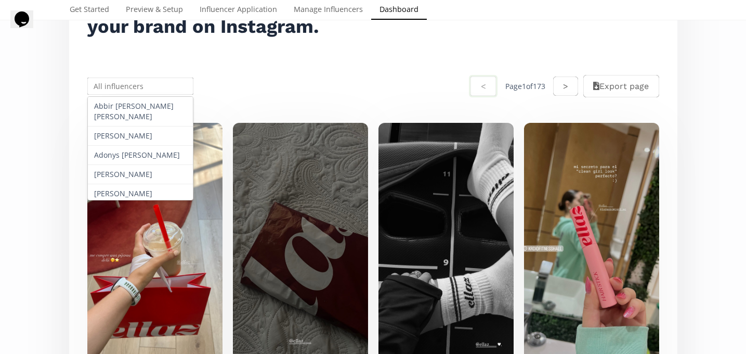
paste input "[PERSON_NAME]"
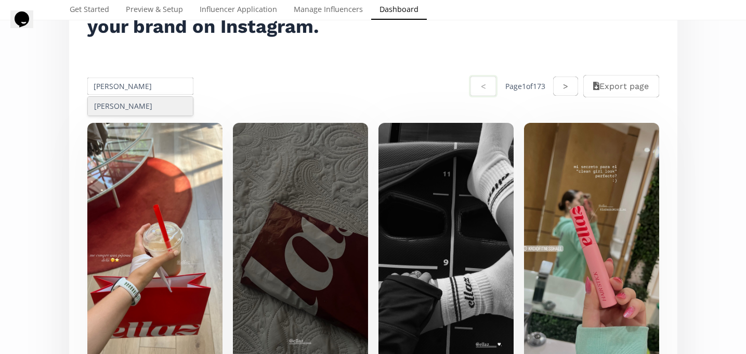
click at [140, 105] on div "[PERSON_NAME]" at bounding box center [141, 106] width 106 height 19
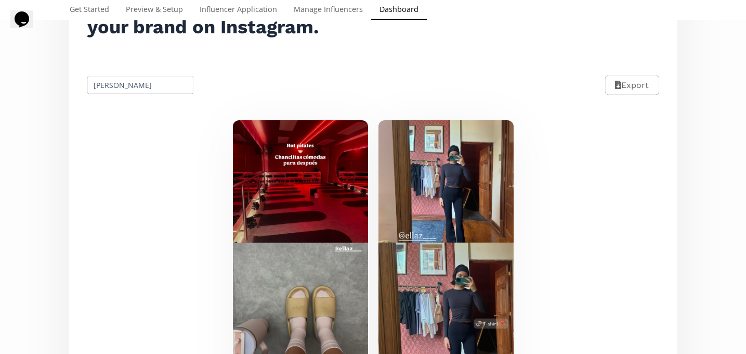
scroll to position [165, 0]
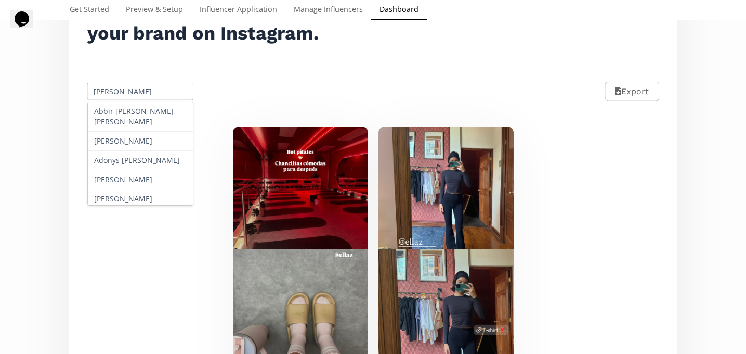
click at [106, 85] on input "[PERSON_NAME]" at bounding box center [141, 91] width 110 height 20
paste input "[PERSON_NAME] Fdz [PERSON_NAME]"
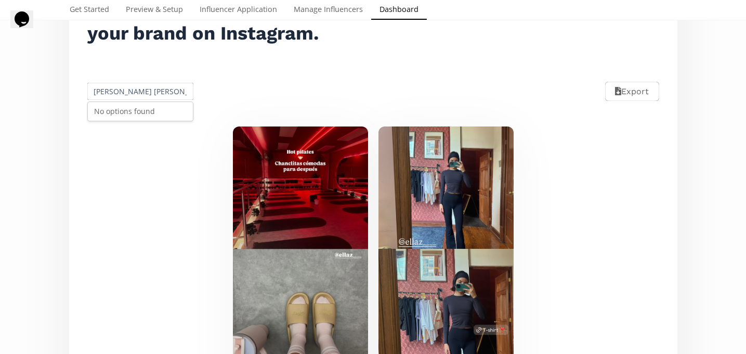
click at [119, 93] on input "[PERSON_NAME] [PERSON_NAME] Fdz" at bounding box center [141, 91] width 110 height 20
paste input "[PERSON_NAME]"
click at [140, 115] on div "[PERSON_NAME]" at bounding box center [141, 111] width 106 height 19
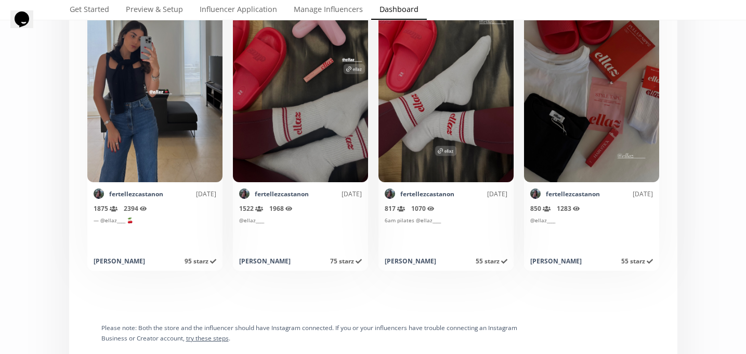
scroll to position [202, 0]
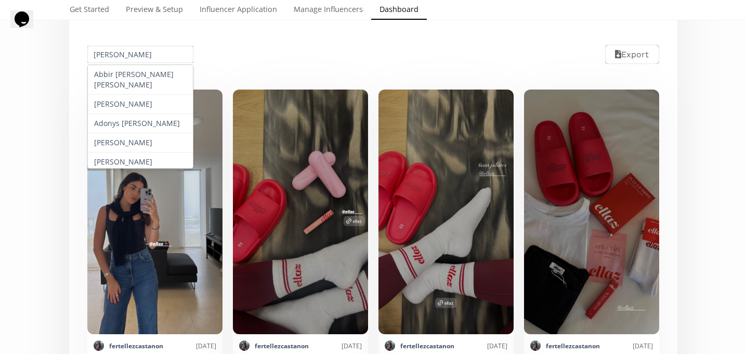
click at [113, 56] on input "[PERSON_NAME]" at bounding box center [141, 54] width 110 height 20
paste input "[PERSON_NAME]"
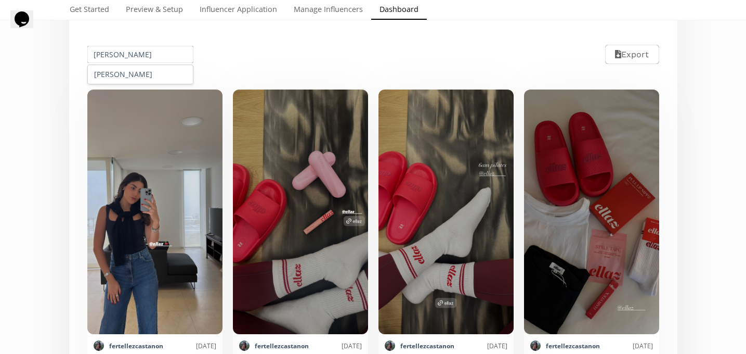
click at [135, 77] on div "[PERSON_NAME]" at bounding box center [141, 74] width 106 height 19
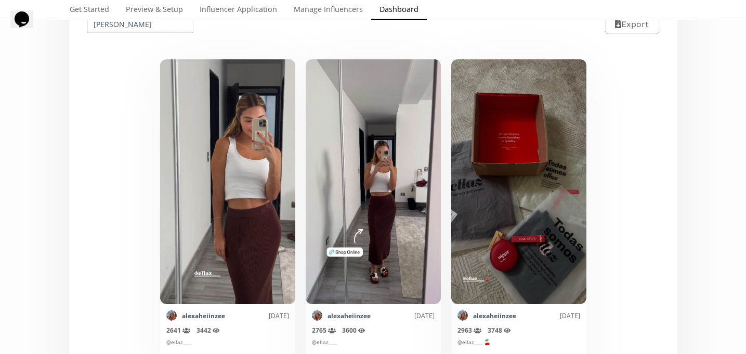
scroll to position [148, 0]
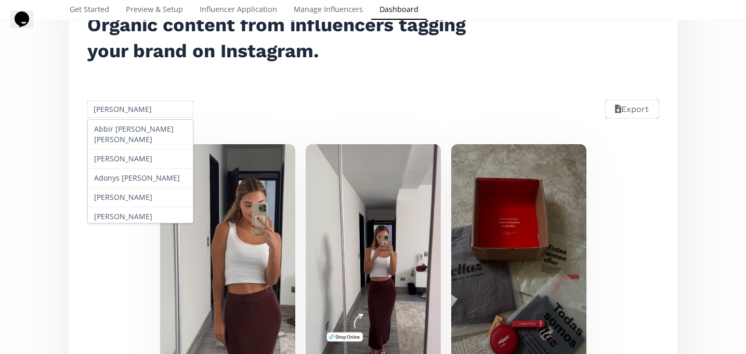
click at [112, 101] on input "[PERSON_NAME]" at bounding box center [141, 109] width 110 height 20
paste input "[PERSON_NAME]"
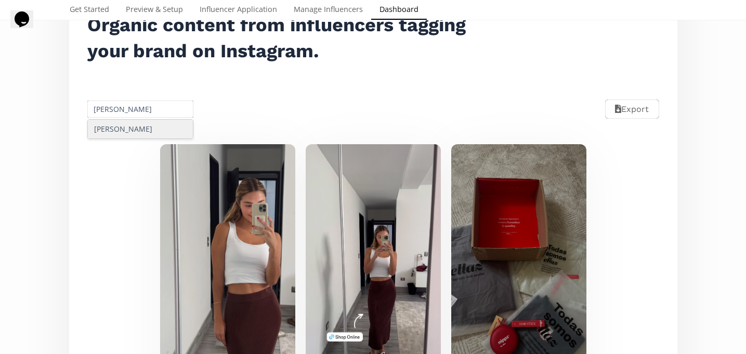
click at [135, 133] on div "[PERSON_NAME]" at bounding box center [141, 129] width 106 height 19
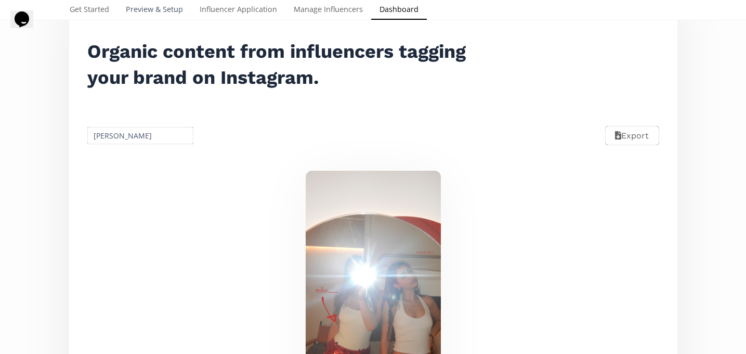
scroll to position [109, 0]
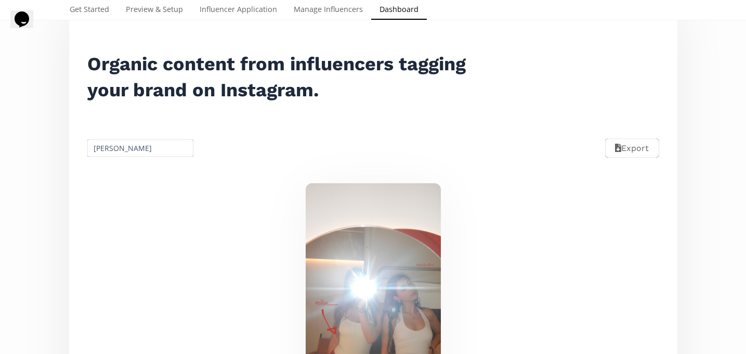
click at [115, 150] on input "[PERSON_NAME]" at bounding box center [141, 148] width 110 height 20
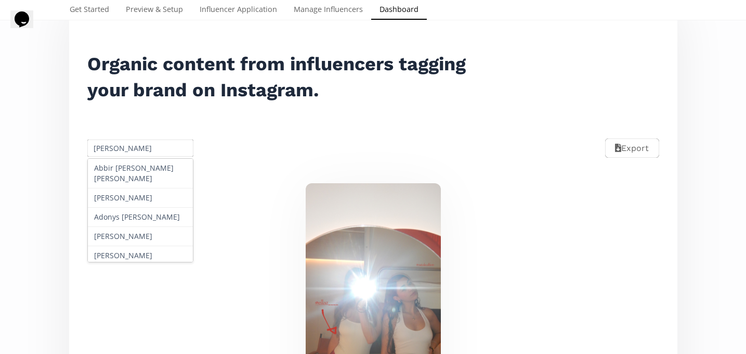
click at [115, 150] on input "[PERSON_NAME]" at bounding box center [141, 148] width 110 height 20
paste input "[PERSON_NAME]"
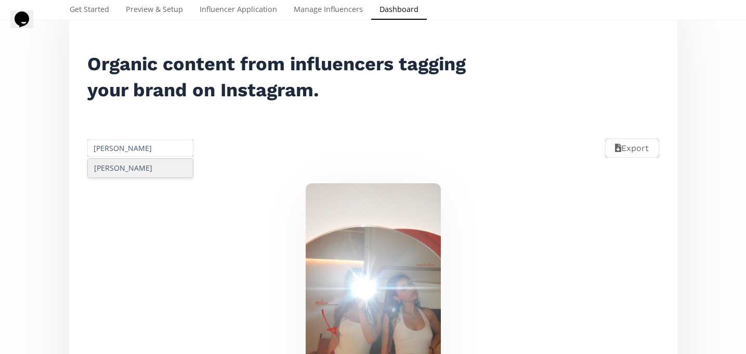
click at [133, 179] on div "Mark as invalid so that no points awarded. softuachi [DATE] 3058 Reach (unique …" at bounding box center [373, 349] width 596 height 357
click at [133, 154] on input "[PERSON_NAME]" at bounding box center [141, 148] width 110 height 20
click at [141, 167] on div "[PERSON_NAME]" at bounding box center [141, 168] width 106 height 19
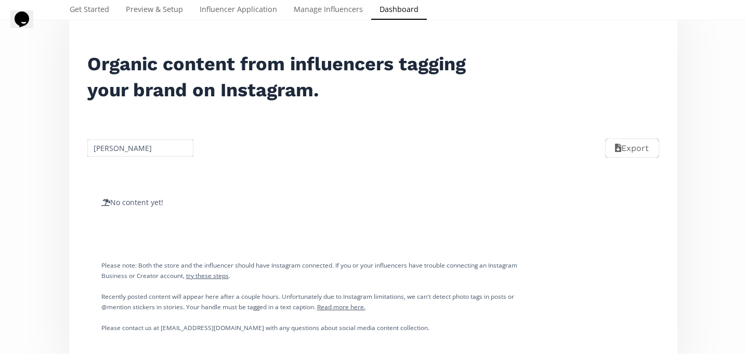
click at [115, 145] on input "[PERSON_NAME]" at bounding box center [141, 148] width 110 height 20
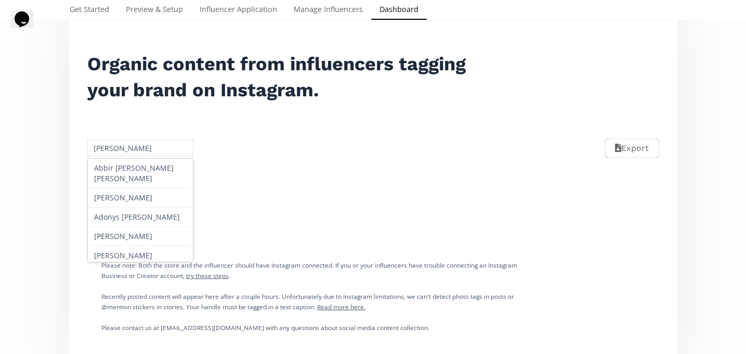
click at [115, 145] on input "[PERSON_NAME]" at bounding box center [141, 148] width 110 height 20
paste input "[PERSON_NAME]"
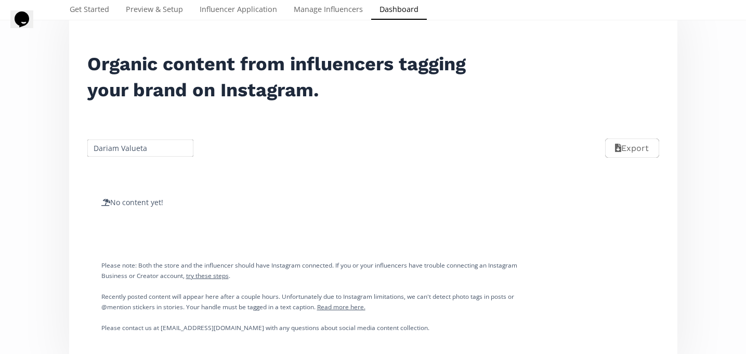
click at [137, 186] on div "No content yet!" at bounding box center [309, 202] width 468 height 62
click at [141, 151] on input "Dariam Valueta" at bounding box center [141, 148] width 110 height 20
click at [141, 174] on div "Dariam Valueta" at bounding box center [141, 168] width 106 height 19
click at [122, 152] on input "Dariam Valueta" at bounding box center [141, 148] width 110 height 20
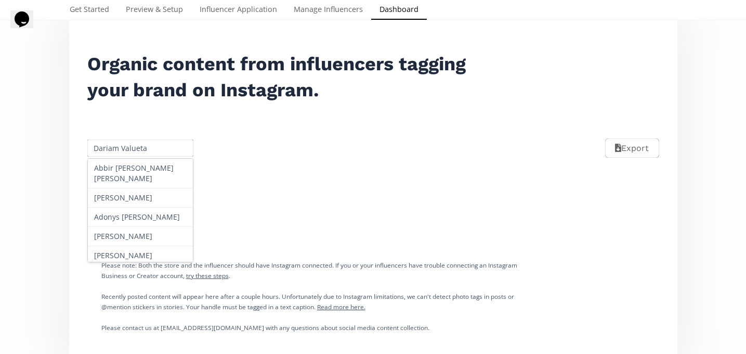
click at [122, 152] on input "Dariam Valueta" at bounding box center [141, 148] width 110 height 20
paste input "[PERSON_NAME]"
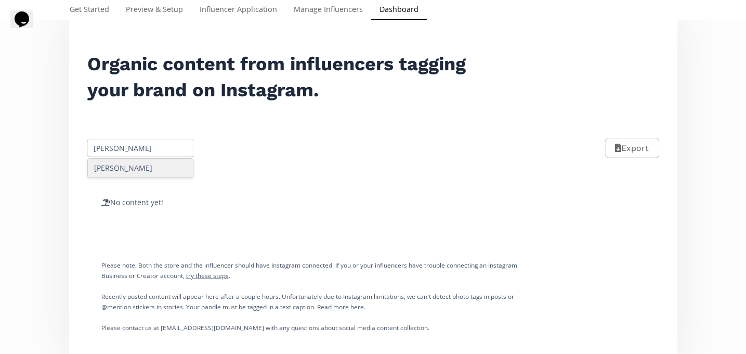
click at [128, 168] on div "[PERSON_NAME]" at bounding box center [141, 168] width 106 height 19
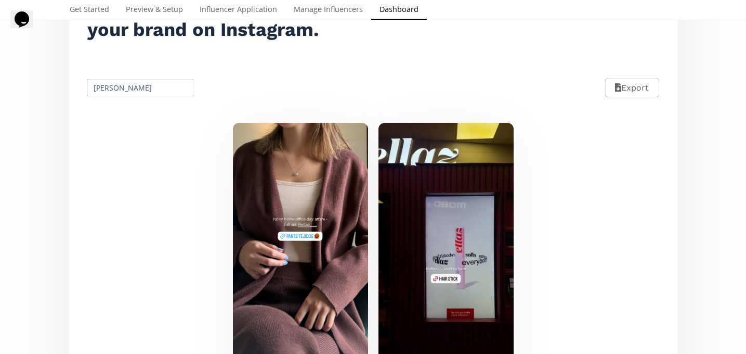
scroll to position [148, 0]
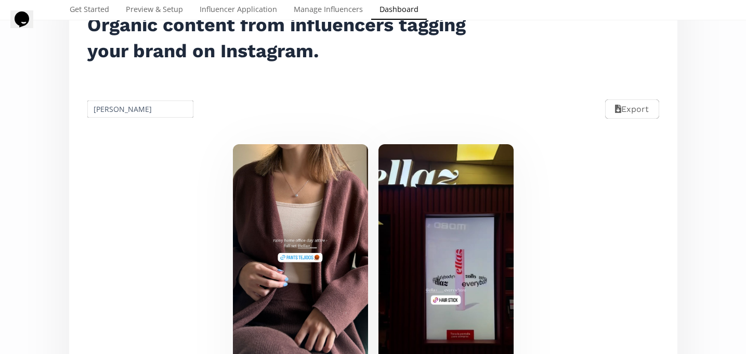
click at [136, 105] on input "[PERSON_NAME]" at bounding box center [141, 109] width 110 height 20
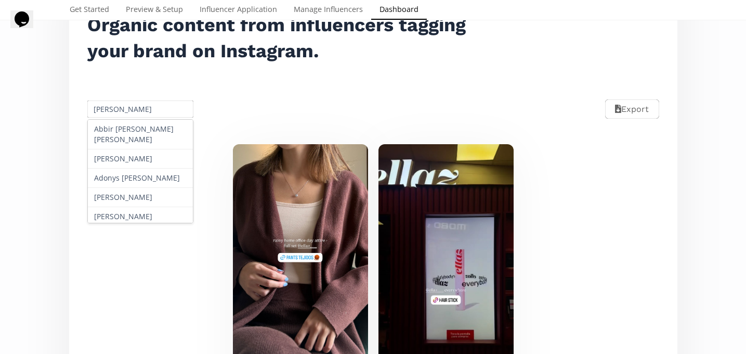
click at [136, 105] on input "[PERSON_NAME]" at bounding box center [141, 109] width 110 height 20
paste input "[PERSON_NAME]"
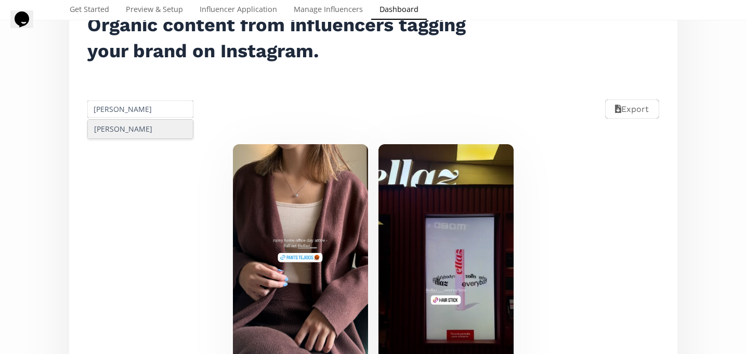
click at [147, 120] on div "[PERSON_NAME]" at bounding box center [141, 129] width 106 height 19
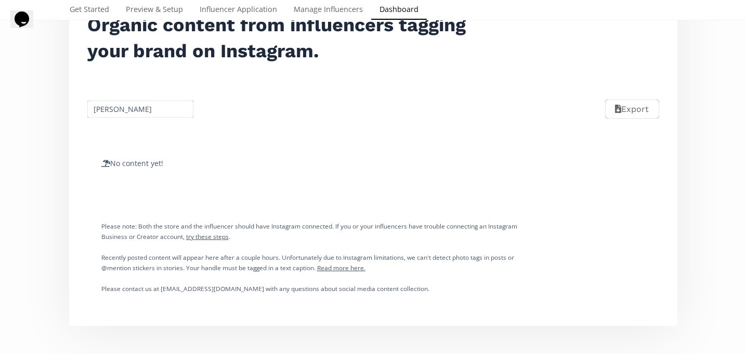
click at [132, 110] on input "[PERSON_NAME]" at bounding box center [141, 109] width 110 height 20
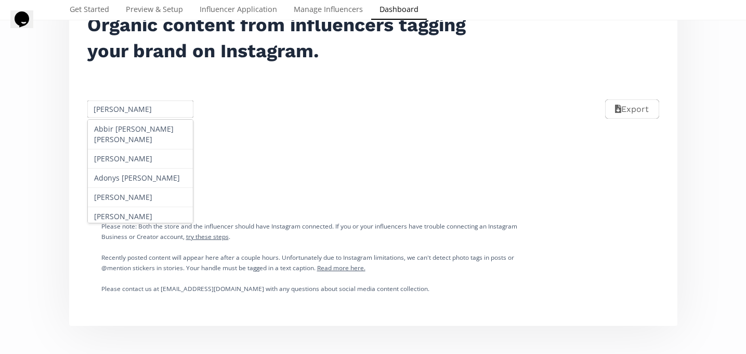
click at [132, 110] on input "[PERSON_NAME]" at bounding box center [141, 109] width 110 height 20
paste input "[PERSON_NAME]"
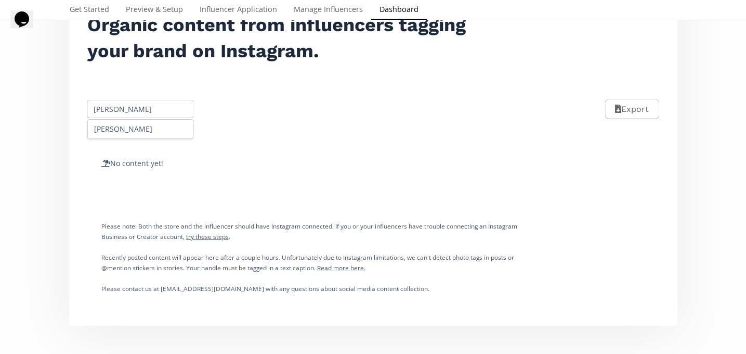
scroll to position [0, 2]
click at [143, 135] on div "[PERSON_NAME]" at bounding box center [141, 129] width 106 height 19
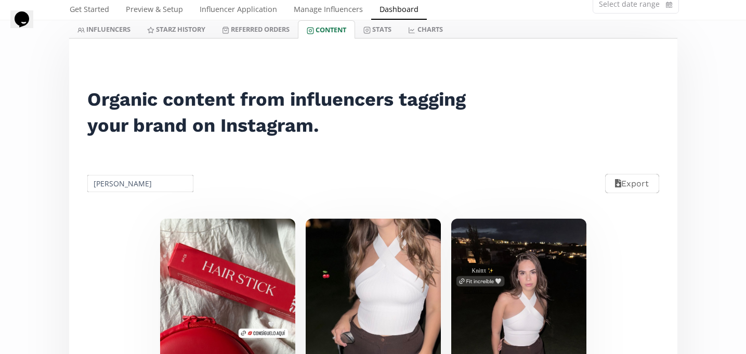
scroll to position [0, 0]
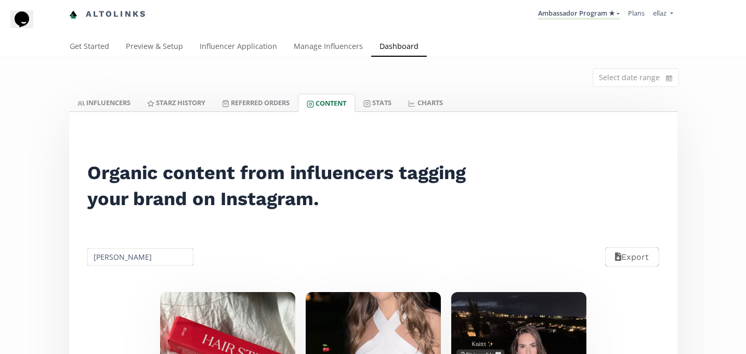
click at [140, 256] on input "[PERSON_NAME]" at bounding box center [141, 257] width 110 height 20
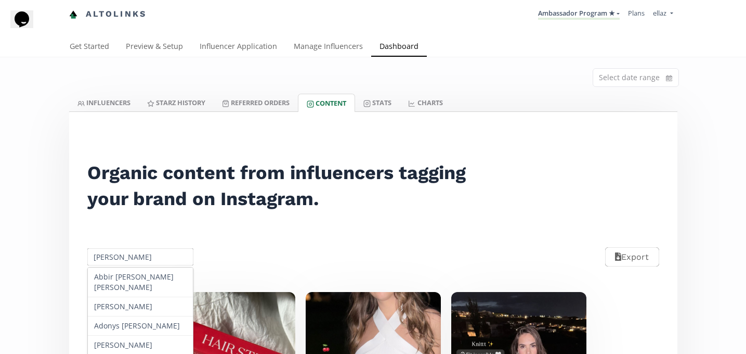
click at [140, 256] on input "[PERSON_NAME]" at bounding box center [141, 257] width 110 height 20
paste input "[PERSON_NAME]"
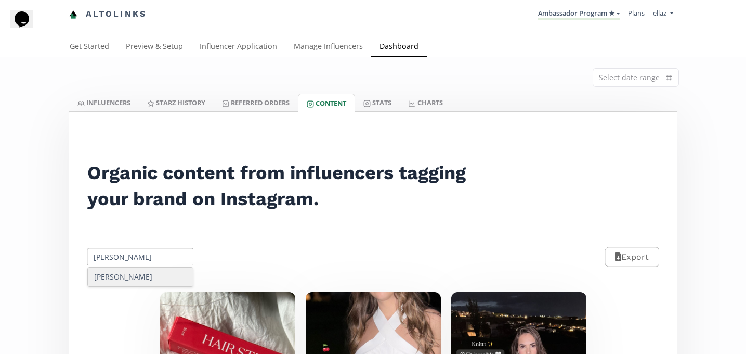
click at [146, 269] on div "[PERSON_NAME]" at bounding box center [141, 276] width 106 height 19
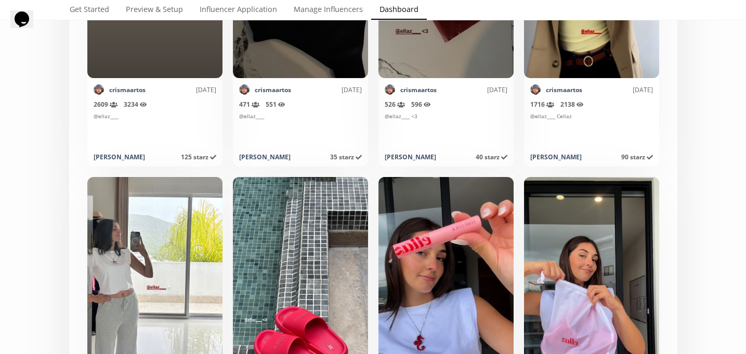
scroll to position [73, 0]
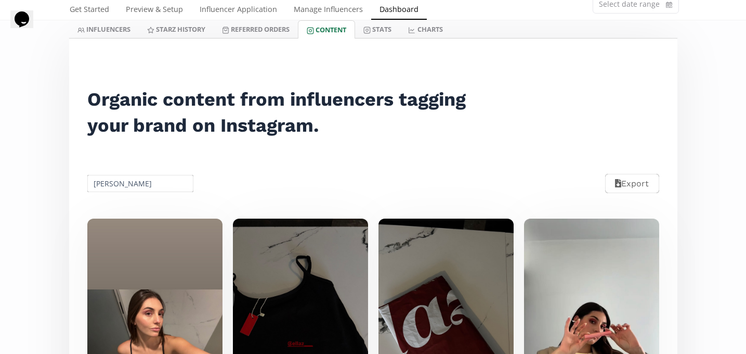
click at [138, 181] on input "[PERSON_NAME]" at bounding box center [141, 183] width 110 height 20
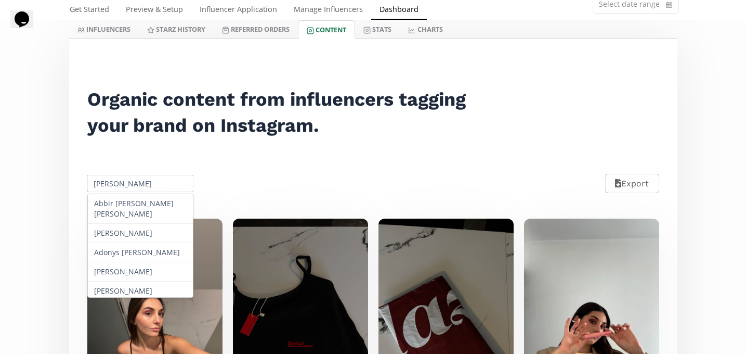
click at [138, 181] on input "[PERSON_NAME]" at bounding box center [141, 183] width 110 height 20
paste input "[PERSON_NAME]"
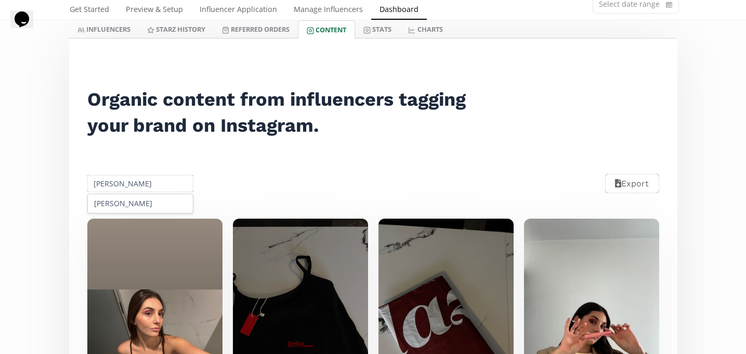
click at [148, 197] on div "[PERSON_NAME]" at bounding box center [141, 203] width 106 height 19
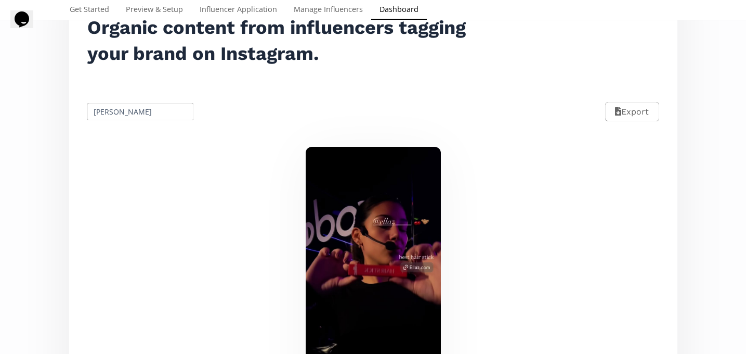
scroll to position [128, 0]
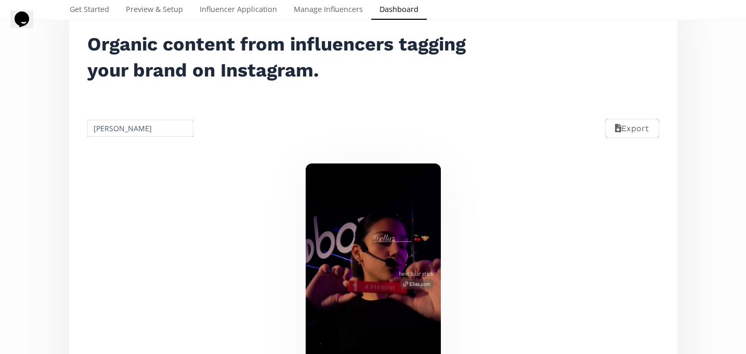
click at [123, 124] on input "[PERSON_NAME]" at bounding box center [141, 128] width 110 height 20
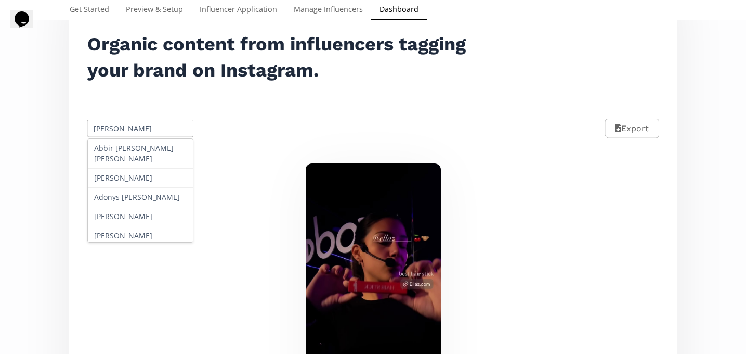
click at [123, 124] on input "[PERSON_NAME]" at bounding box center [141, 128] width 110 height 20
paste input "[PERSON_NAME]"
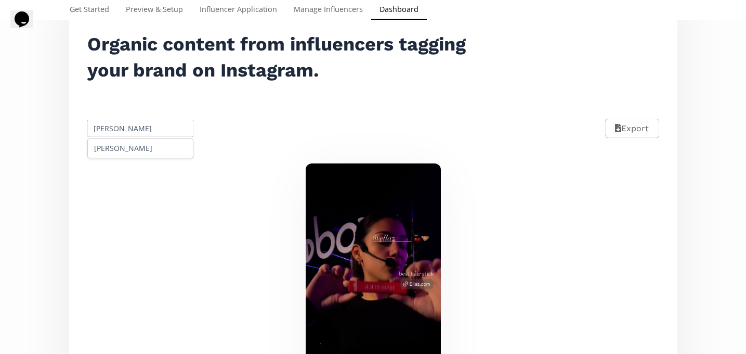
type input "[PERSON_NAME]"
click at [134, 146] on div "[PERSON_NAME]" at bounding box center [141, 148] width 106 height 19
